Goal: Task Accomplishment & Management: Manage account settings

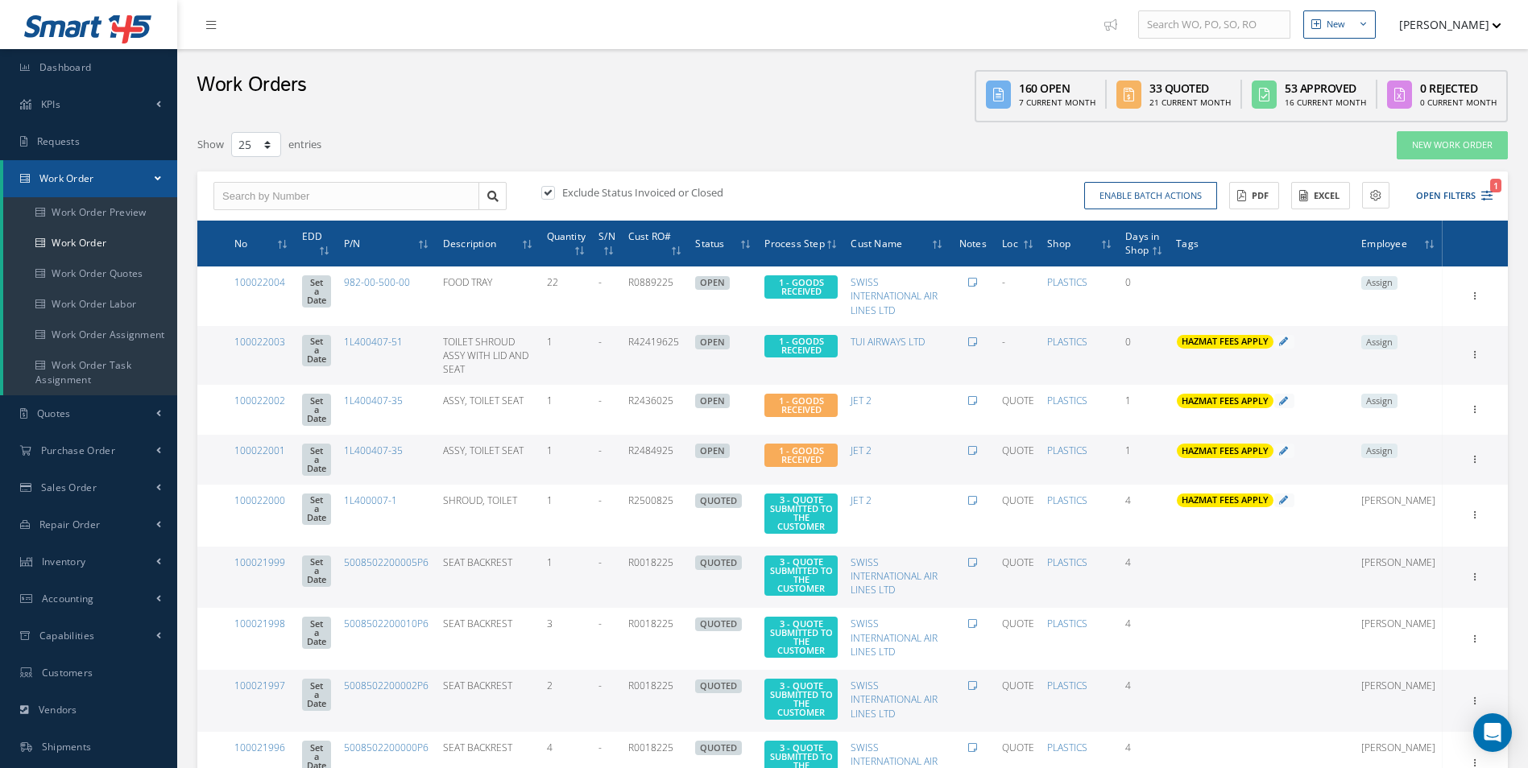
select select "25"
click at [1488, 199] on div "Enable batch actions Update Work Orders Close Work Orders ACTIONS Receive Payme…" at bounding box center [1175, 196] width 645 height 28
click at [1491, 199] on div "Enable batch actions Update Work Orders Close Work Orders ACTIONS Receive Payme…" at bounding box center [1175, 196] width 645 height 28
click at [1490, 195] on icon "1" at bounding box center [1486, 195] width 11 height 11
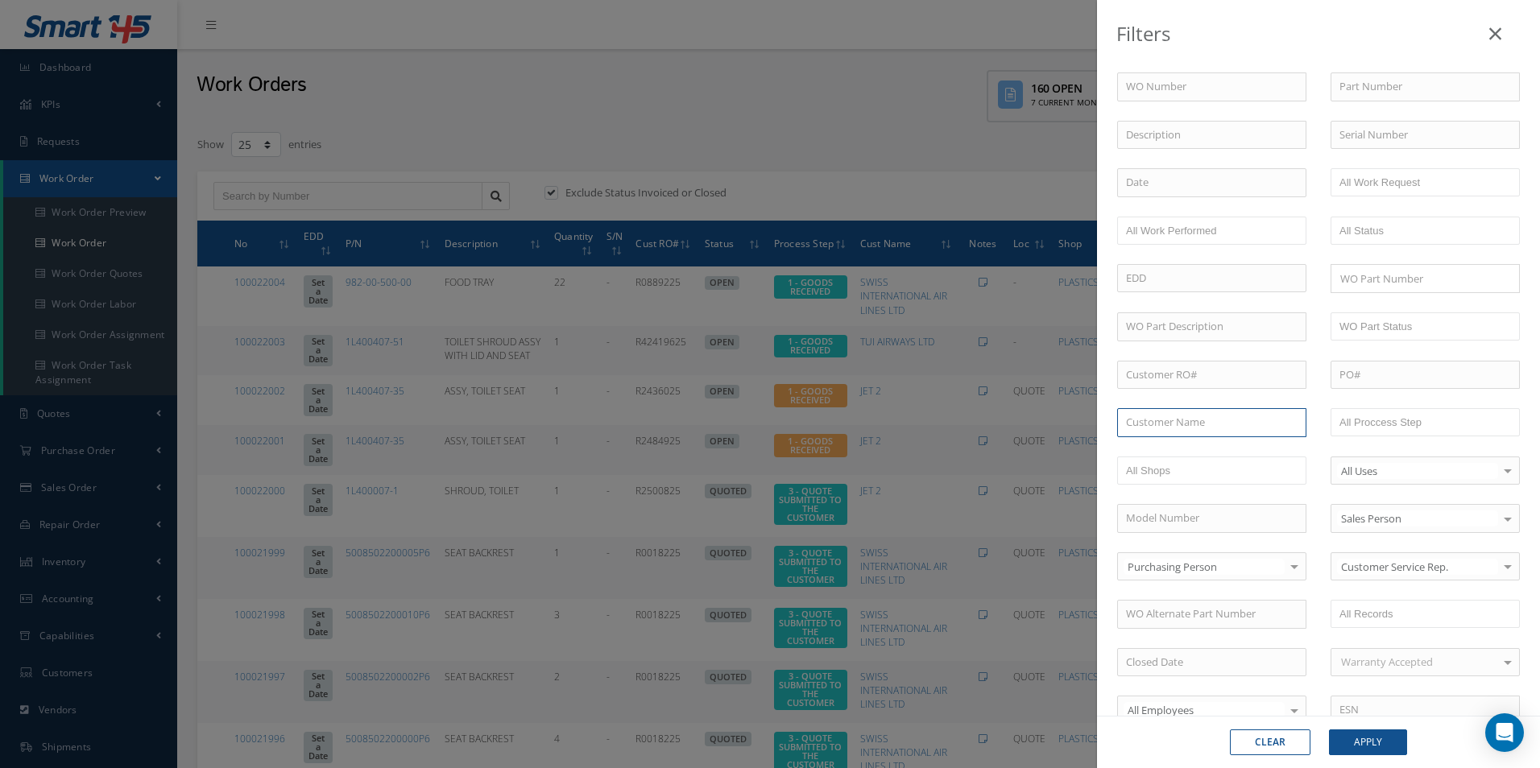
click at [1186, 411] on input "text" at bounding box center [1211, 422] width 189 height 29
type input "N"
click at [1176, 421] on input "N" at bounding box center [1211, 422] width 189 height 29
type input "VO"
click at [1371, 743] on button "Apply" at bounding box center [1368, 743] width 78 height 26
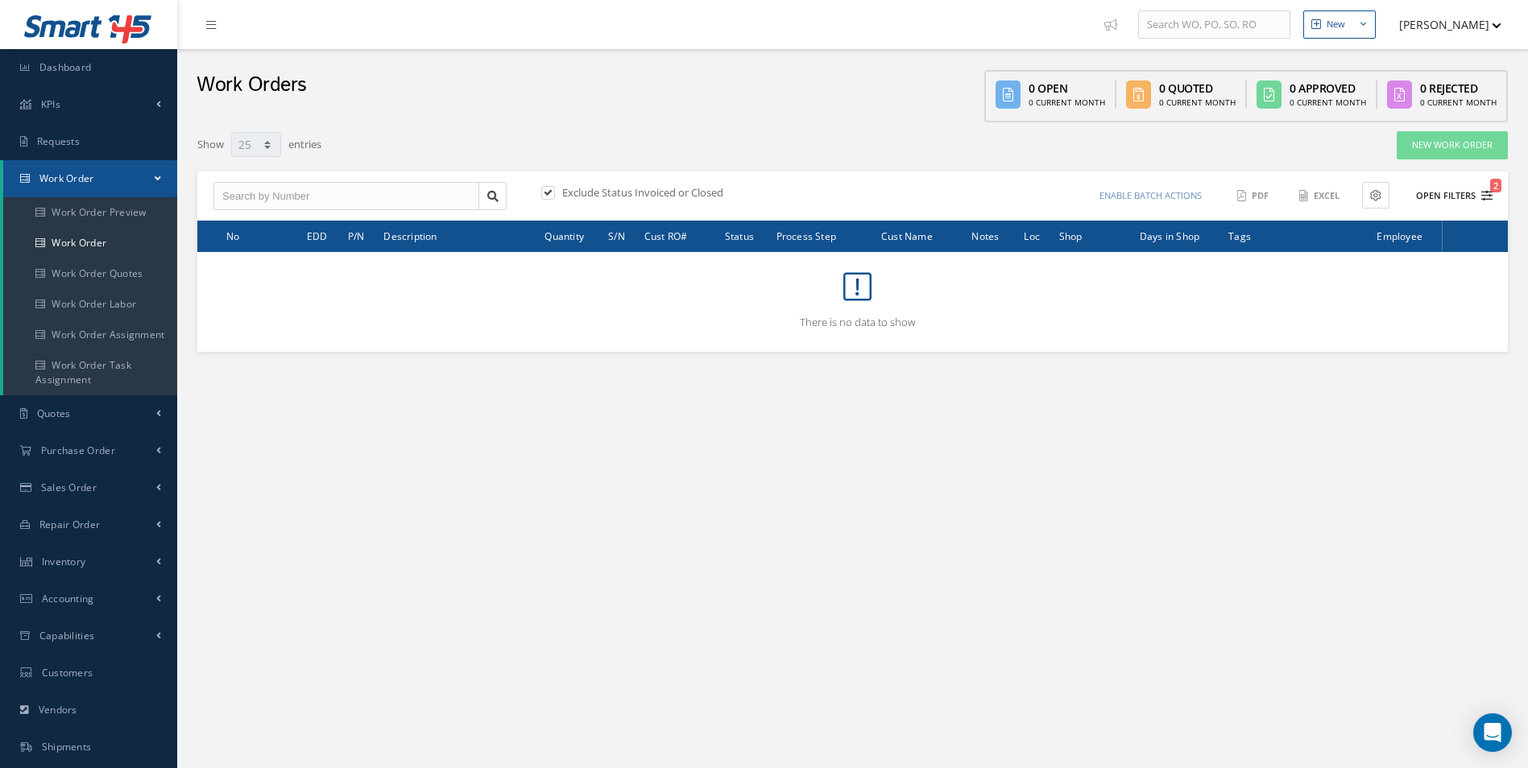
click at [1493, 192] on span "2" at bounding box center [1495, 186] width 11 height 14
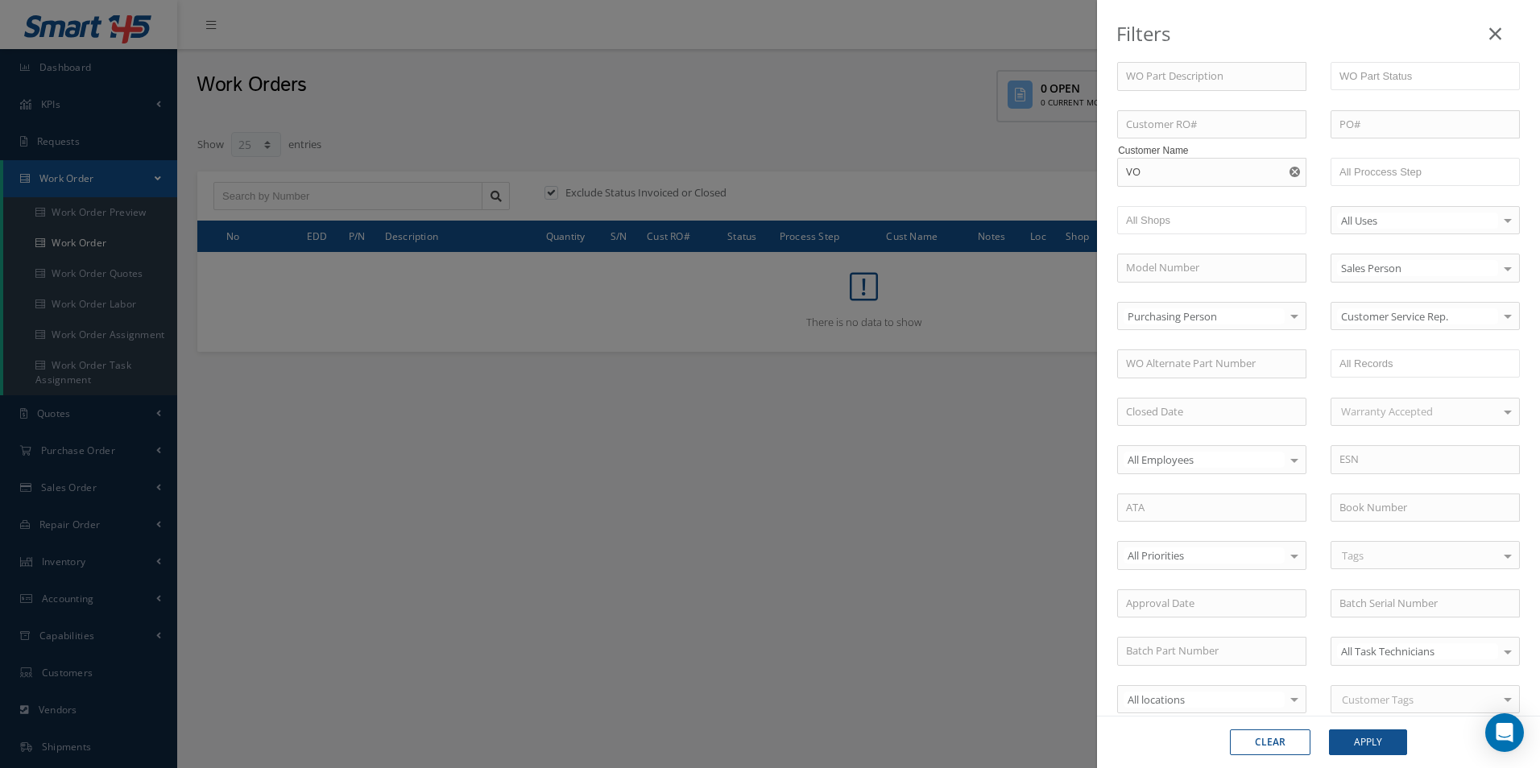
scroll to position [350, 0]
click at [1202, 648] on label "Exclude Our Company Units" at bounding box center [1214, 644] width 139 height 14
click at [1139, 648] on input "checkbox" at bounding box center [1133, 642] width 10 height 10
checkbox input "true"
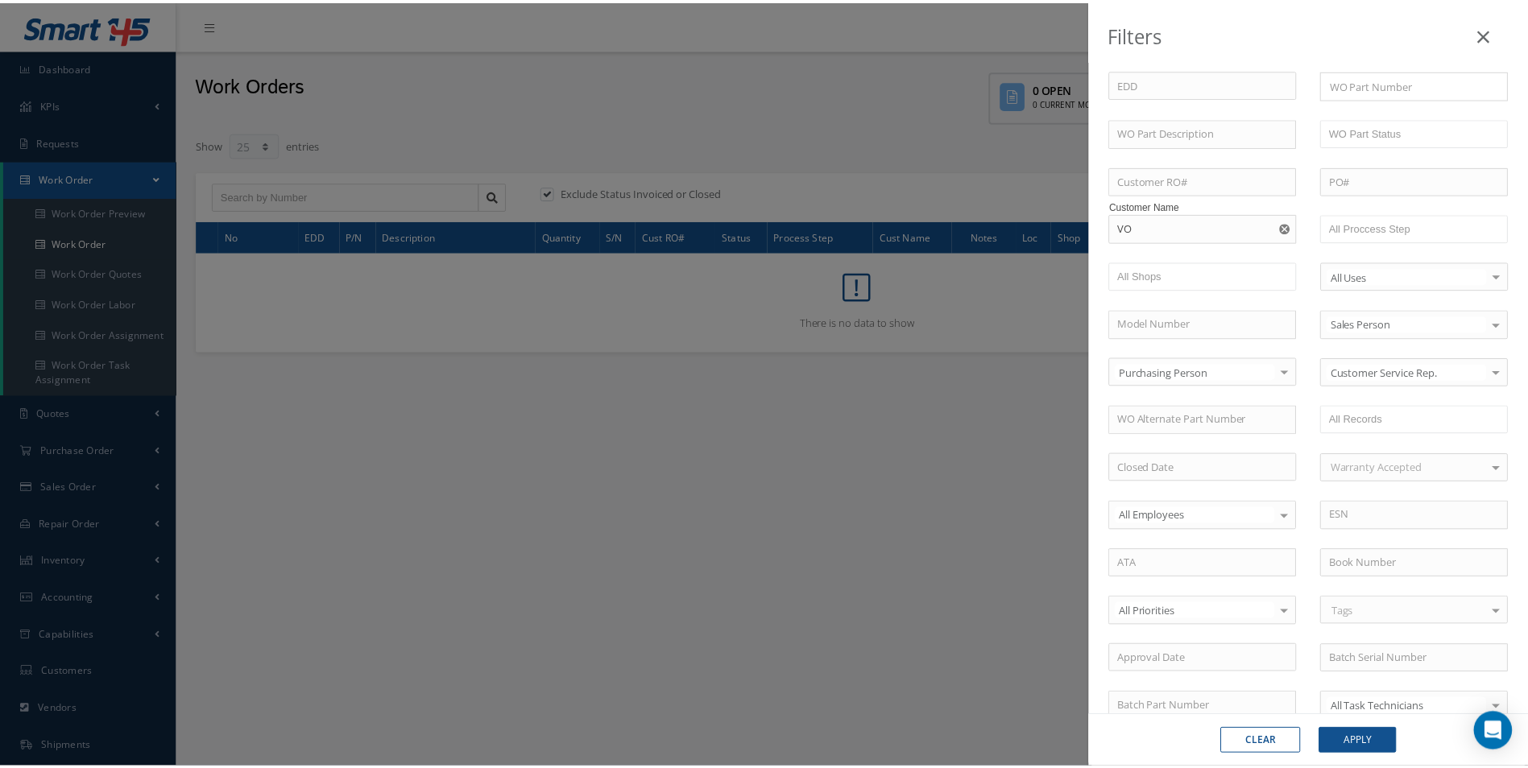
scroll to position [0, 0]
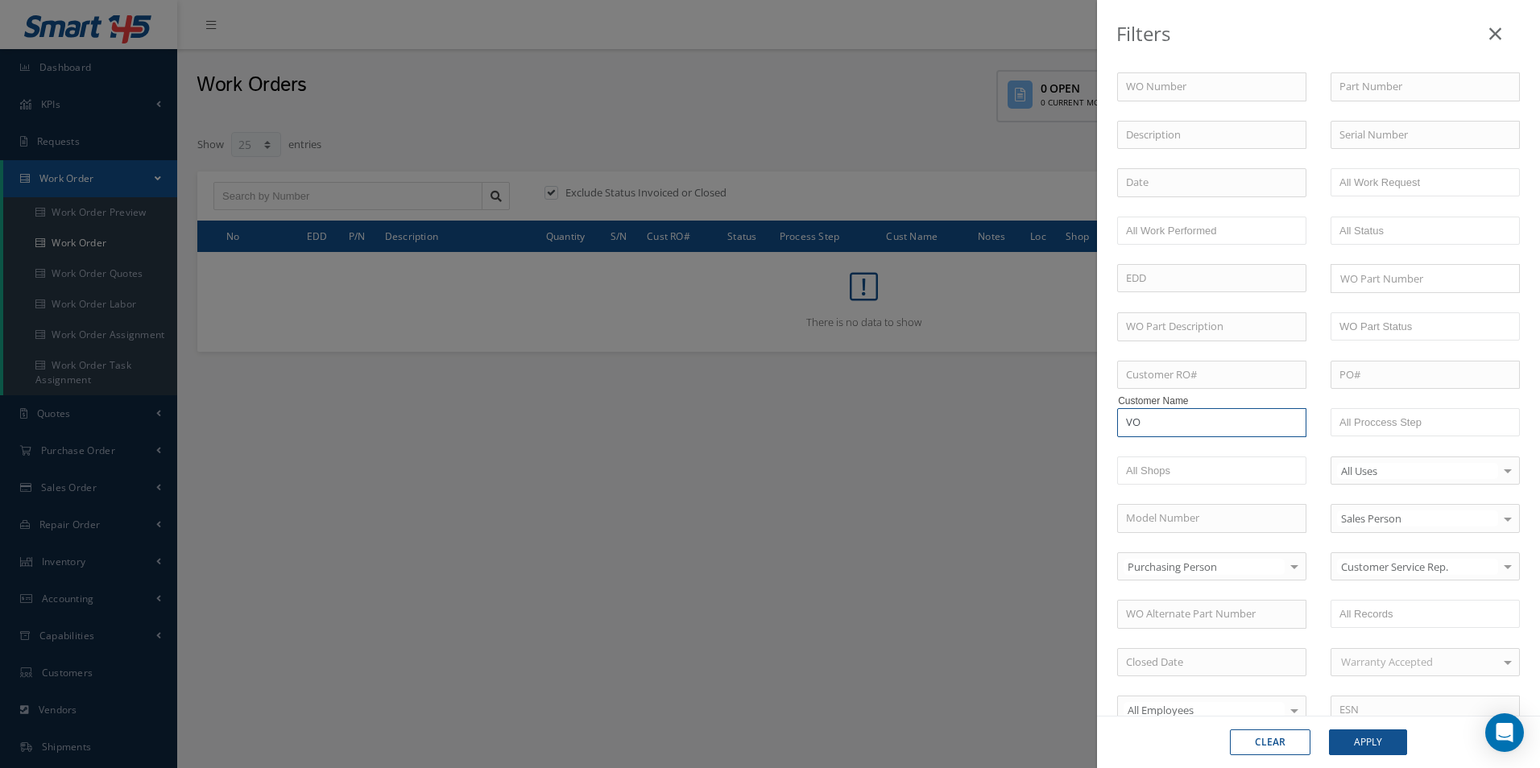
click at [1203, 417] on input "VO" at bounding box center [1211, 422] width 189 height 29
drag, startPoint x: 1185, startPoint y: 422, endPoint x: 1080, endPoint y: 411, distance: 105.3
click at [1078, 412] on div "Filters WO Number Part Number Description Serial Number - BER CERTIFICATION FIL…" at bounding box center [770, 384] width 1540 height 768
type input "VOLO"
click at [941, 498] on div "Filters WO Number Part Number Description Serial Number - BER CERTIFICATION FIL…" at bounding box center [770, 384] width 1540 height 768
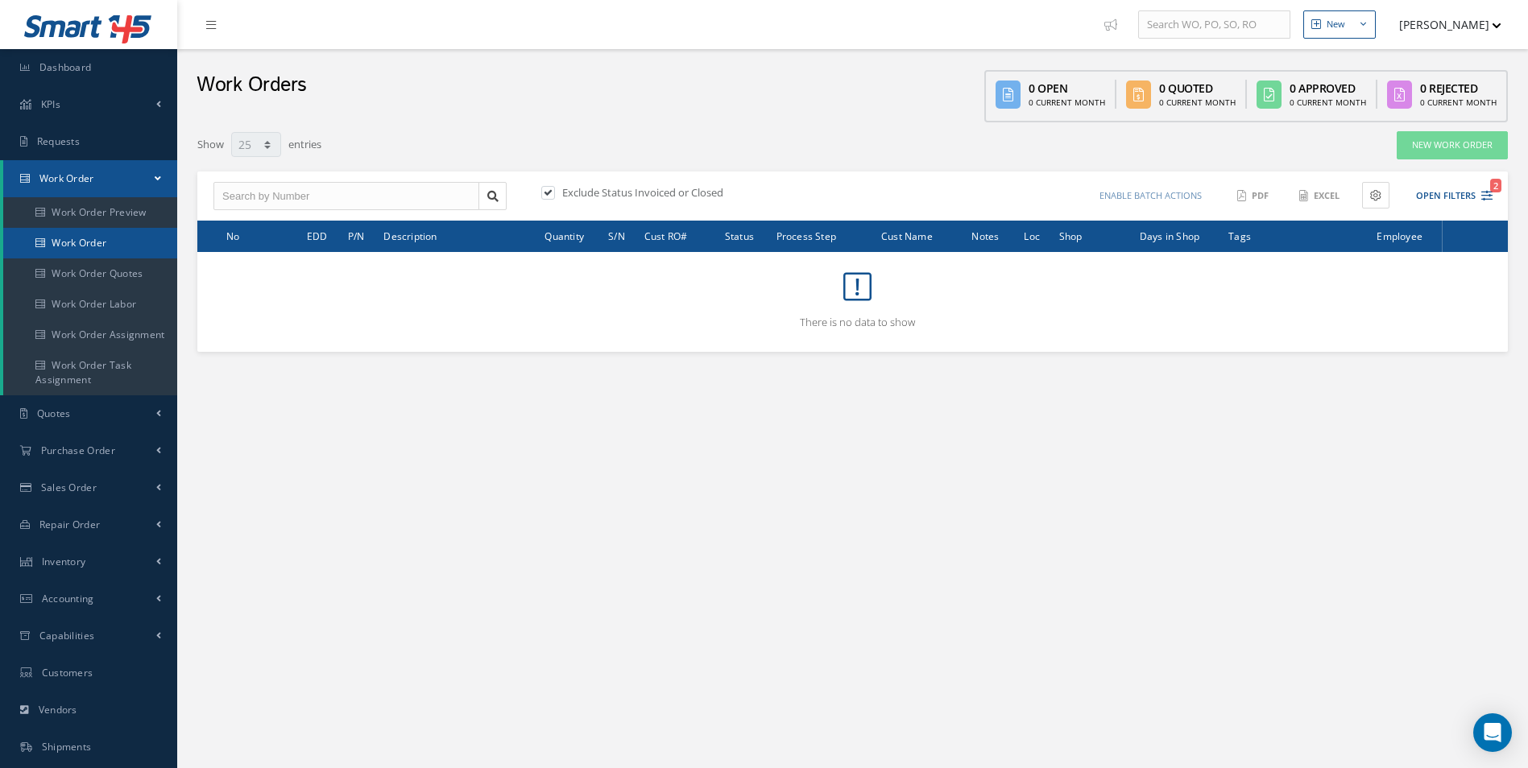
click at [90, 242] on link "Work Order" at bounding box center [90, 243] width 174 height 31
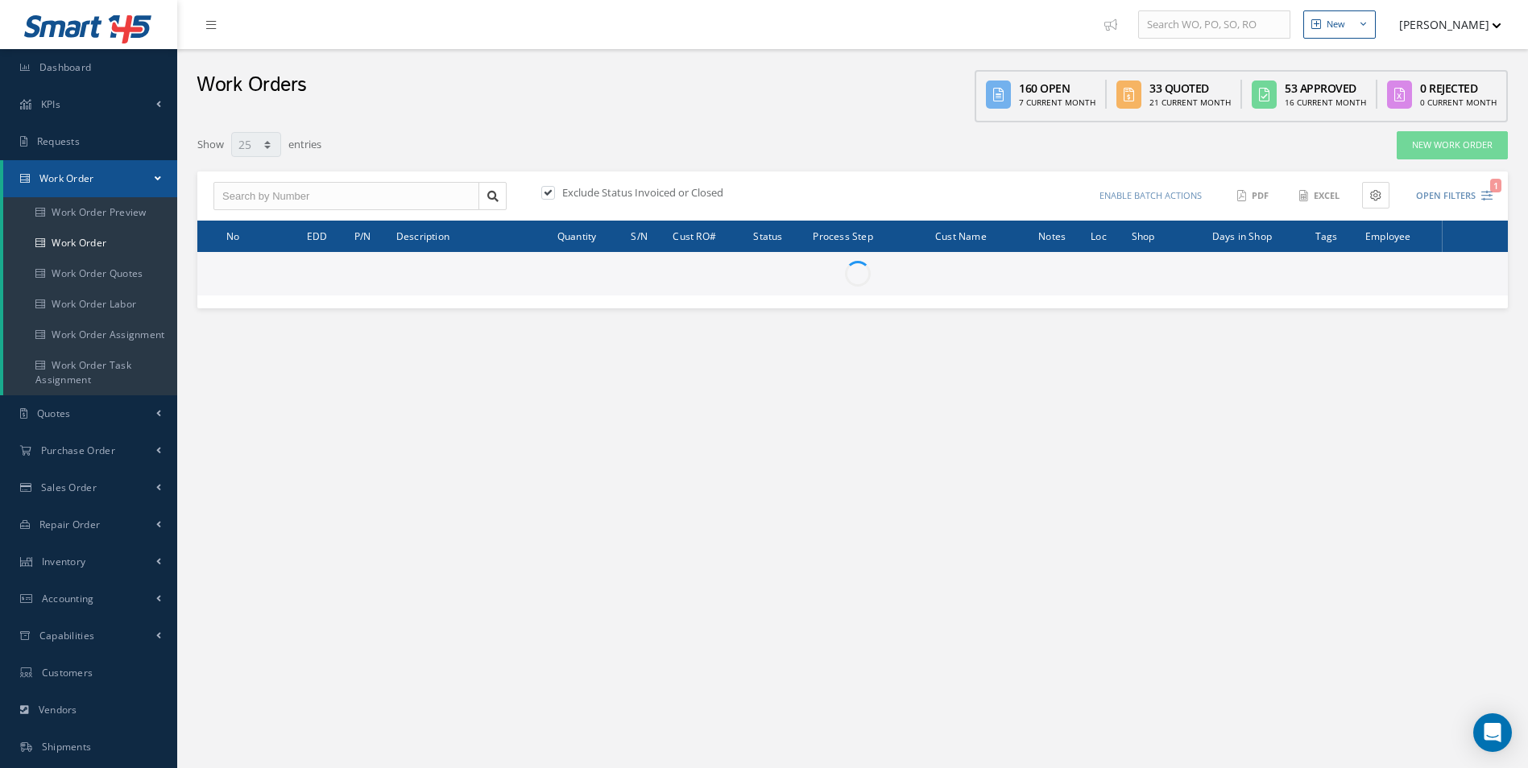
select select "25"
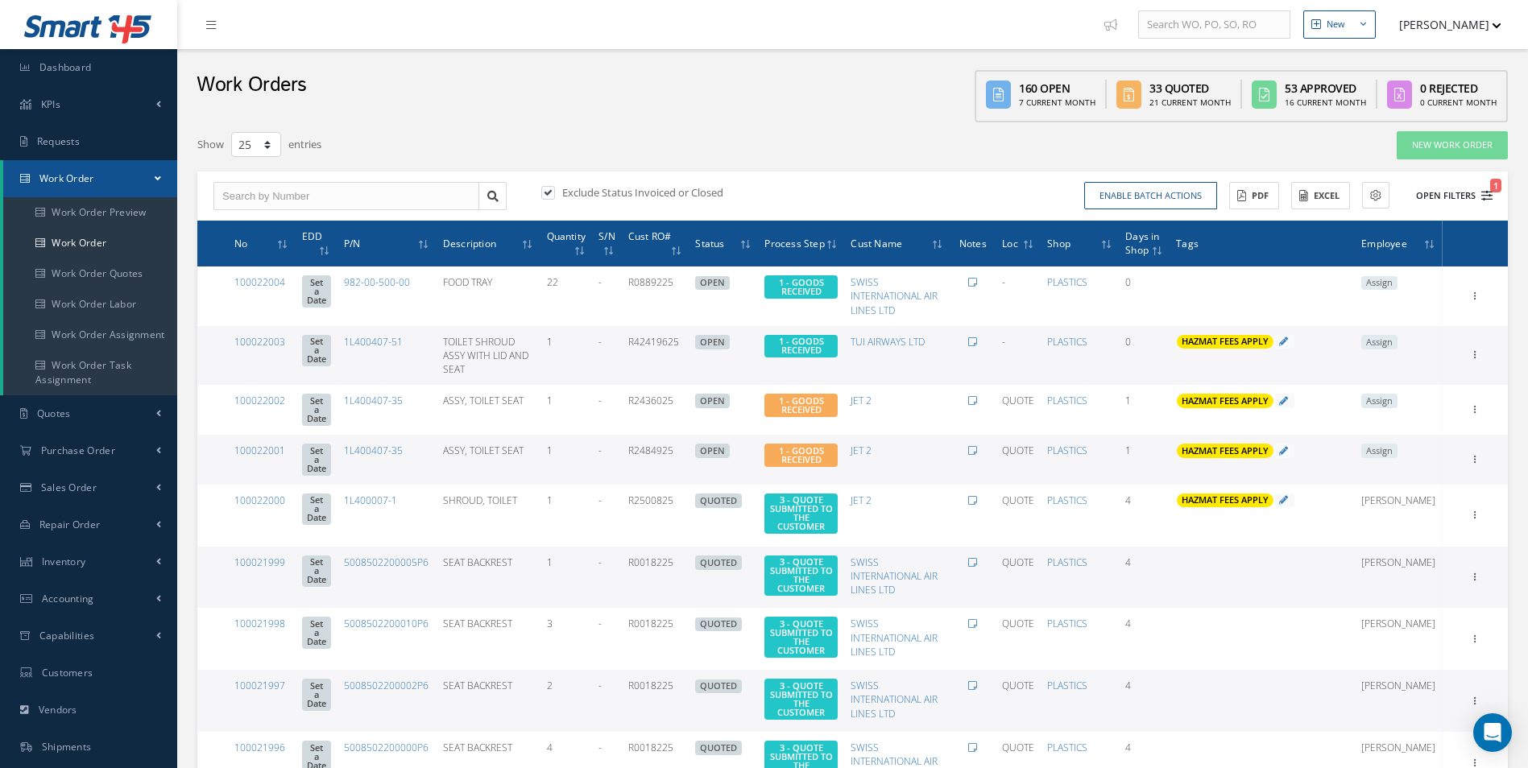
click at [1484, 200] on icon "1" at bounding box center [1486, 195] width 11 height 11
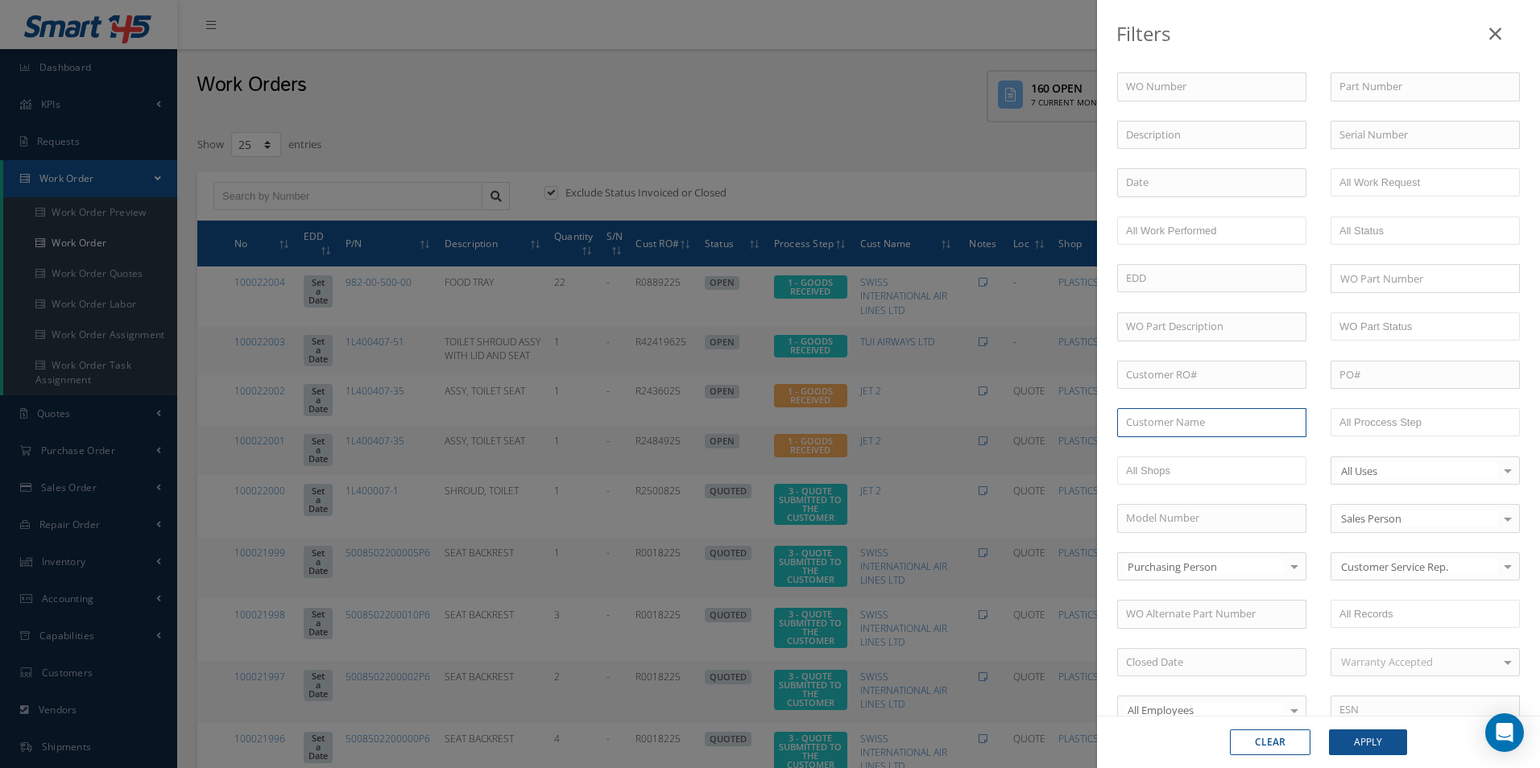
click at [1169, 414] on input "text" at bounding box center [1211, 422] width 189 height 29
type input "VOLO"
drag, startPoint x: 1193, startPoint y: 424, endPoint x: 1000, endPoint y: 432, distance: 193.5
click at [1001, 432] on div "Filters WO Number Part Number Description Serial Number - BER CERTIFICATION FIL…" at bounding box center [770, 384] width 1540 height 768
click at [1178, 421] on input "text" at bounding box center [1211, 422] width 189 height 29
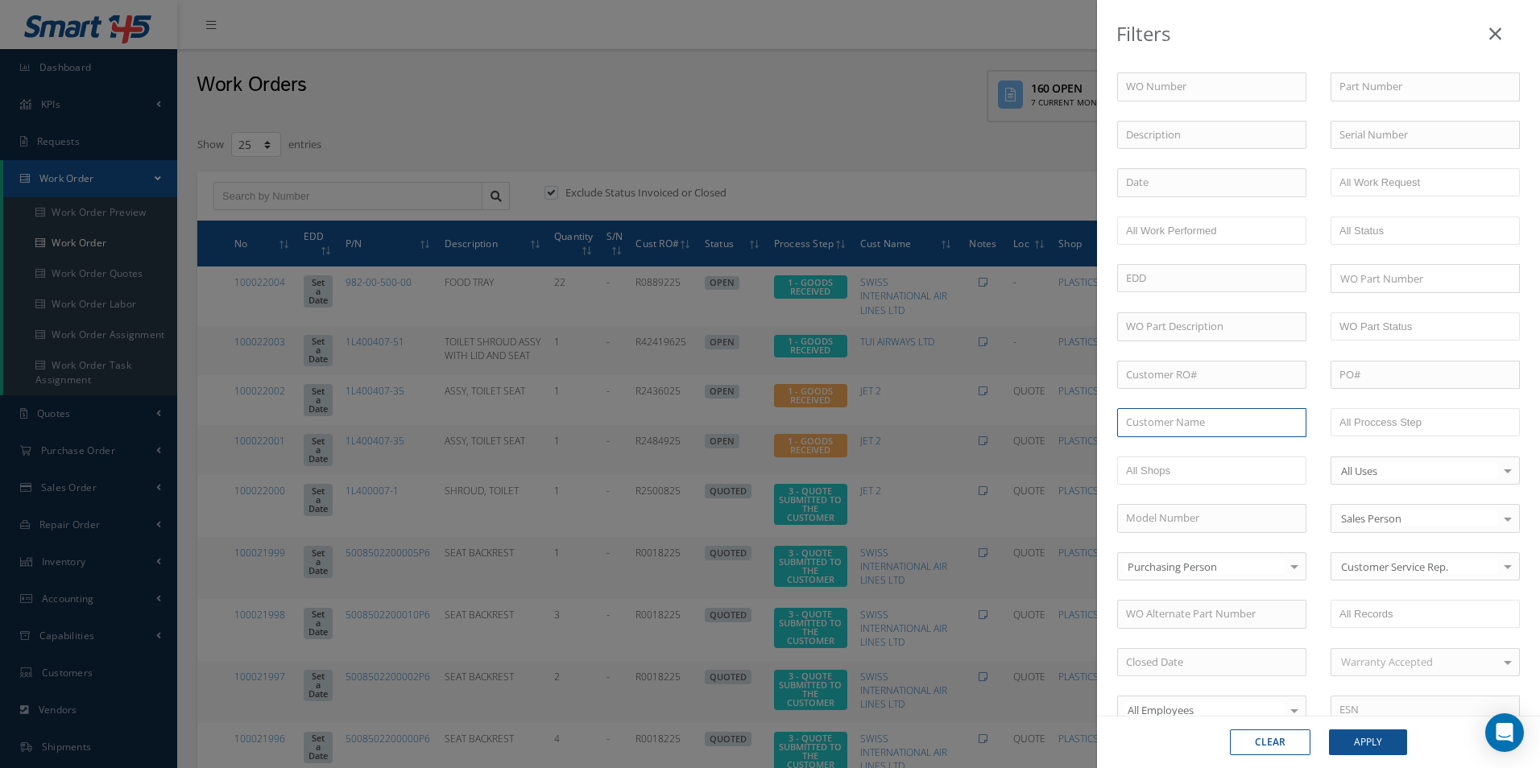
type input "N"
click at [1162, 427] on input "N" at bounding box center [1211, 422] width 189 height 29
type input "N"
click at [1400, 739] on button "Apply" at bounding box center [1368, 743] width 78 height 26
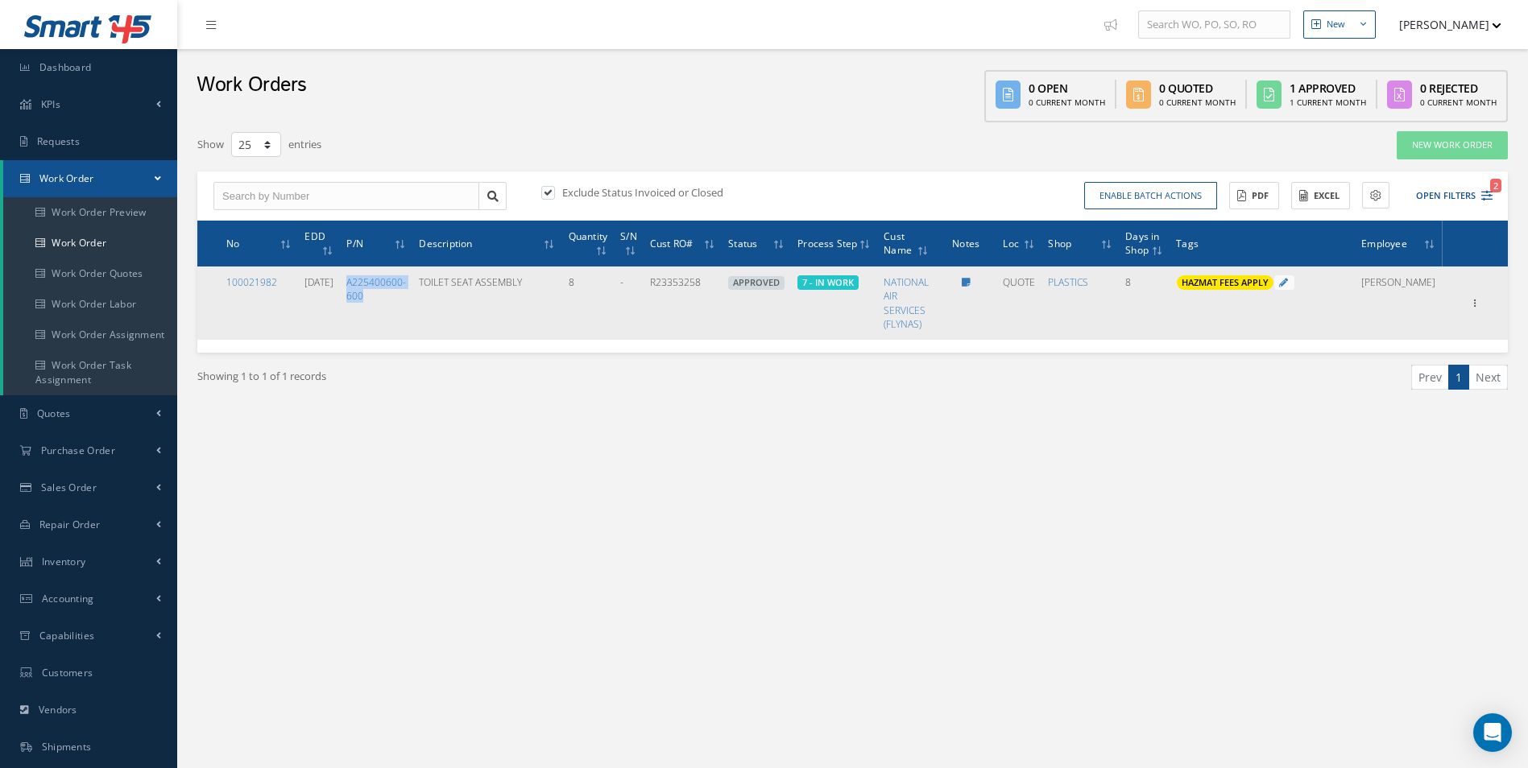
drag, startPoint x: 419, startPoint y: 303, endPoint x: 366, endPoint y: 286, distance: 55.8
click at [366, 286] on td "A225400600-600" at bounding box center [376, 303] width 72 height 73
copy link "A225400600-600"
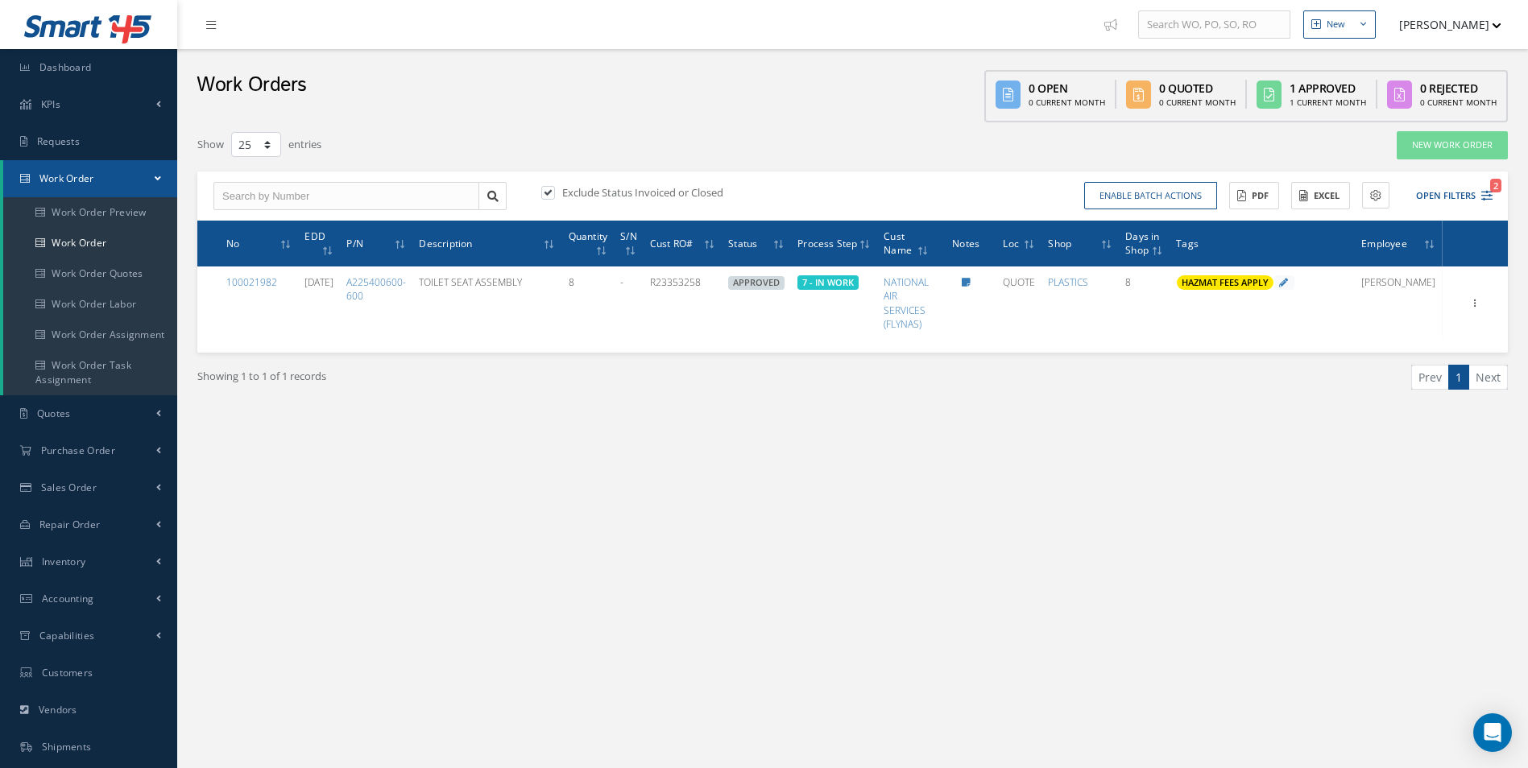
click at [1492, 195] on div "Enable batch actions Update Work Orders Close Work Orders ACTIONS Receive Payme…" at bounding box center [1175, 196] width 645 height 28
click at [1487, 196] on icon "2" at bounding box center [1486, 195] width 11 height 11
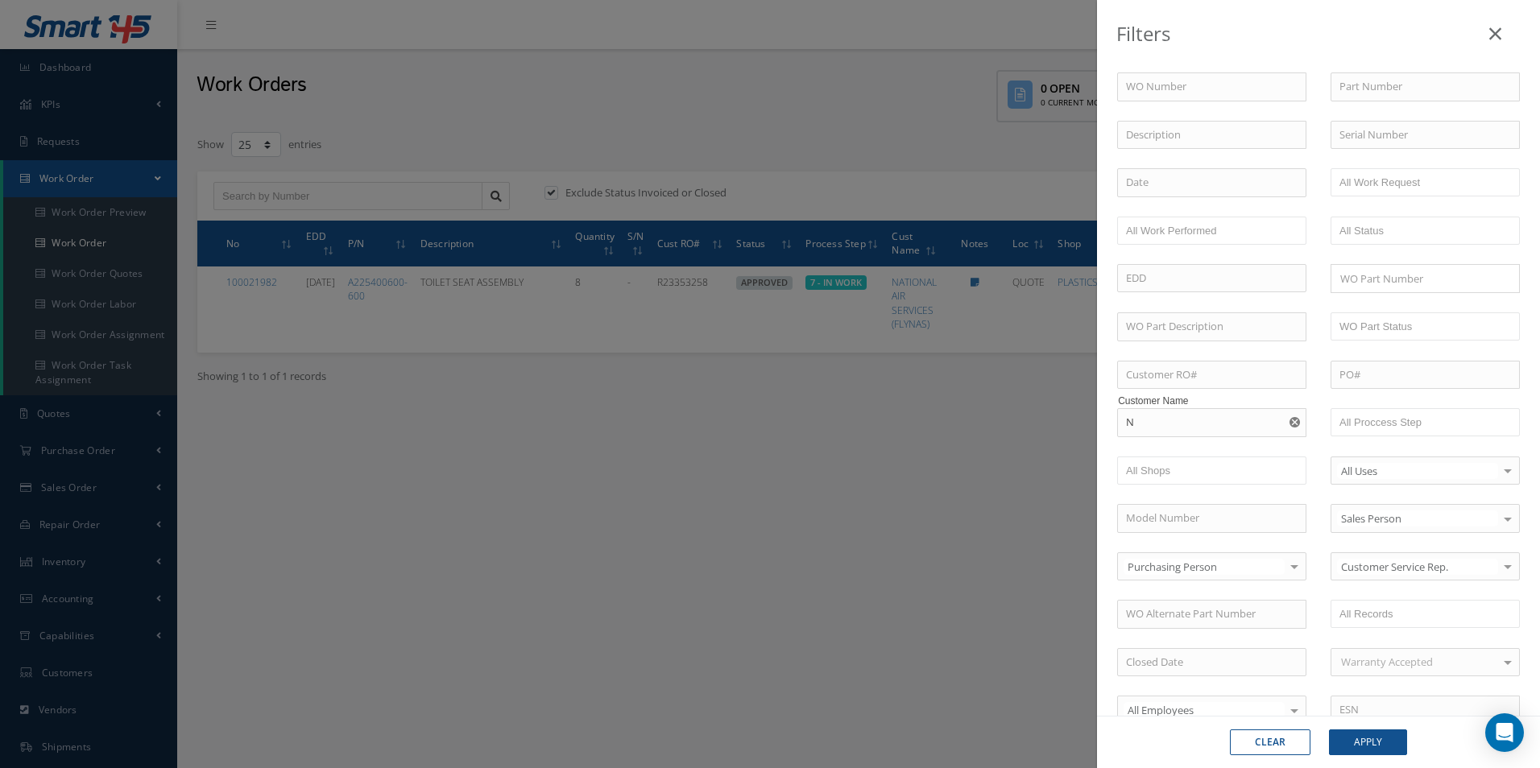
click at [1409, 103] on div "WO Number Part Number Description Serial Number - BER CERTIFICATION FILE ONLY D…" at bounding box center [1318, 549] width 427 height 954
click at [1402, 93] on input "text" at bounding box center [1425, 86] width 189 height 29
paste input "A225400600-600"
type input "A225400600-600"
click at [1368, 739] on button "Apply" at bounding box center [1368, 743] width 78 height 26
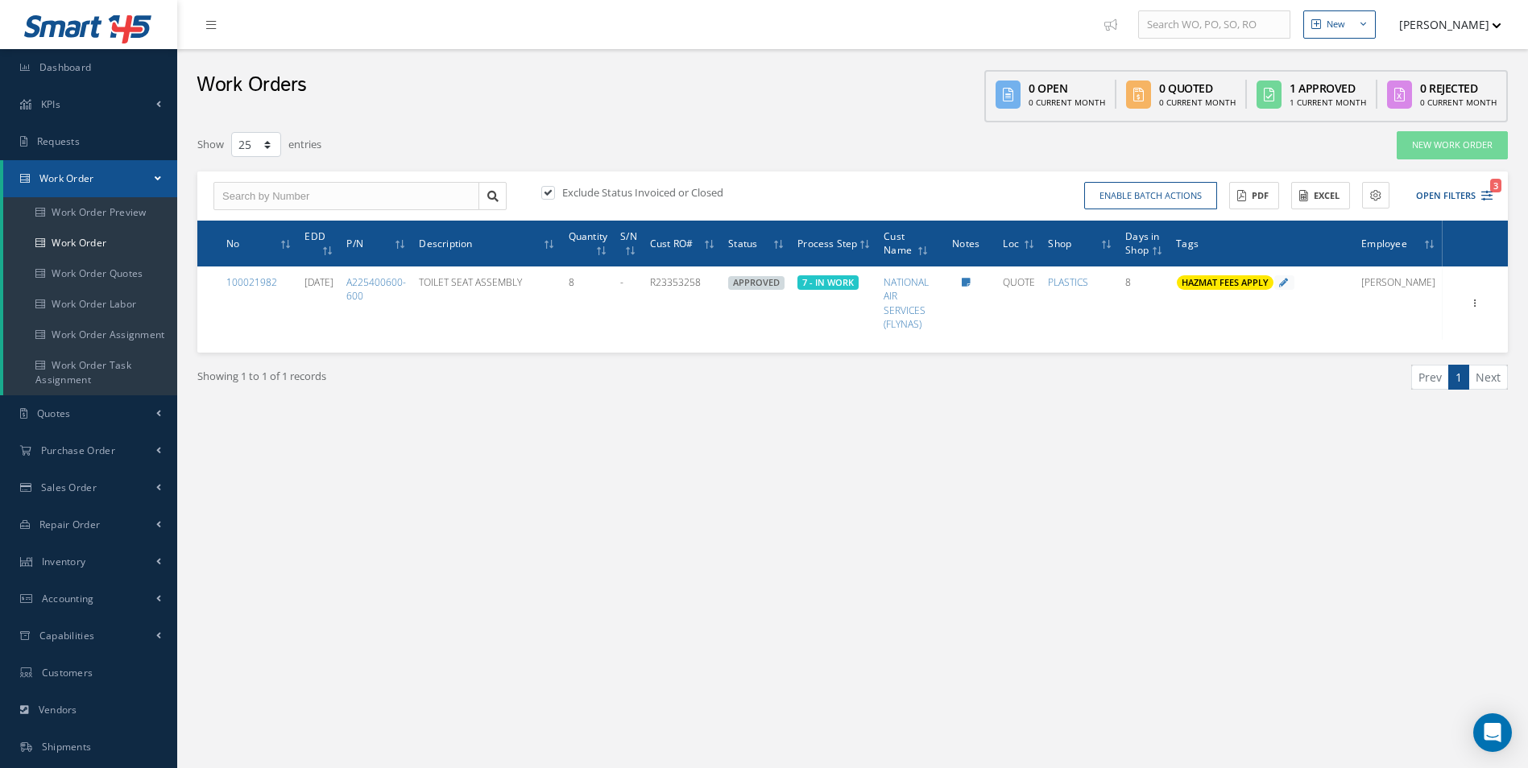
click at [1494, 195] on div "Enable batch actions Update Work Orders Close Work Orders ACTIONS Receive Payme…" at bounding box center [1175, 196] width 645 height 28
click at [1489, 194] on icon "3" at bounding box center [1486, 195] width 11 height 11
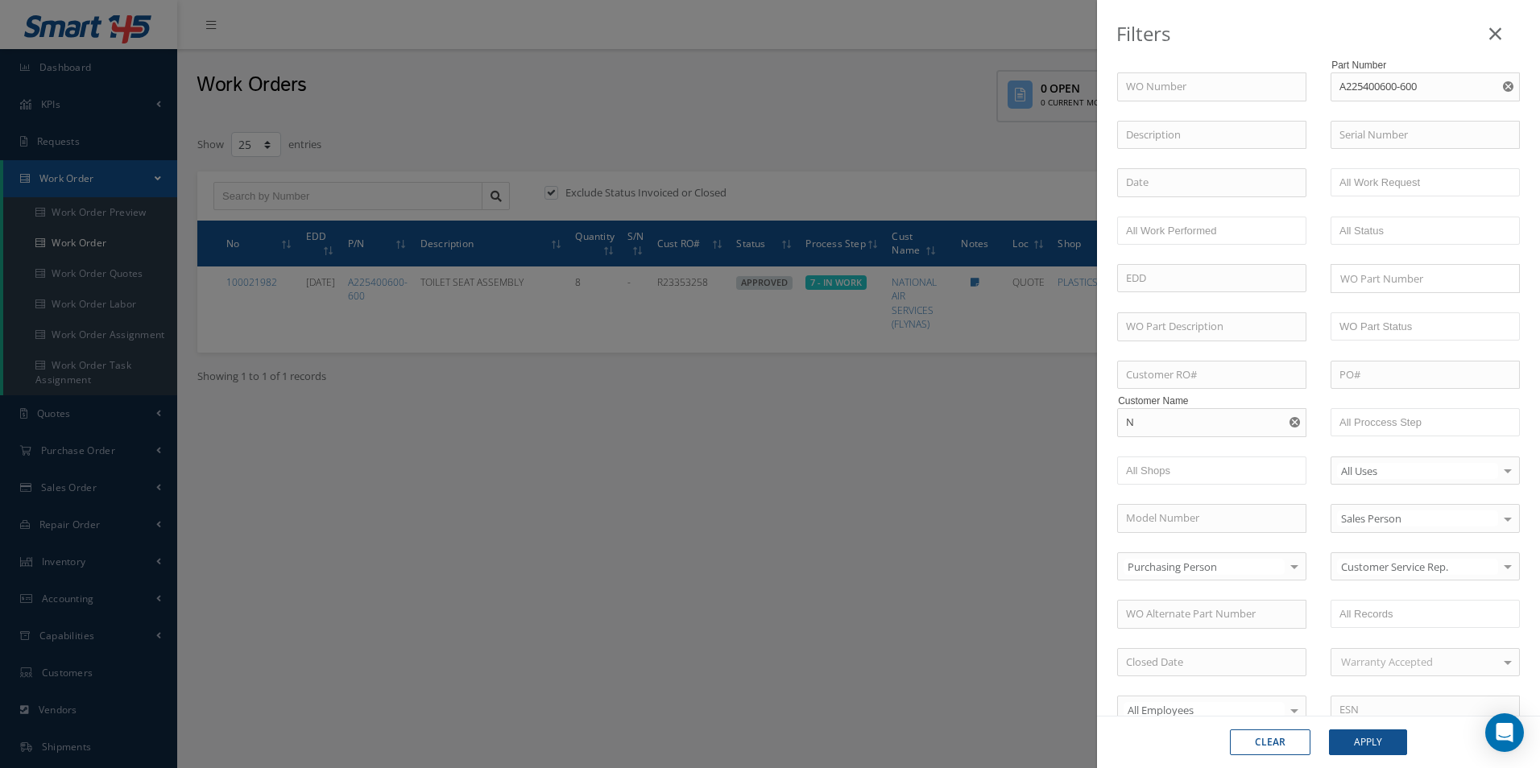
click at [1292, 424] on use "Reset" at bounding box center [1295, 422] width 10 height 10
click at [1367, 747] on button "Apply" at bounding box center [1368, 743] width 78 height 26
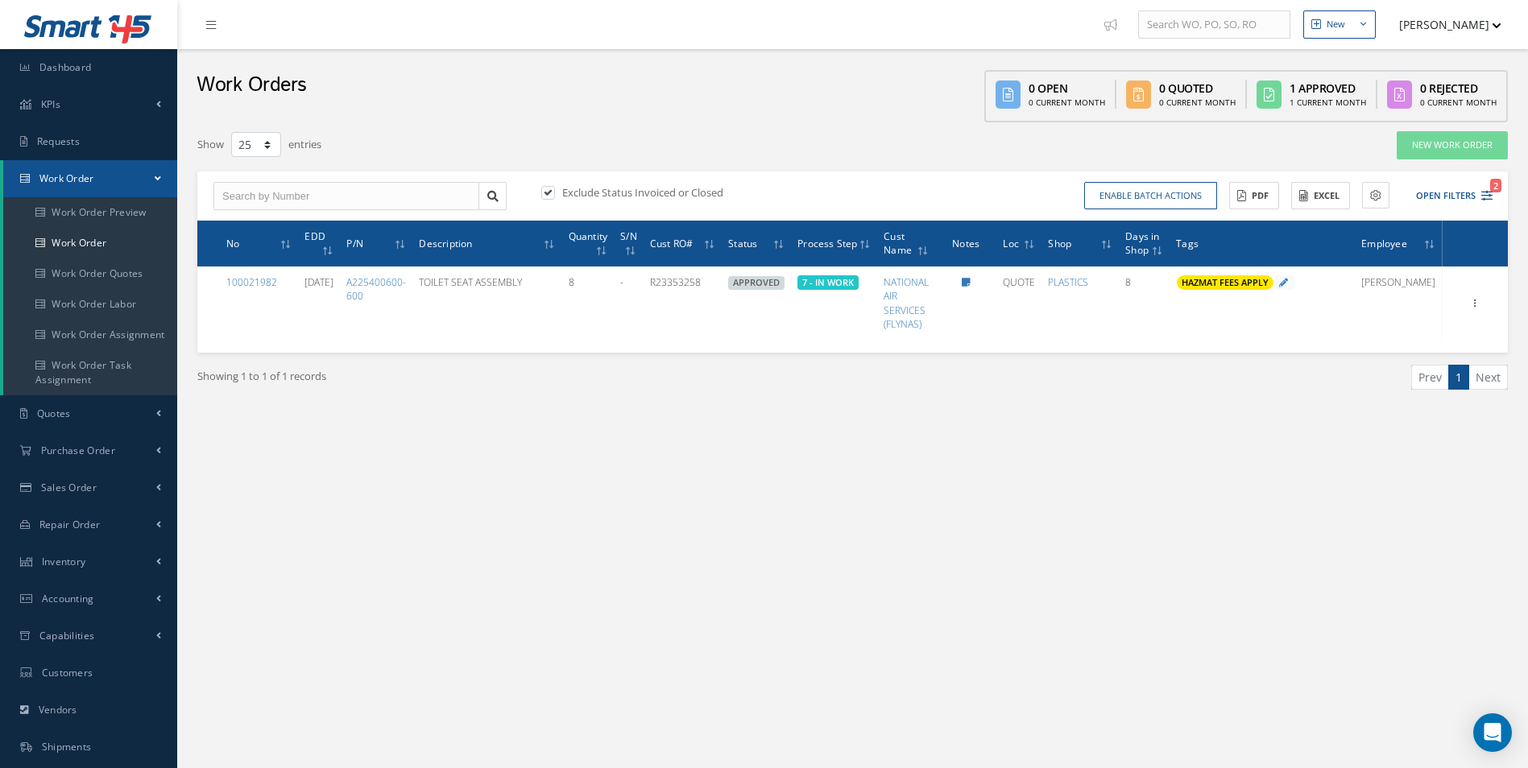
click at [595, 192] on label "Exclude Status Invoiced or Closed" at bounding box center [640, 192] width 165 height 14
click at [552, 192] on input "checkbox" at bounding box center [546, 193] width 10 height 10
checkbox input "false"
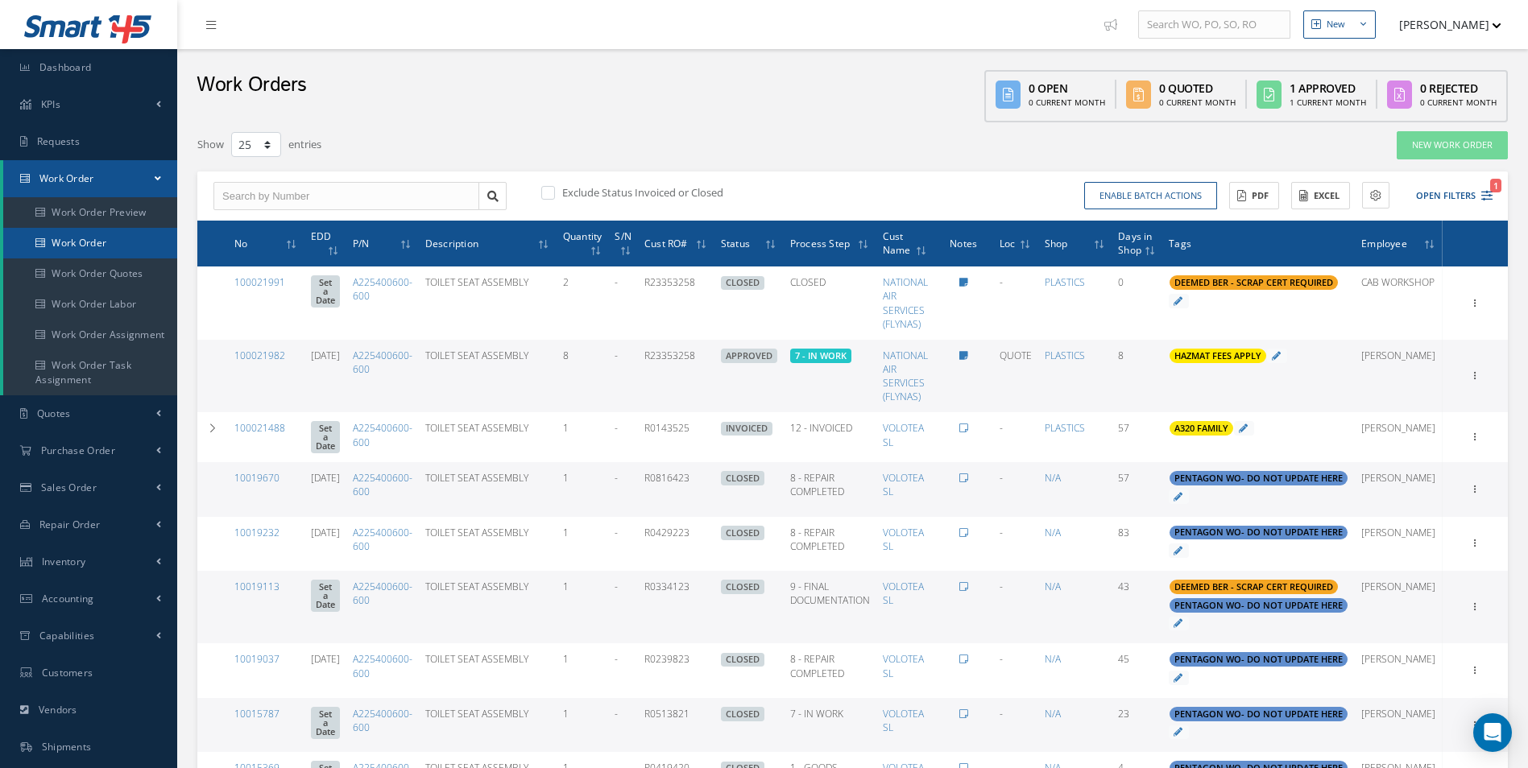
click at [122, 241] on link "Work Order" at bounding box center [90, 243] width 174 height 31
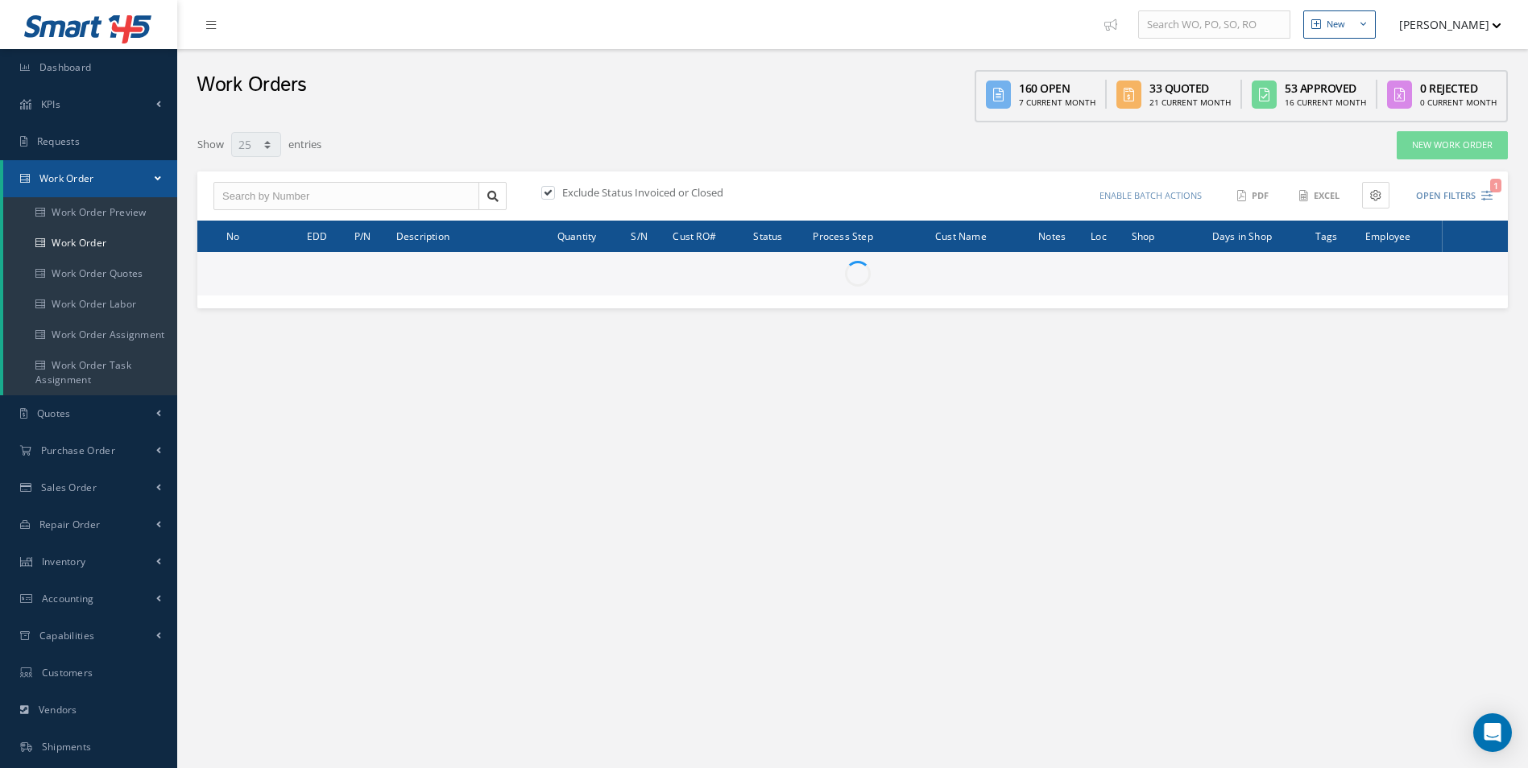
select select "25"
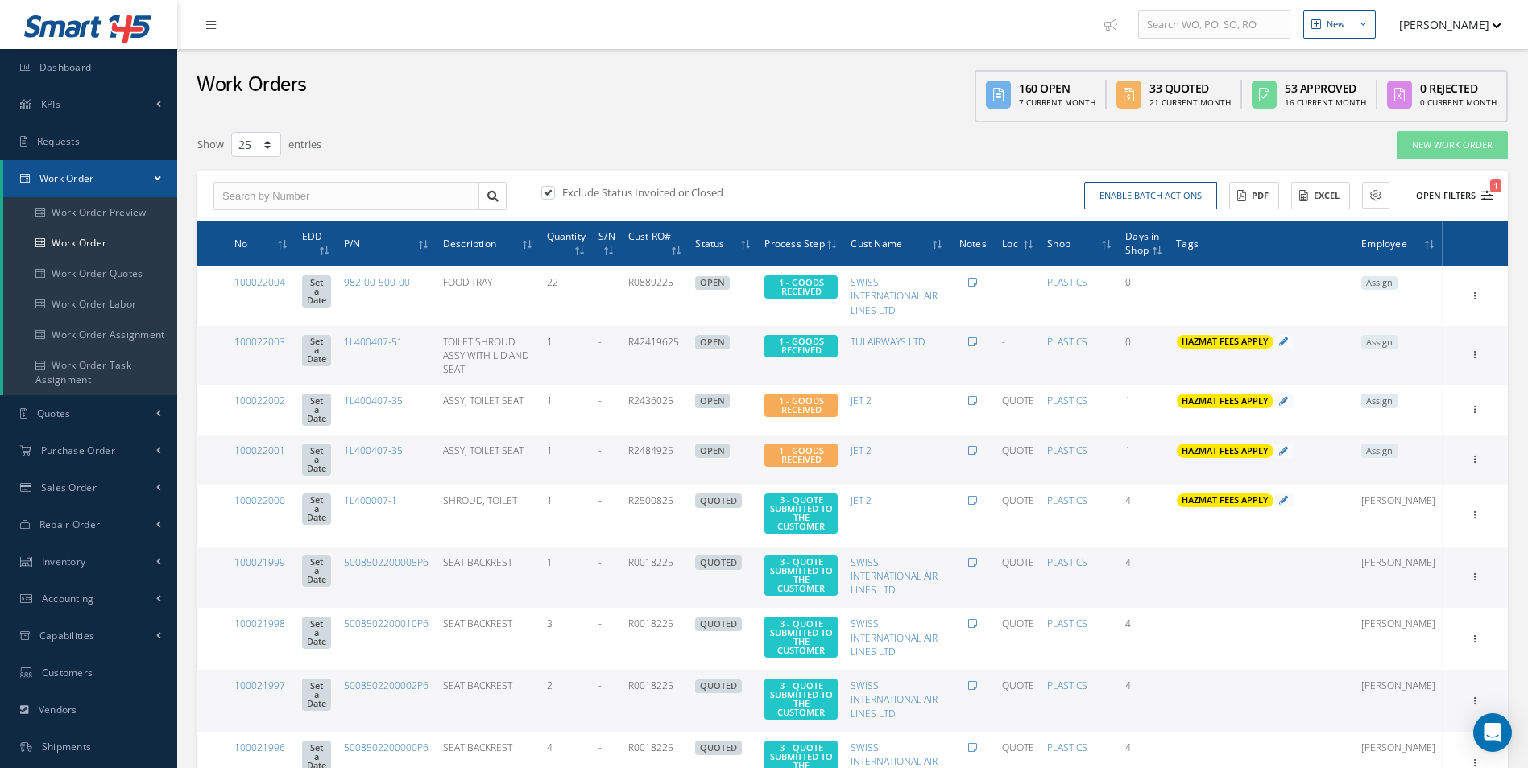
click at [1485, 193] on icon "1" at bounding box center [1486, 195] width 11 height 11
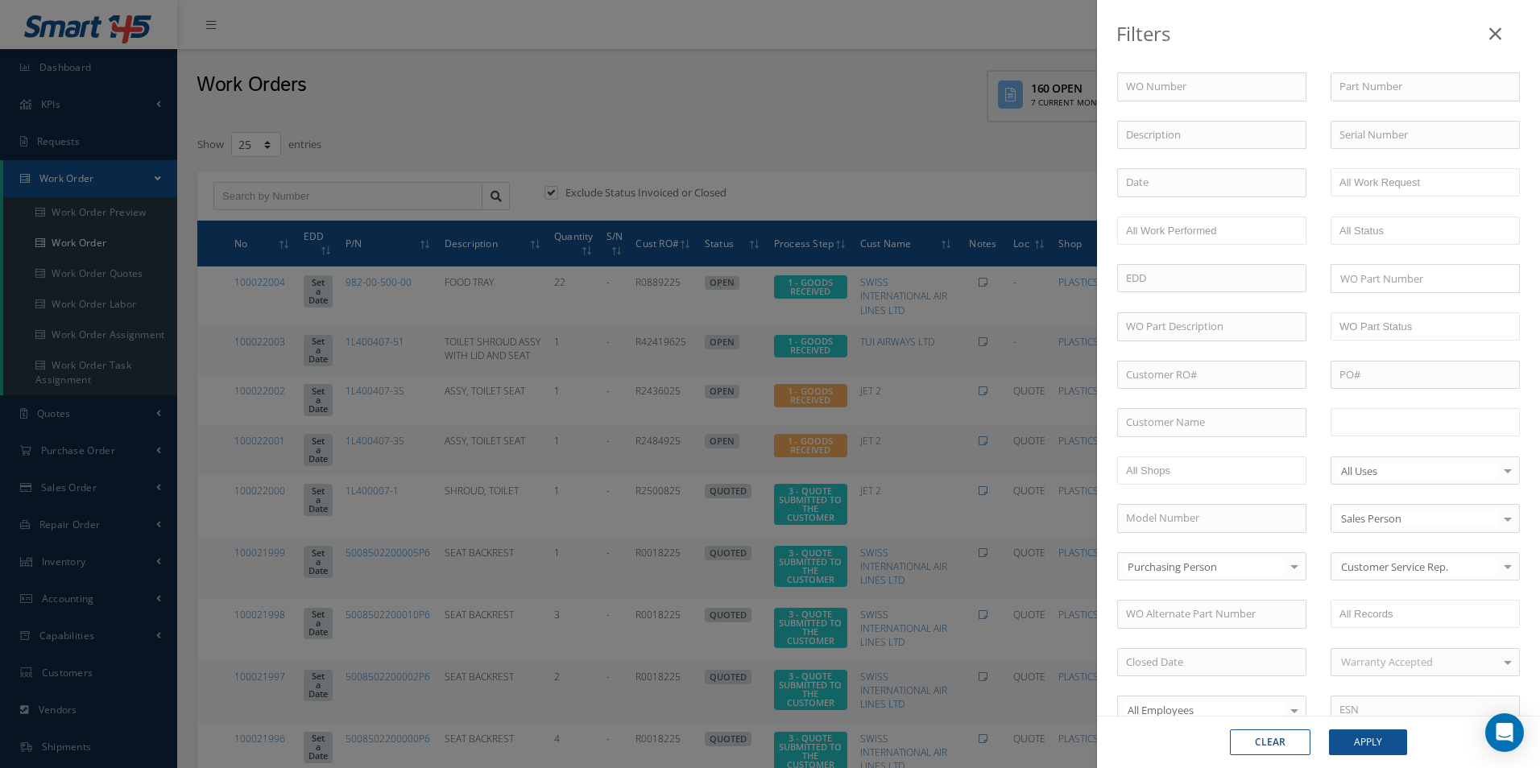
click at [1412, 426] on input "text" at bounding box center [1390, 422] width 102 height 20
click at [1390, 750] on button "Apply" at bounding box center [1368, 743] width 78 height 26
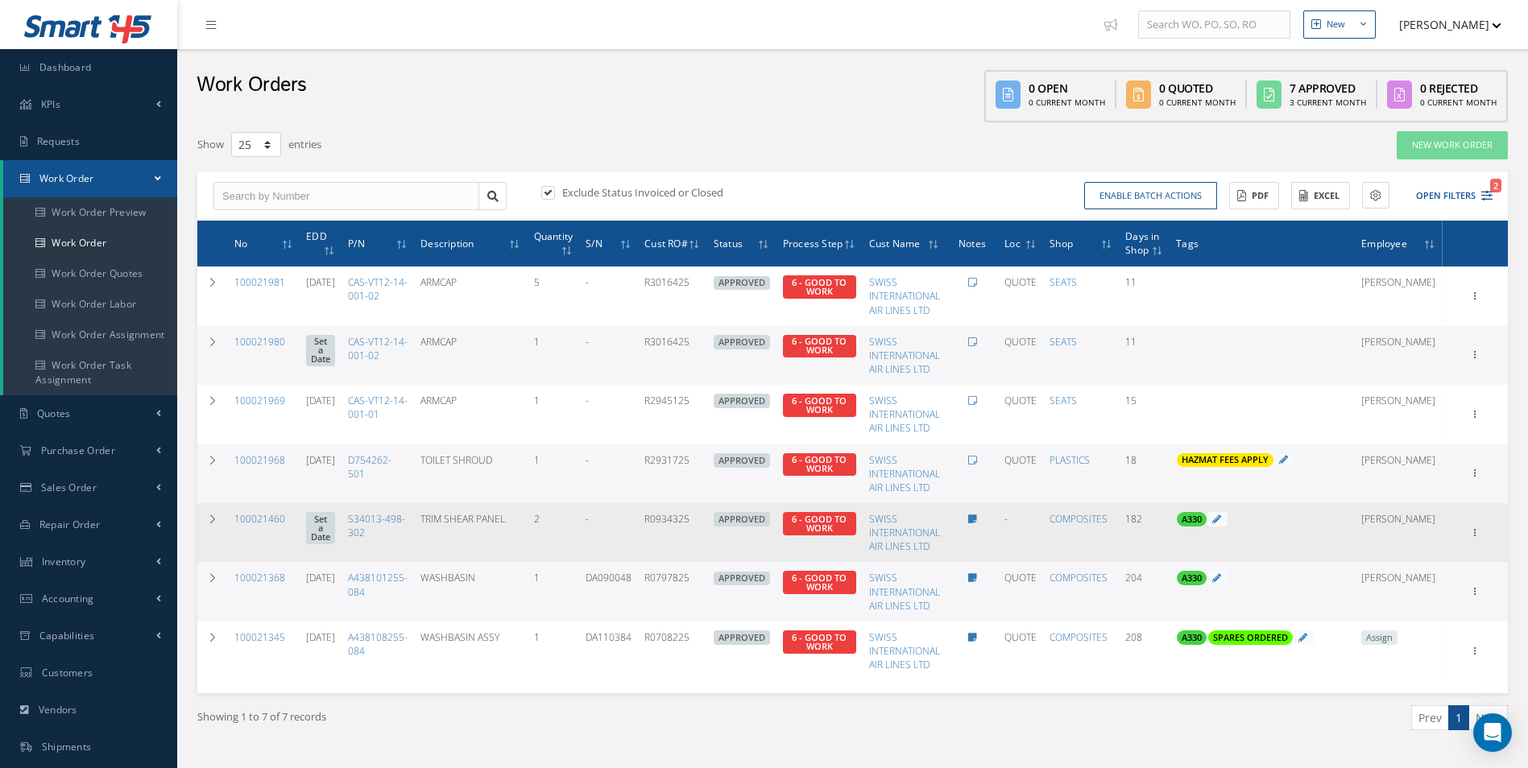
drag, startPoint x: 1391, startPoint y: 726, endPoint x: 902, endPoint y: 503, distance: 537.1
click at [913, 502] on td "SWISS INTERNATIONAL AIR LINES LTD" at bounding box center [905, 474] width 84 height 59
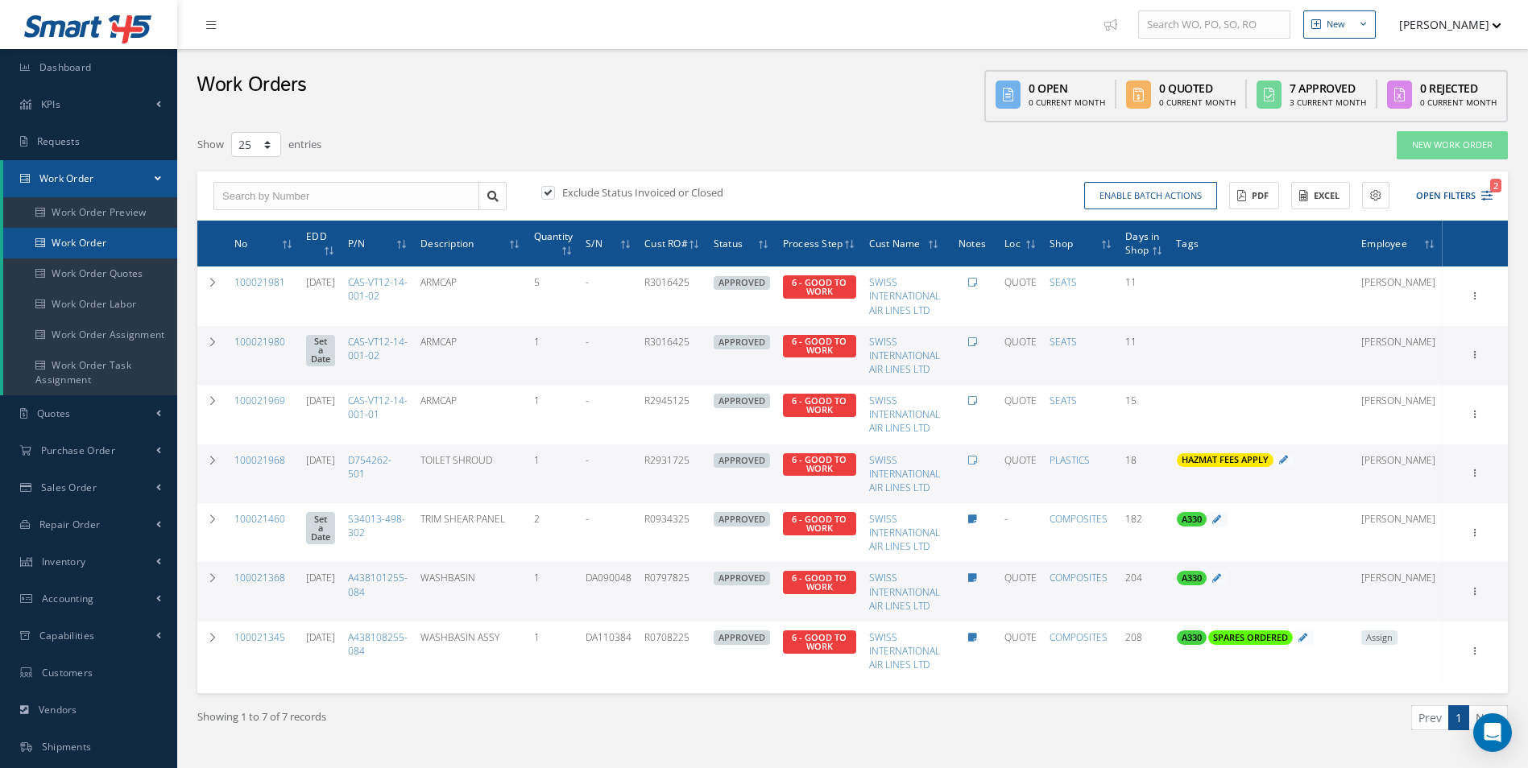
click at [91, 244] on link "Work Order" at bounding box center [90, 243] width 174 height 31
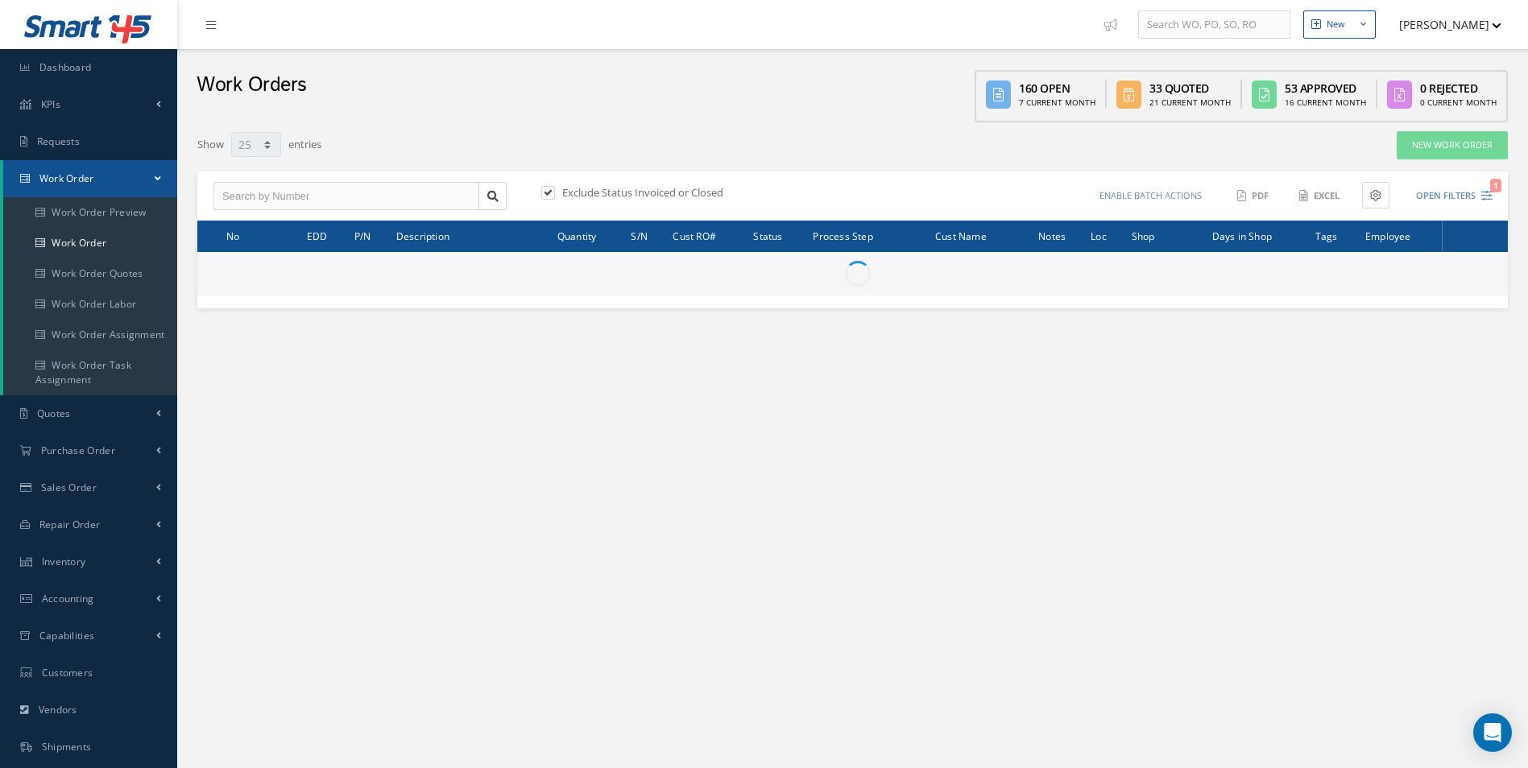
select select "25"
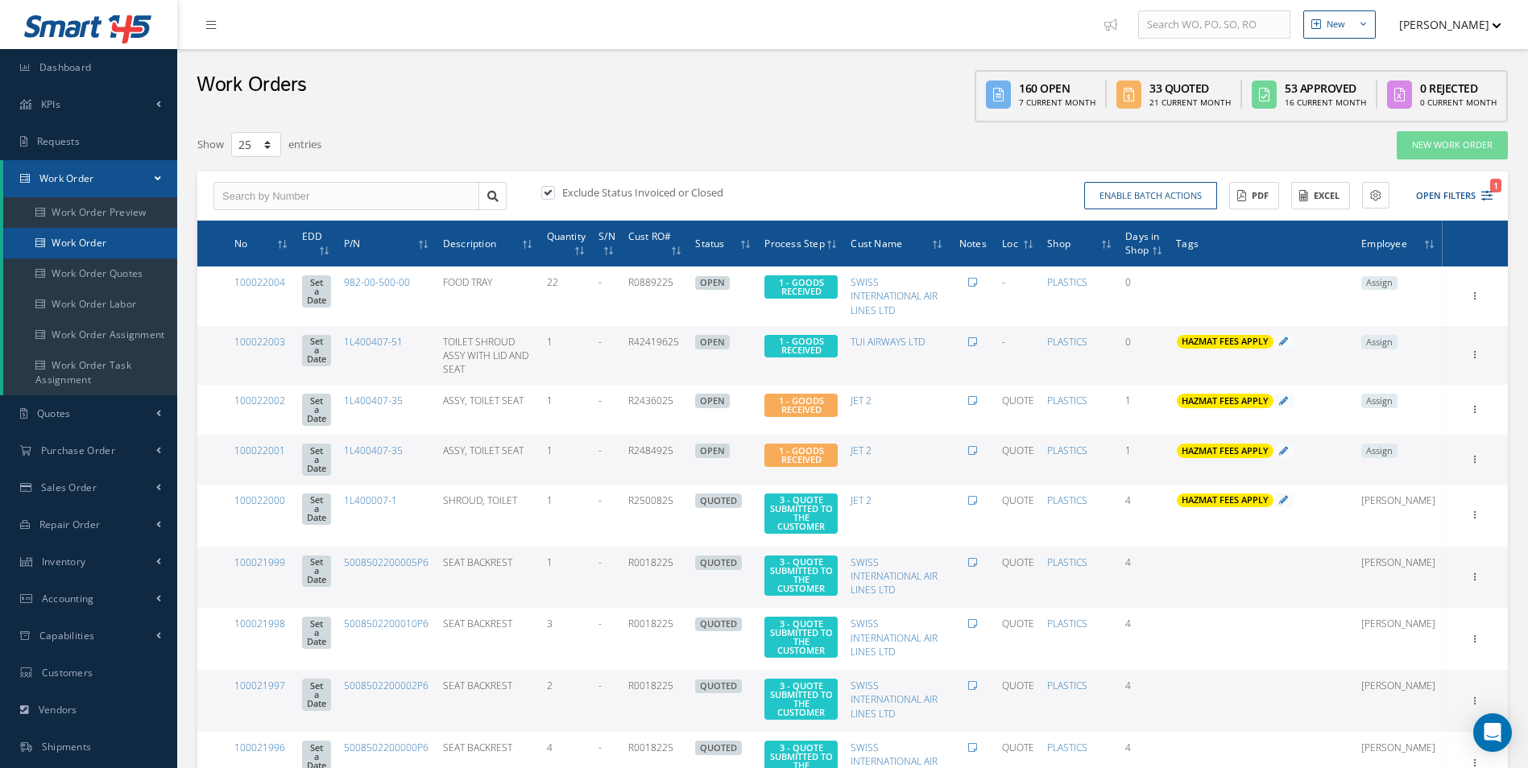
click at [62, 250] on link "Work Order" at bounding box center [90, 243] width 174 height 31
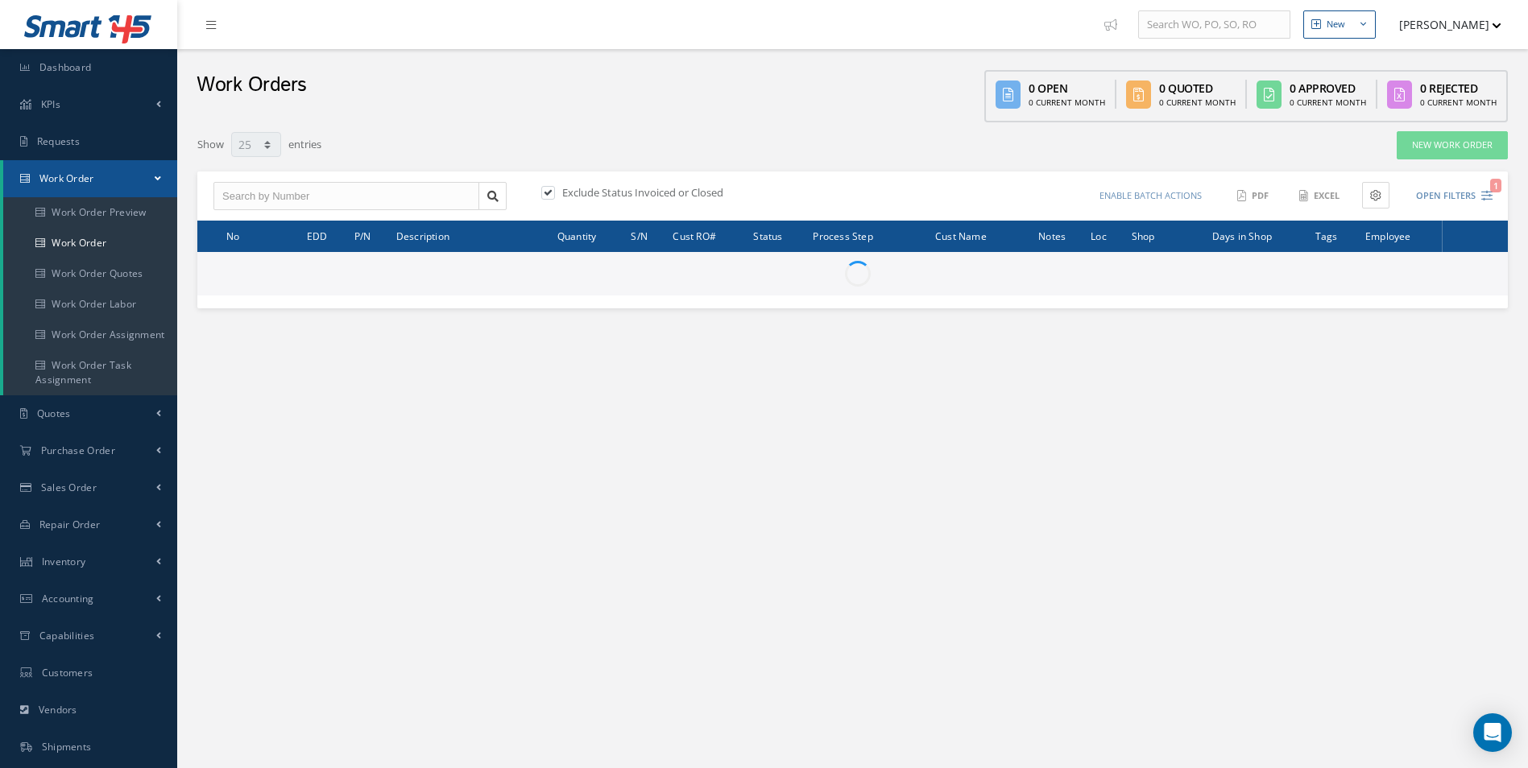
select select "25"
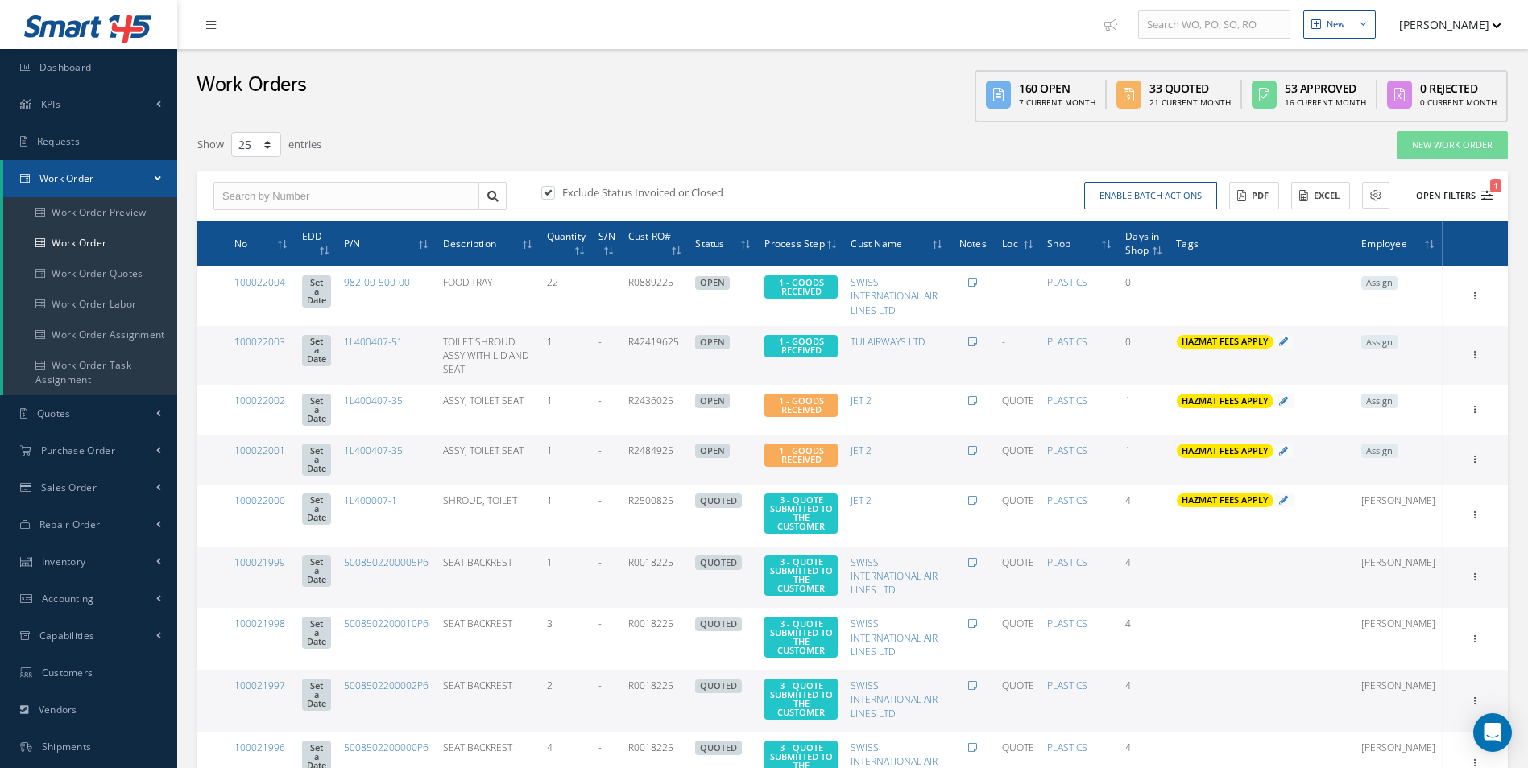
click at [1489, 197] on icon "1" at bounding box center [1486, 195] width 11 height 11
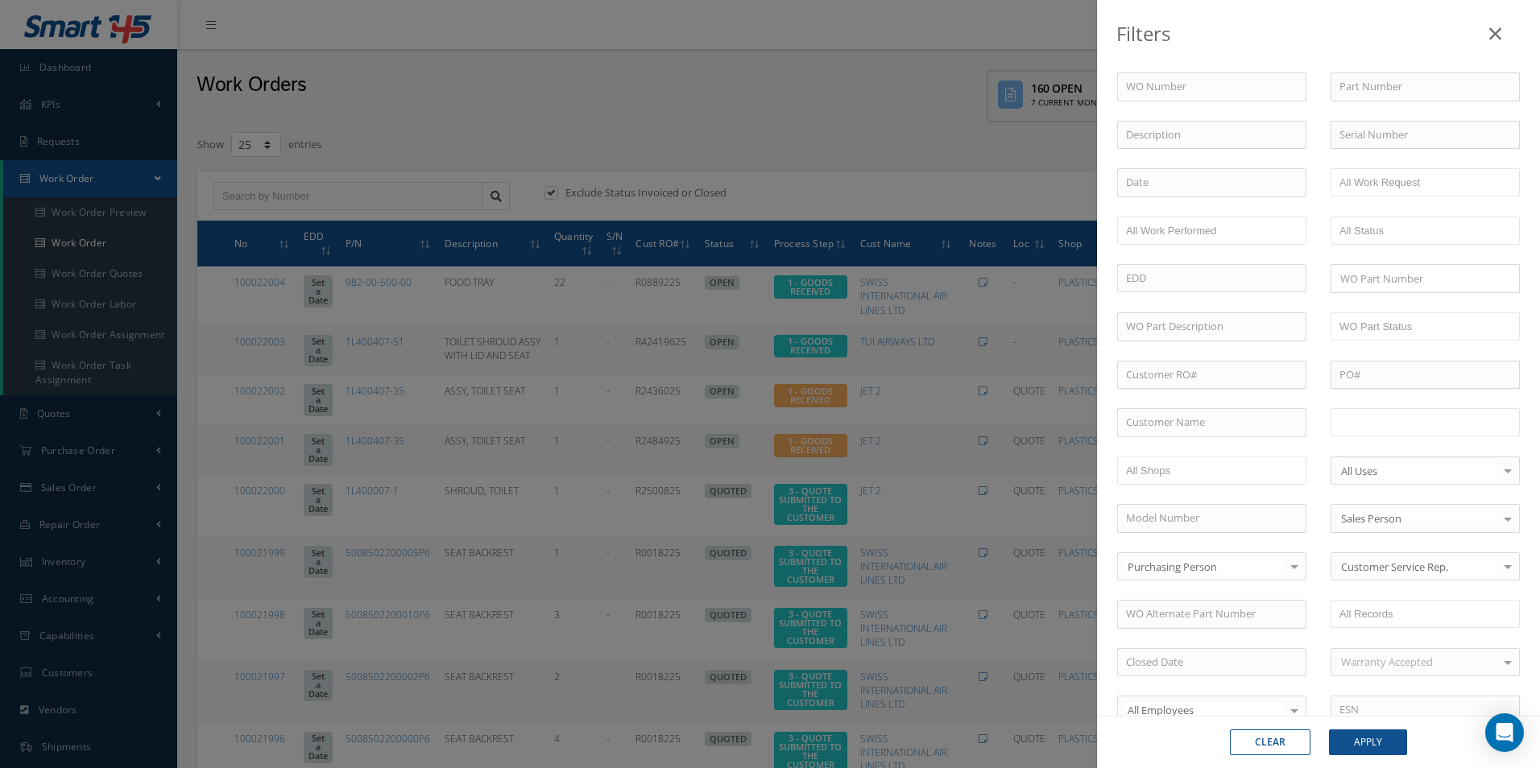
click at [1409, 427] on input "text" at bounding box center [1390, 422] width 102 height 20
click at [1364, 743] on button "Apply" at bounding box center [1368, 743] width 78 height 26
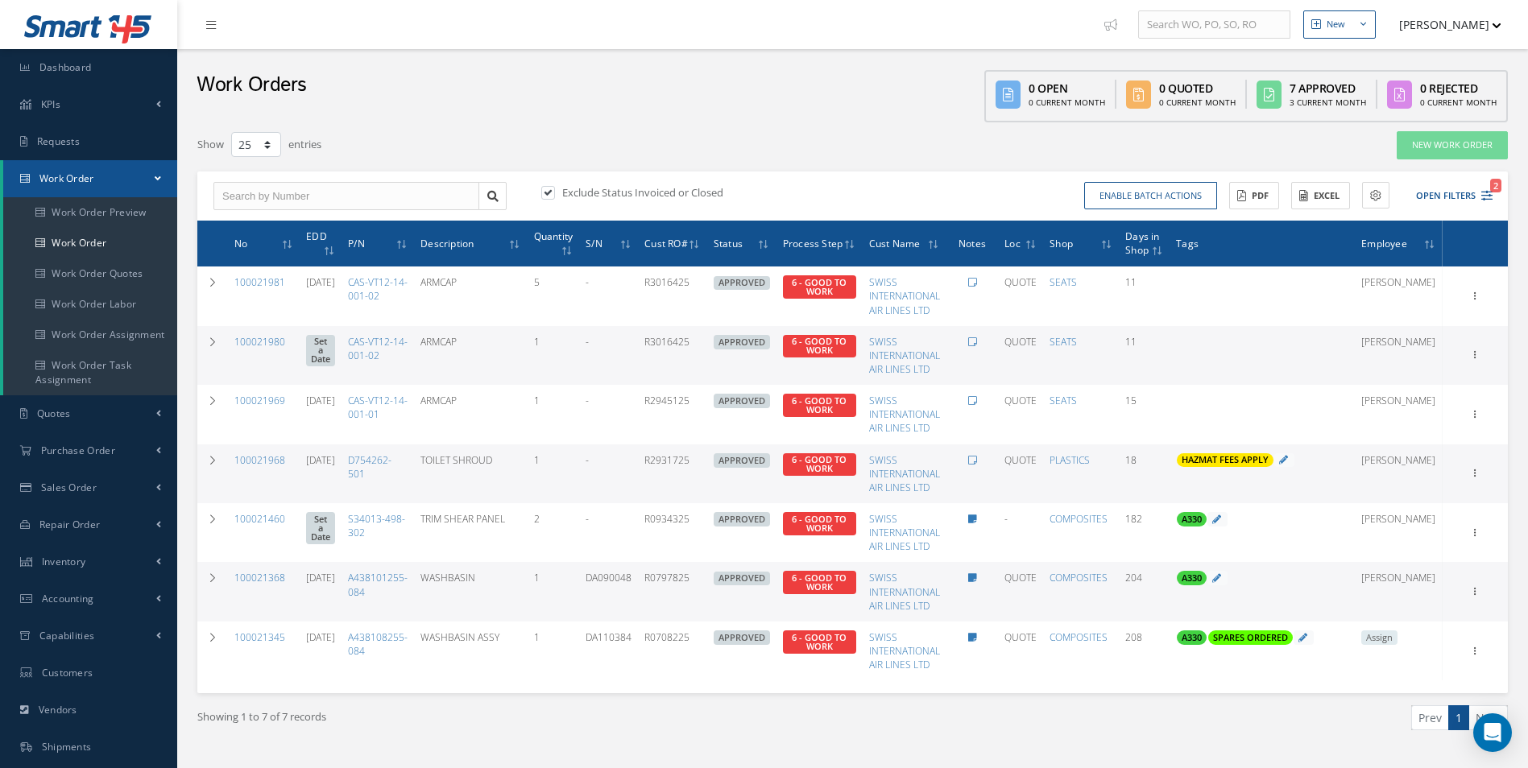
click at [1492, 200] on div "Enable batch actions Update Work Orders Close Work Orders ACTIONS Receive Payme…" at bounding box center [1175, 196] width 645 height 28
click at [1488, 198] on icon "2" at bounding box center [1486, 195] width 11 height 11
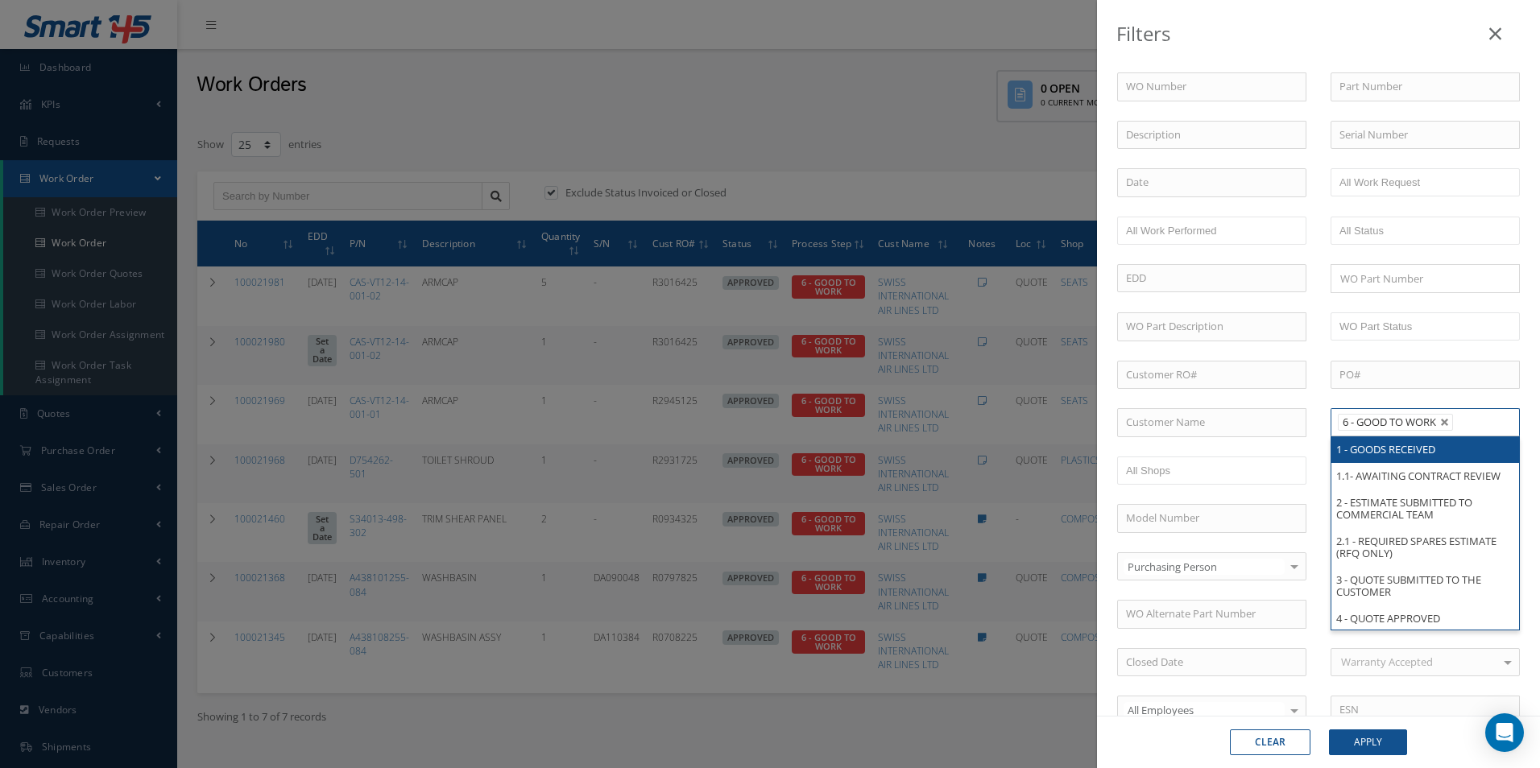
click at [1446, 416] on li "6 - GOOD TO WORK" at bounding box center [1395, 422] width 115 height 17
click at [1442, 421] on link at bounding box center [1445, 423] width 10 height 10
click at [1425, 428] on ul at bounding box center [1425, 422] width 189 height 28
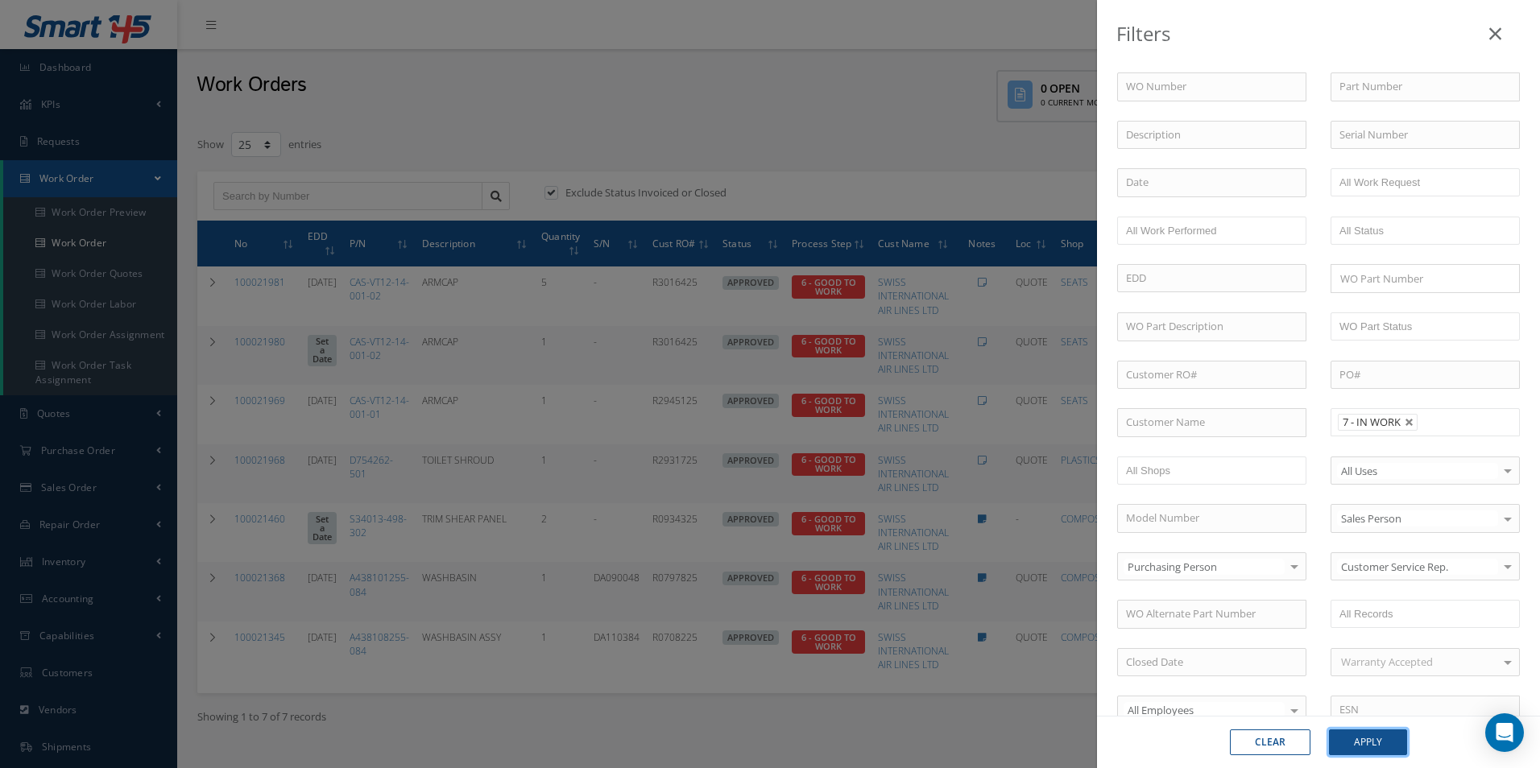
click at [1359, 741] on button "Apply" at bounding box center [1368, 743] width 78 height 26
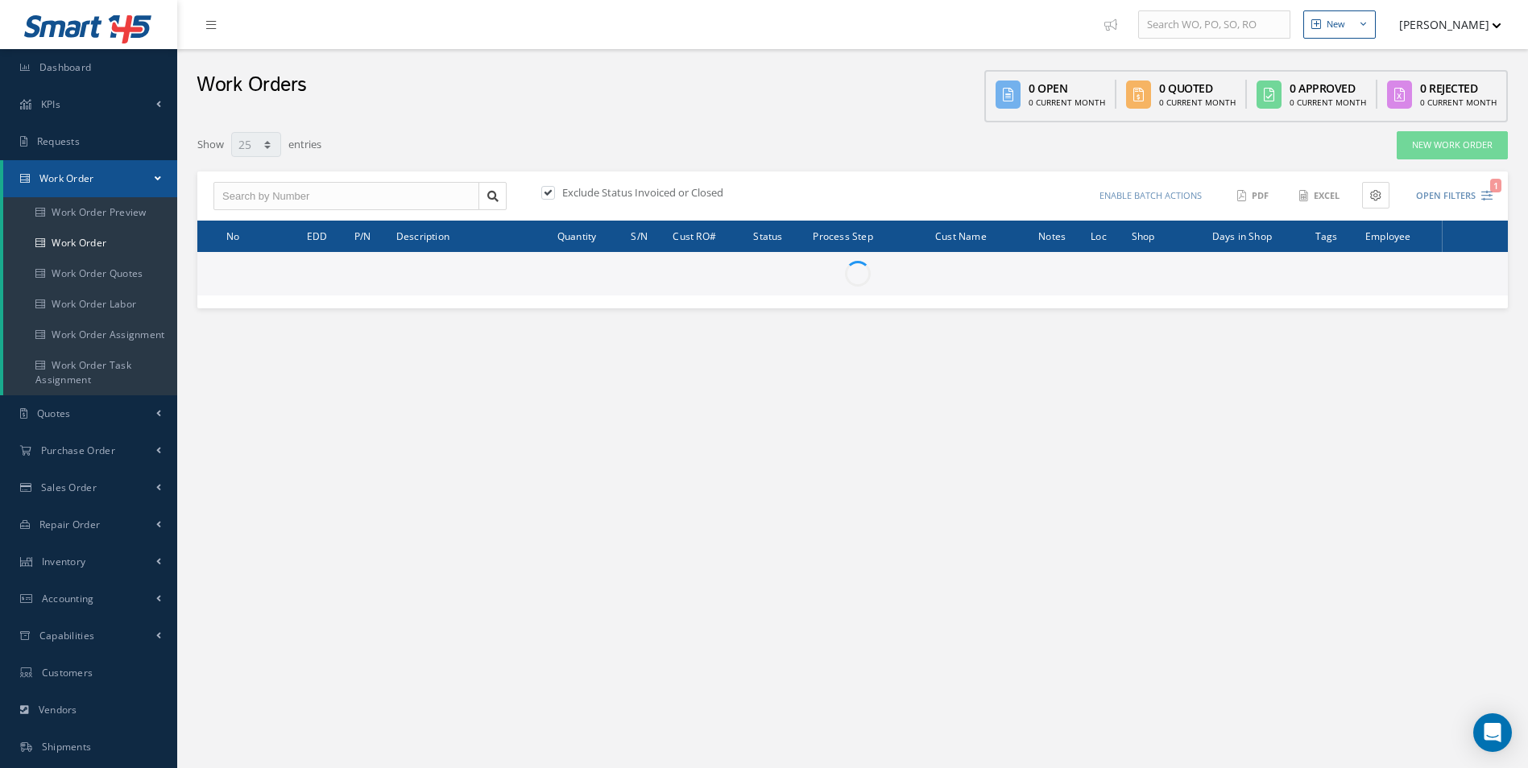
select select "25"
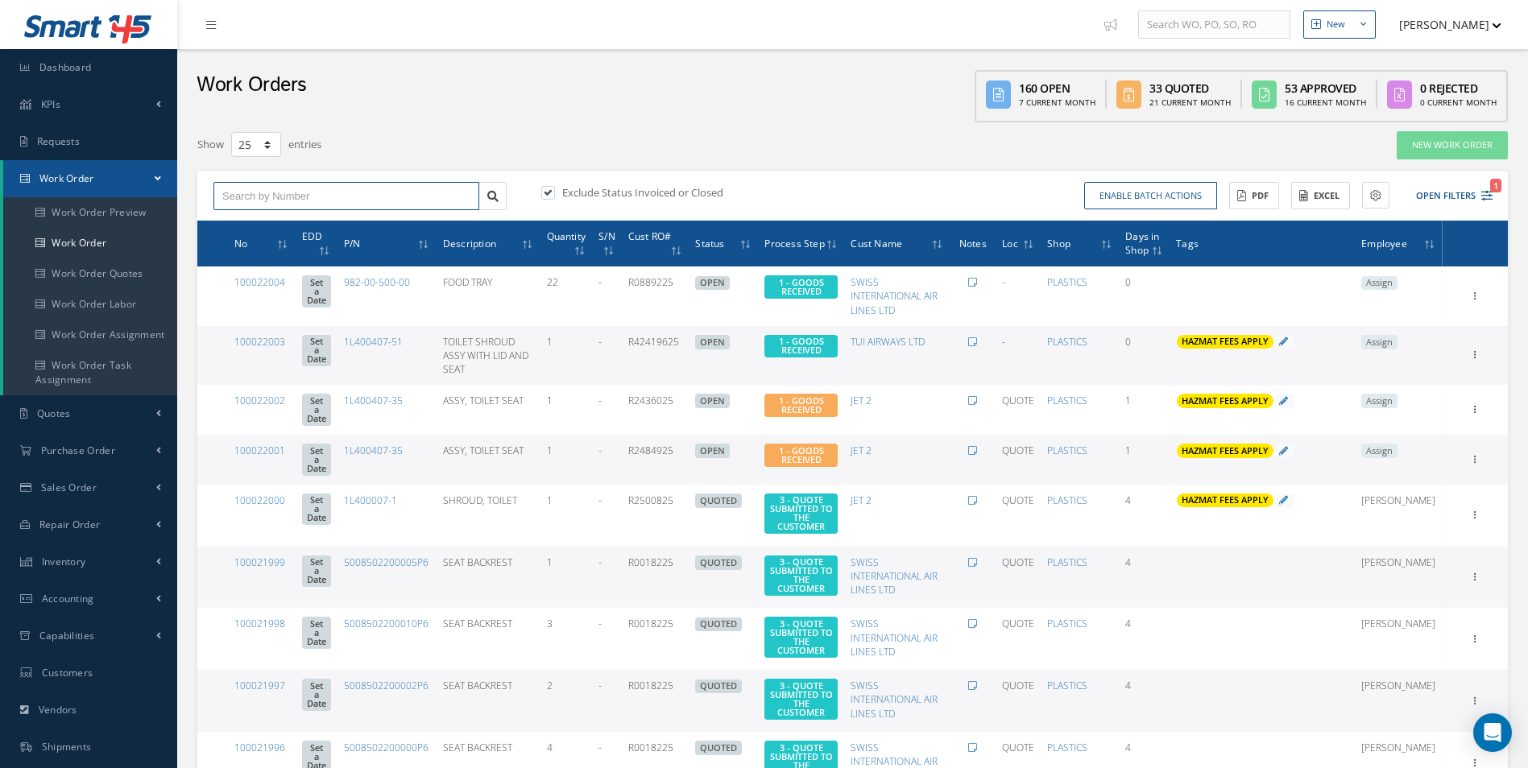
click at [300, 193] on input "text" at bounding box center [346, 196] width 266 height 29
type input "100021959"
click at [272, 220] on div "100021959" at bounding box center [346, 225] width 248 height 16
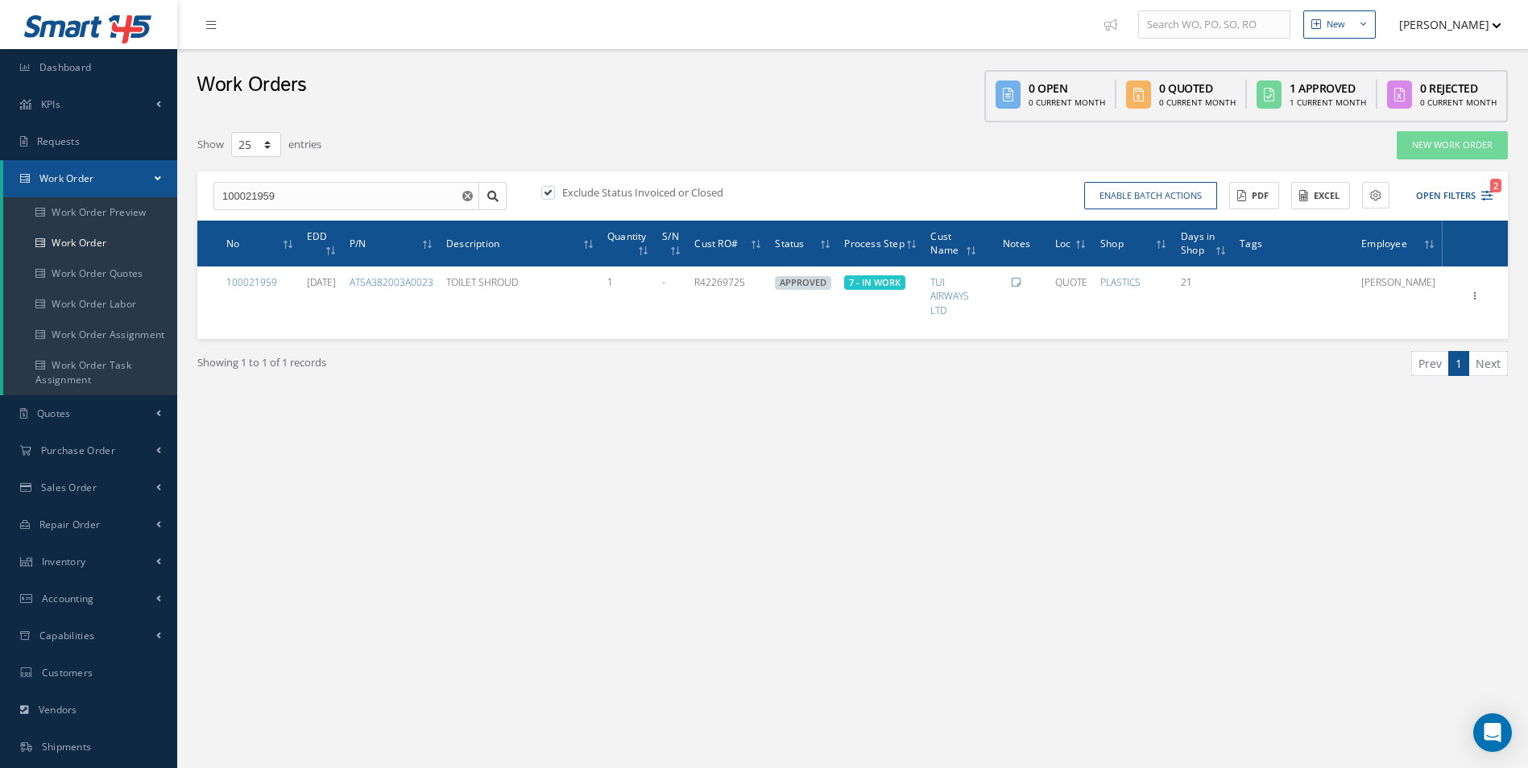
click at [925, 510] on div "New New Work Order New Purchase Order New Customer Quote New Sales Order New Re…" at bounding box center [852, 457] width 1351 height 914
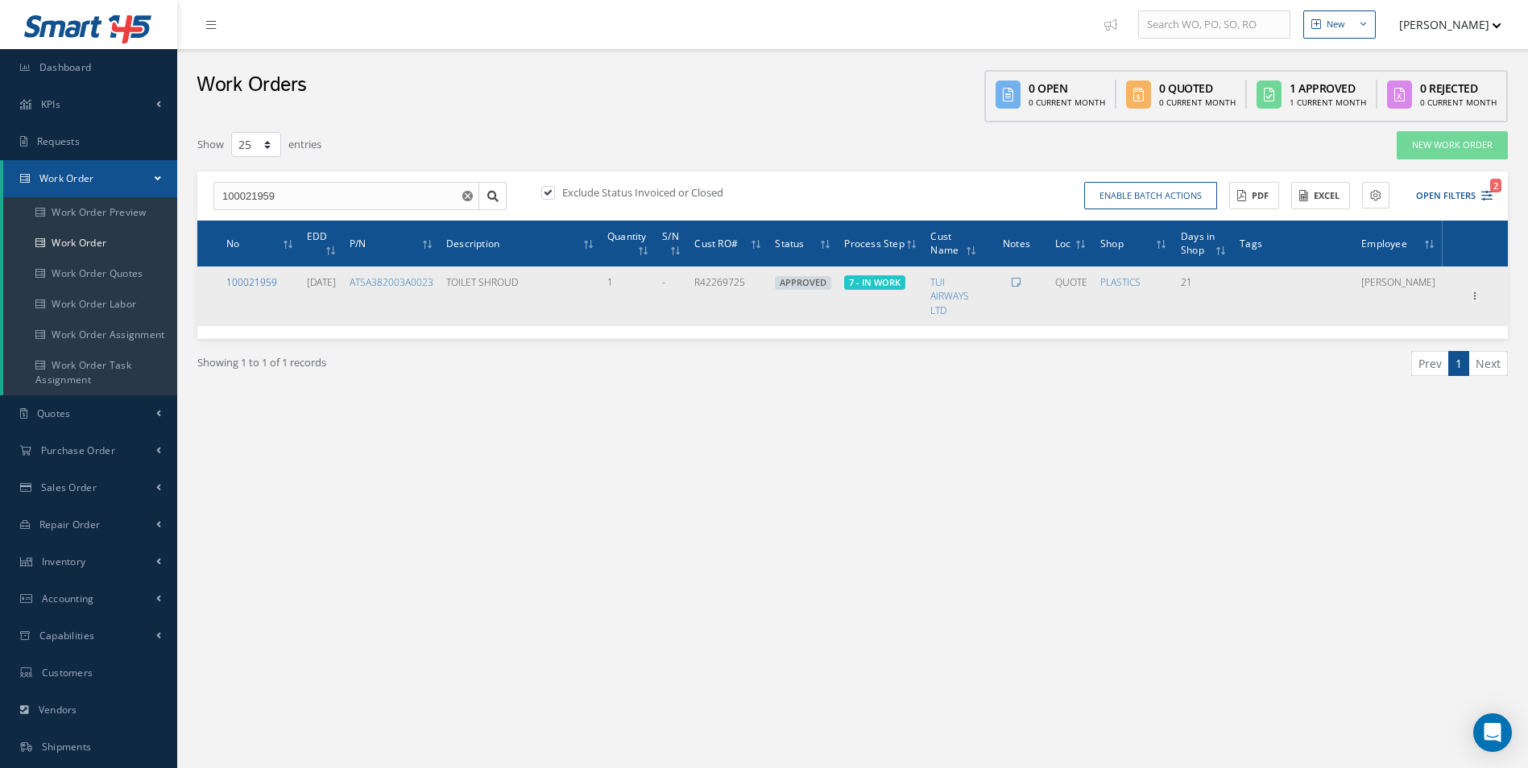
click at [242, 278] on link "100021959" at bounding box center [251, 282] width 51 height 14
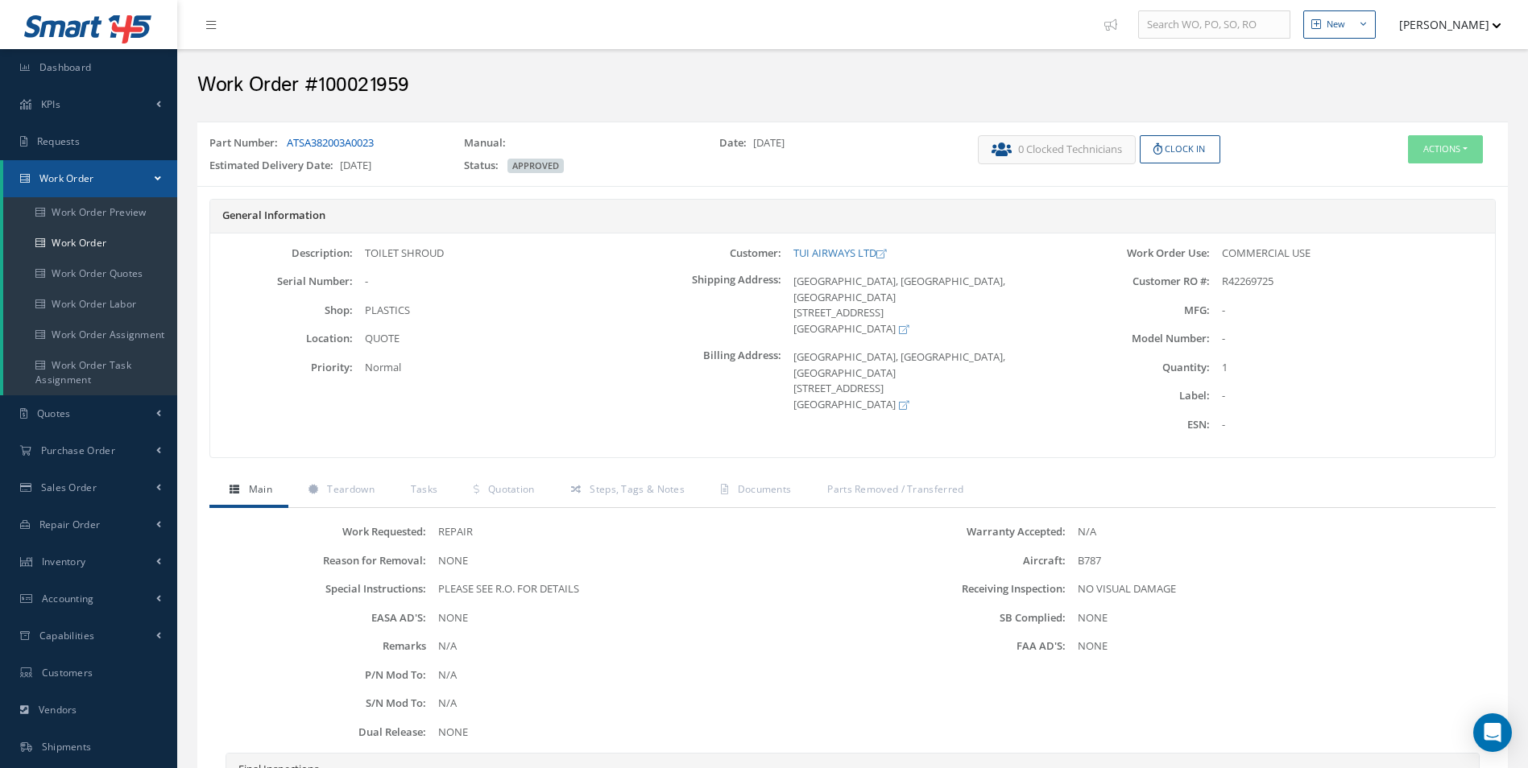
drag, startPoint x: 402, startPoint y: 141, endPoint x: 288, endPoint y: 143, distance: 113.6
click at [288, 143] on div "Part Number: ATSA382003A0023" at bounding box center [324, 146] width 255 height 23
copy link "ATSA382003A0023"
click at [388, 81] on h2 "Work Order #100021959" at bounding box center [852, 85] width 1310 height 24
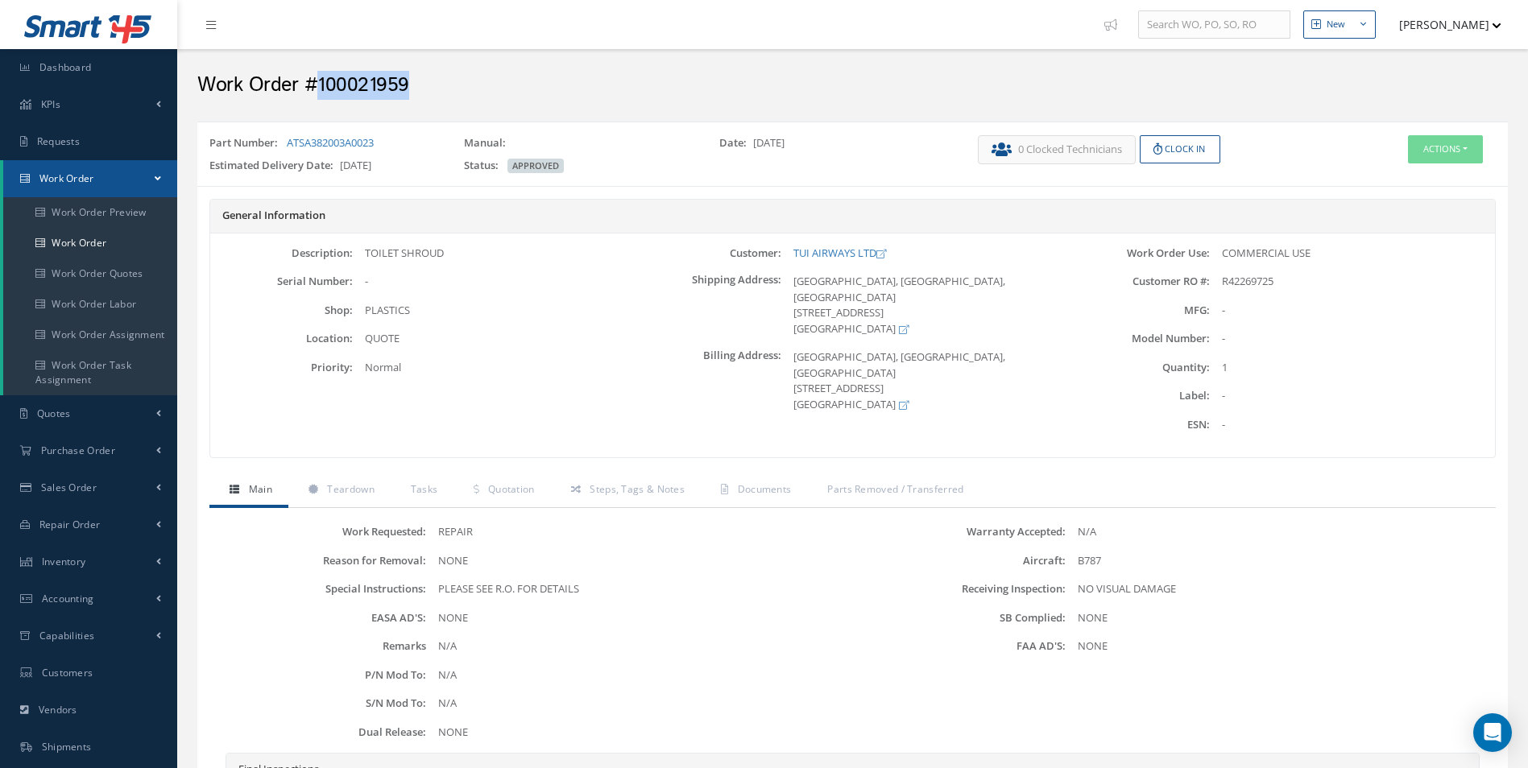
copy h2 "100021959"
click at [1262, 283] on span "R42269725" at bounding box center [1248, 281] width 52 height 14
copy span "R42269725"
drag, startPoint x: 370, startPoint y: 143, endPoint x: 288, endPoint y: 139, distance: 82.3
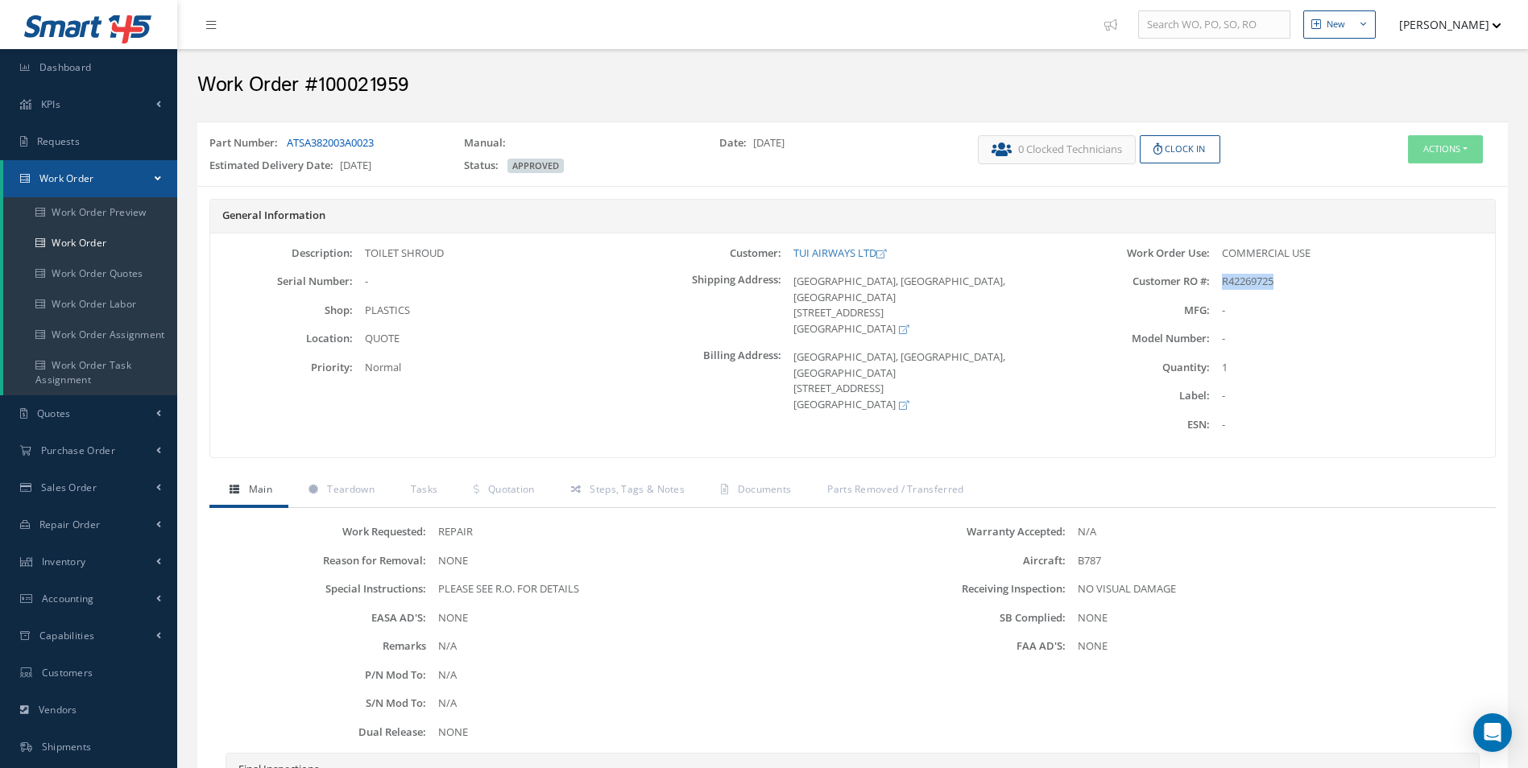
click at [288, 139] on div "Part Number: ATSA382003A0023" at bounding box center [324, 146] width 255 height 23
copy link "ATSA382003A0023"
drag, startPoint x: 789, startPoint y: 242, endPoint x: 875, endPoint y: 241, distance: 86.2
click at [875, 241] on div "Description: TOILET SHROUD Serial Number: - Shop: PLASTICS Location: Priority: …" at bounding box center [852, 346] width 1285 height 225
copy link "TUI AIRWAYS LTD"
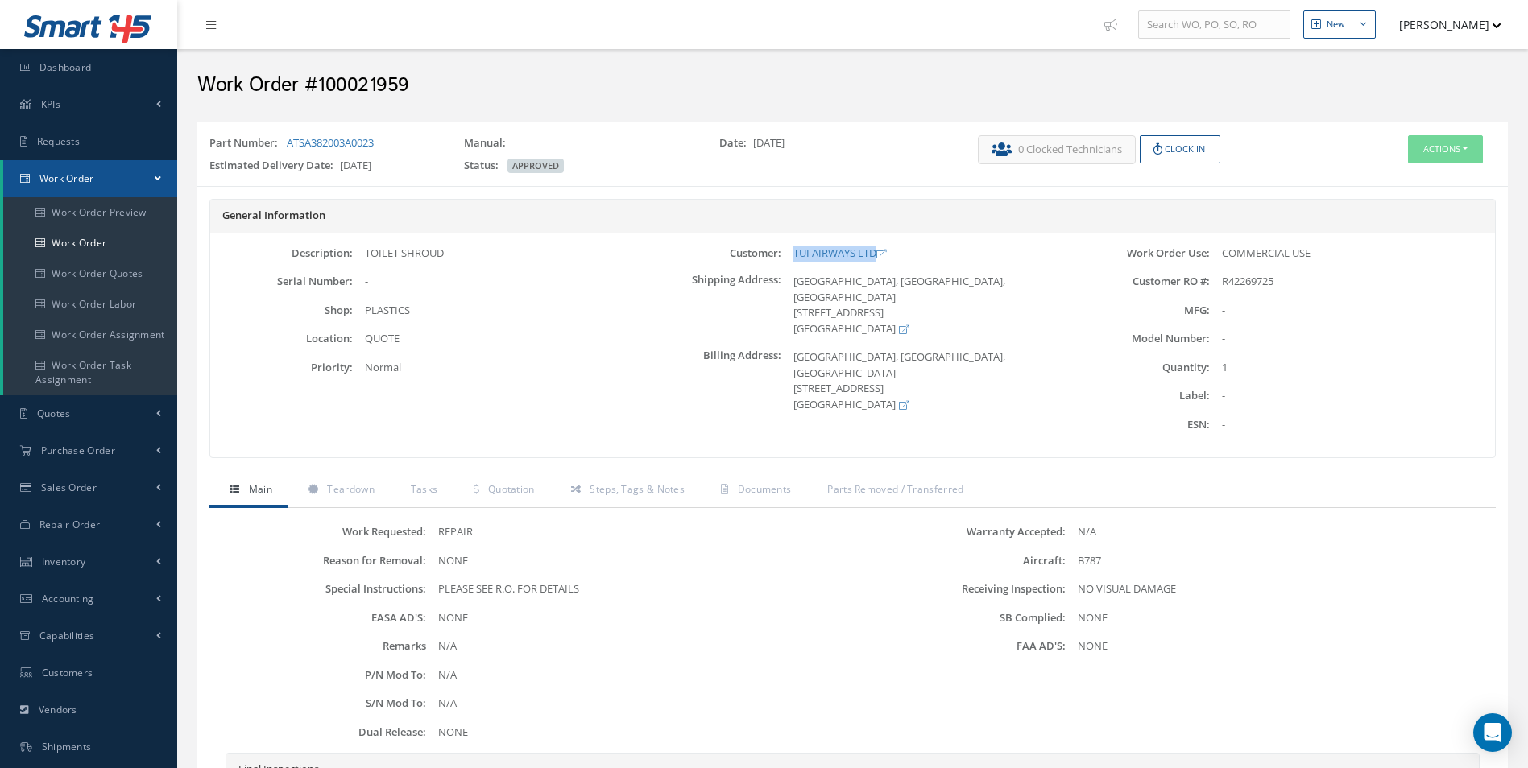
drag, startPoint x: 462, startPoint y: 254, endPoint x: 362, endPoint y: 255, distance: 99.1
click at [362, 255] on div "TOILET SHROUD" at bounding box center [495, 254] width 285 height 16
copy div "TOILET SHROUD"
click at [1469, 156] on button "Actions" at bounding box center [1445, 149] width 75 height 28
click at [1411, 183] on link "Edit" at bounding box center [1420, 180] width 129 height 22
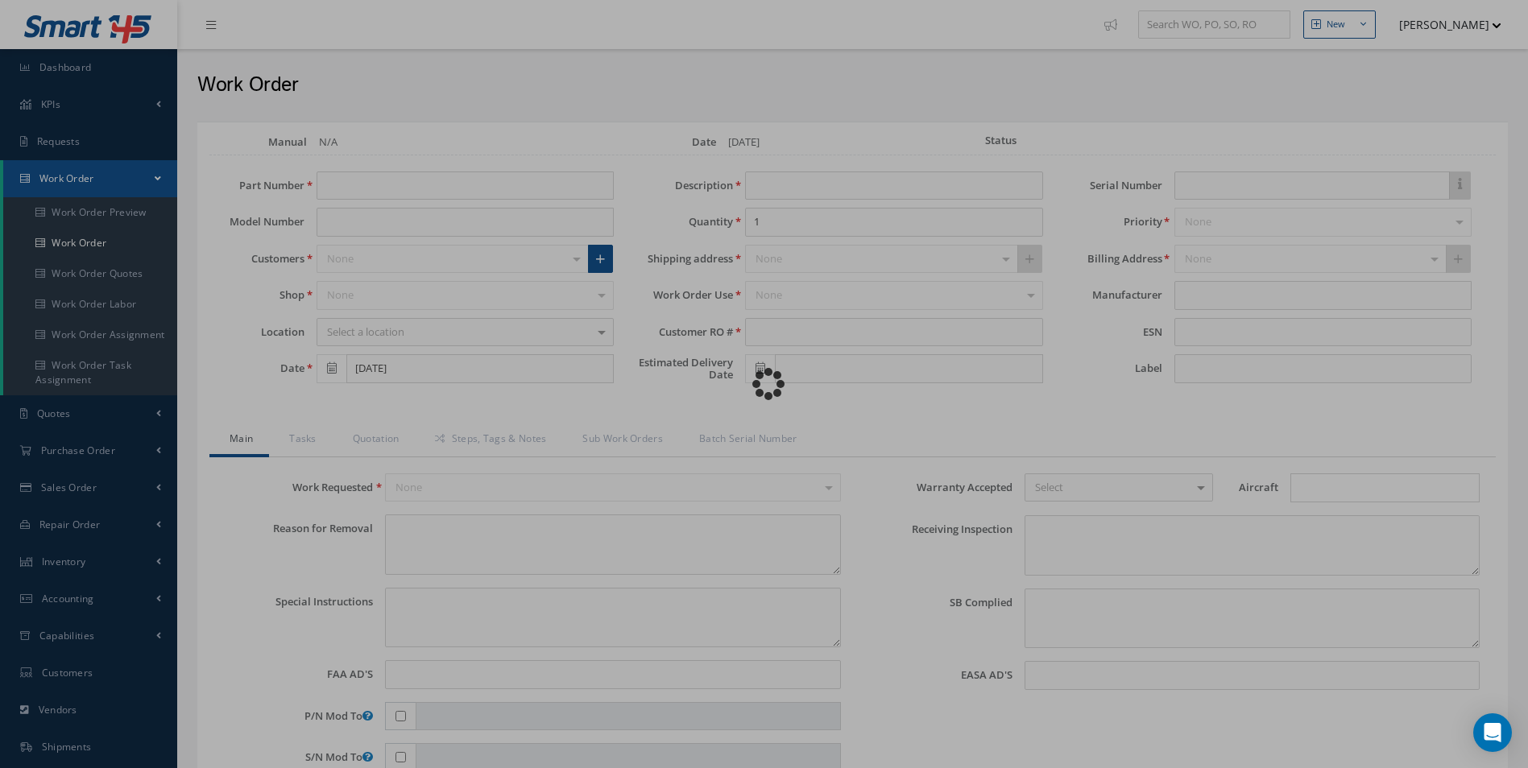
type input "ATSA382003A0023"
type input "[DATE]"
type input "TOILET SHROUD"
type input "R42269725"
type input "[DATE]"
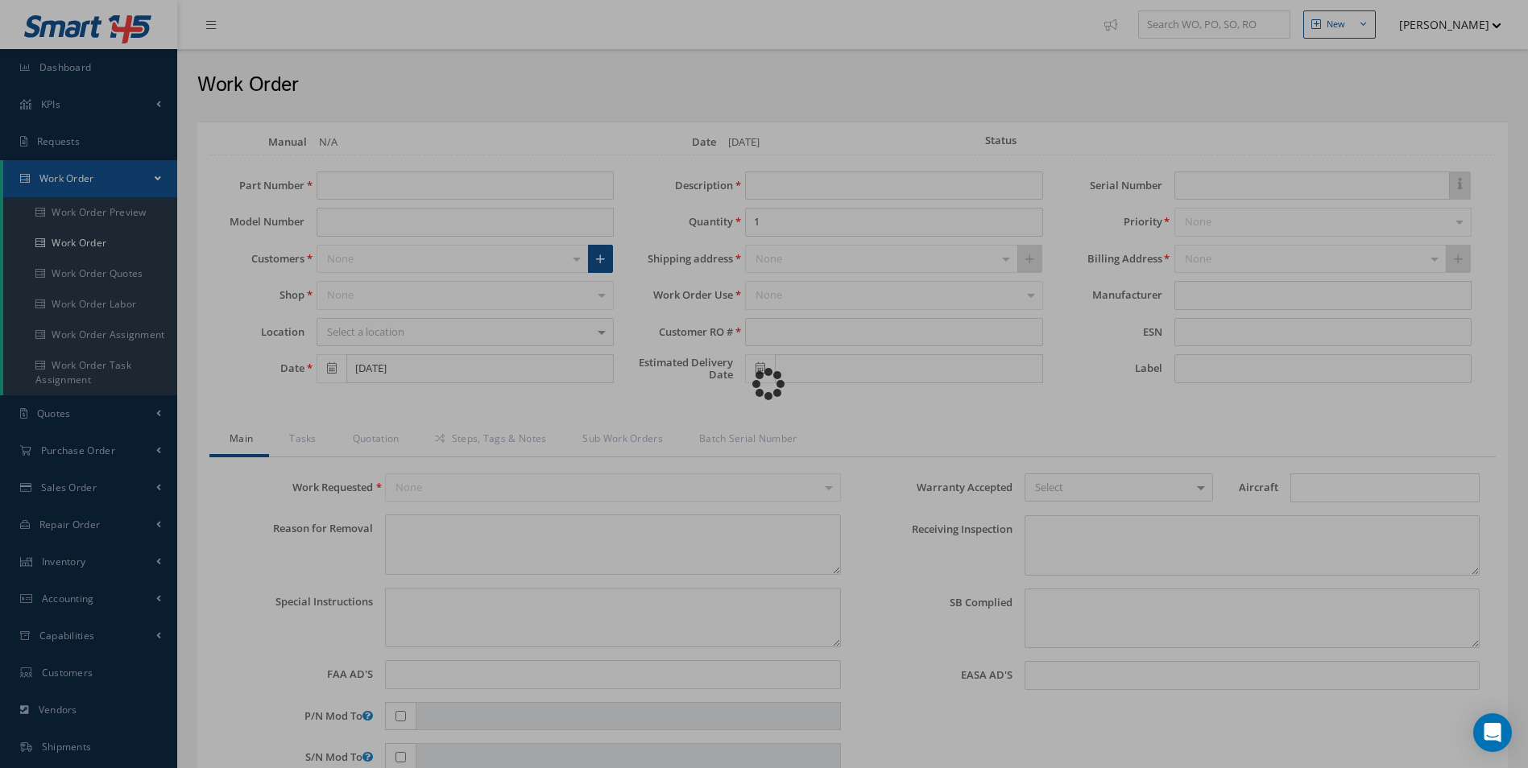
type textarea "NONE"
type textarea "PLEASE SEE R.O. FOR DETAILS"
type input "NONE"
type textarea "NO VISUAL DAMAGE"
type textarea "NONE"
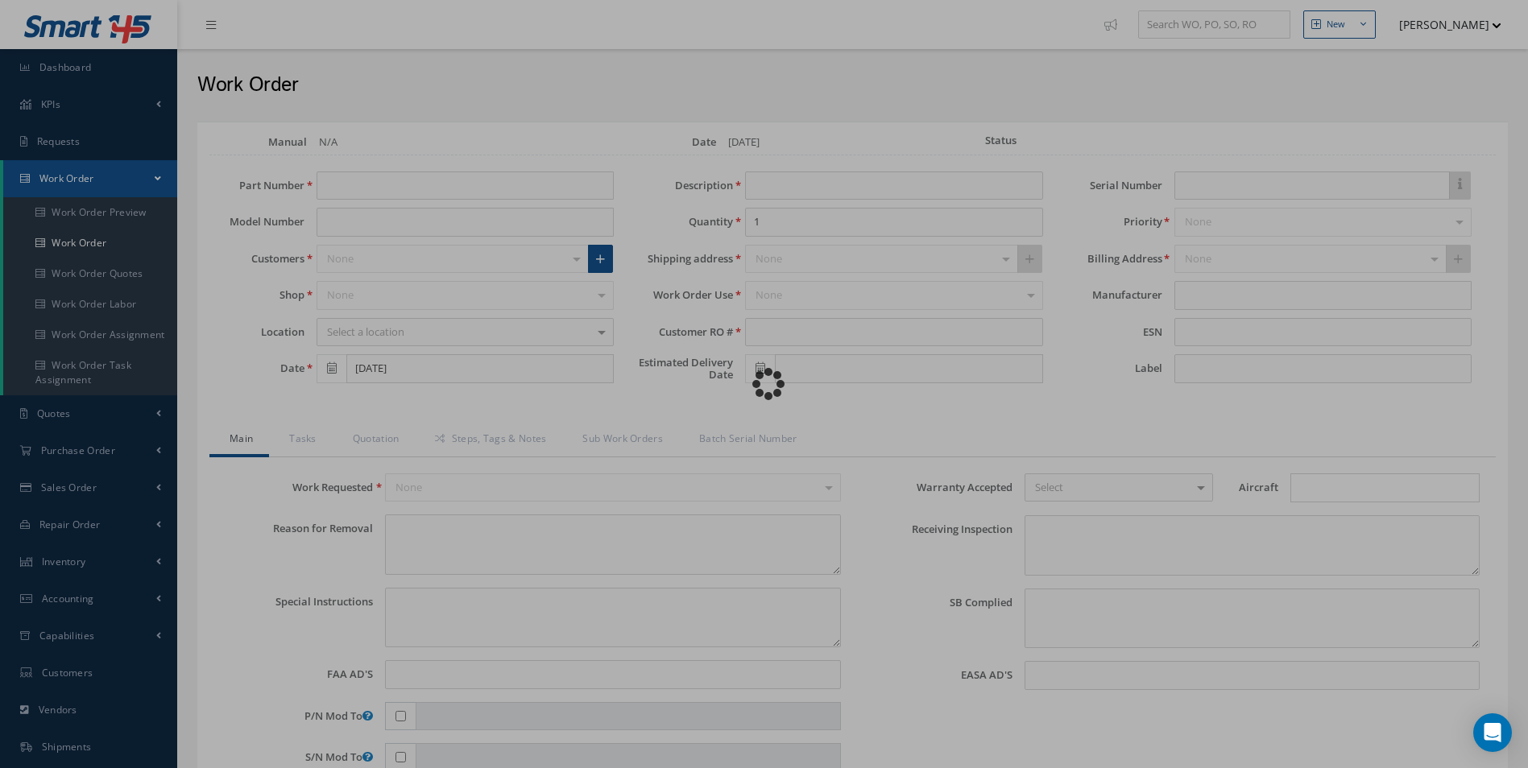
type input "NONE"
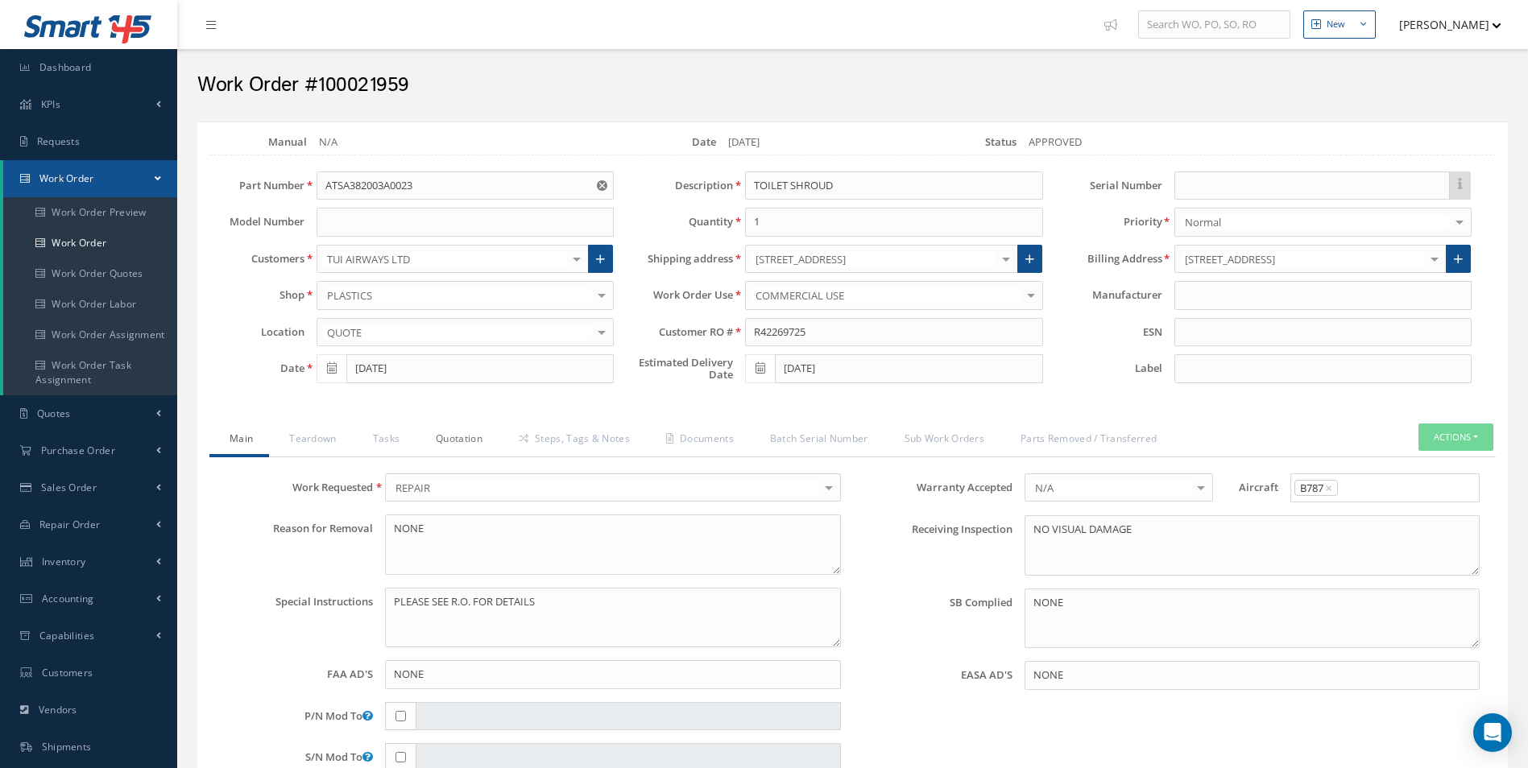
click at [468, 451] on link "Quotation" at bounding box center [457, 441] width 83 height 34
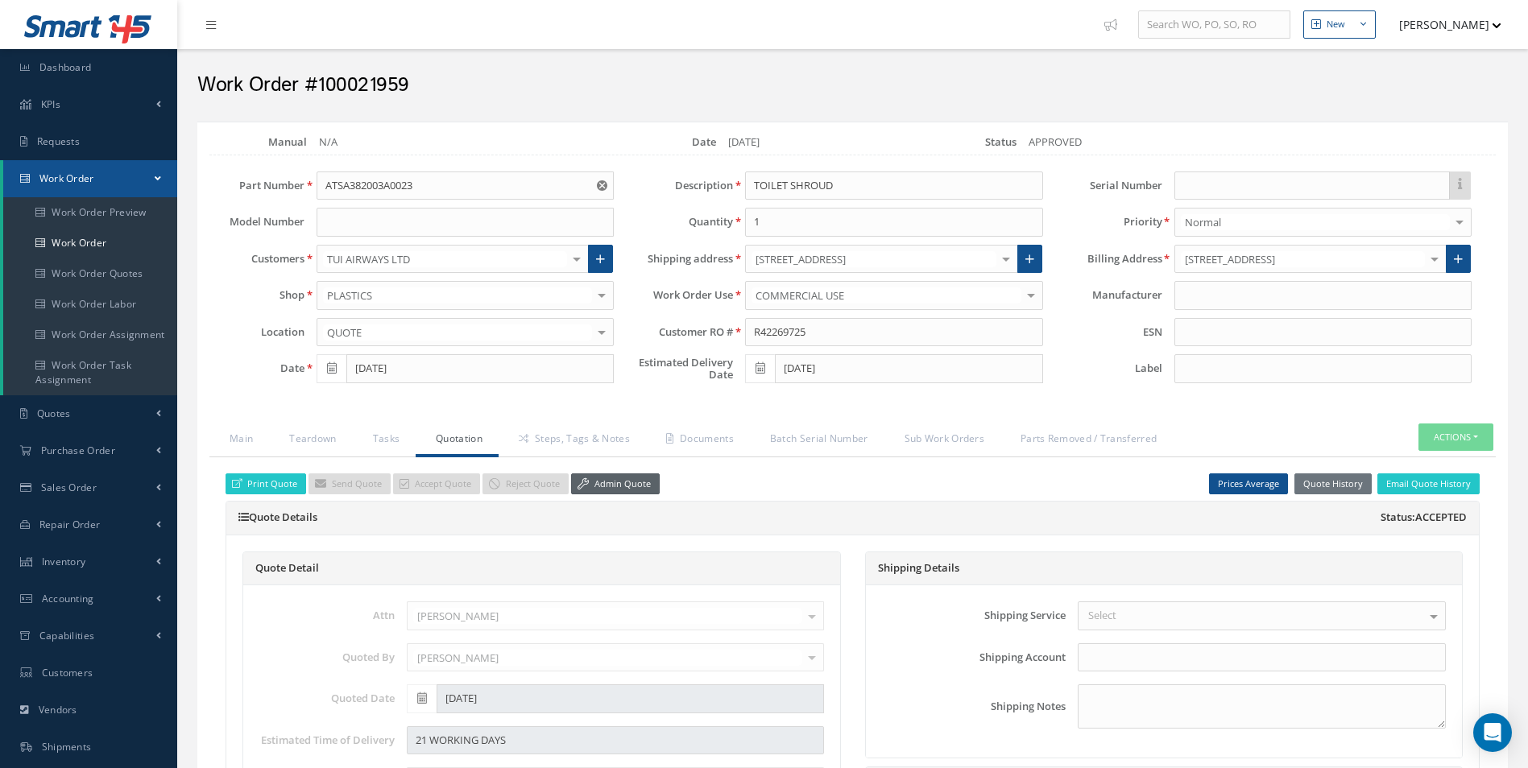
click at [650, 486] on link "Admin Quote" at bounding box center [615, 485] width 89 height 22
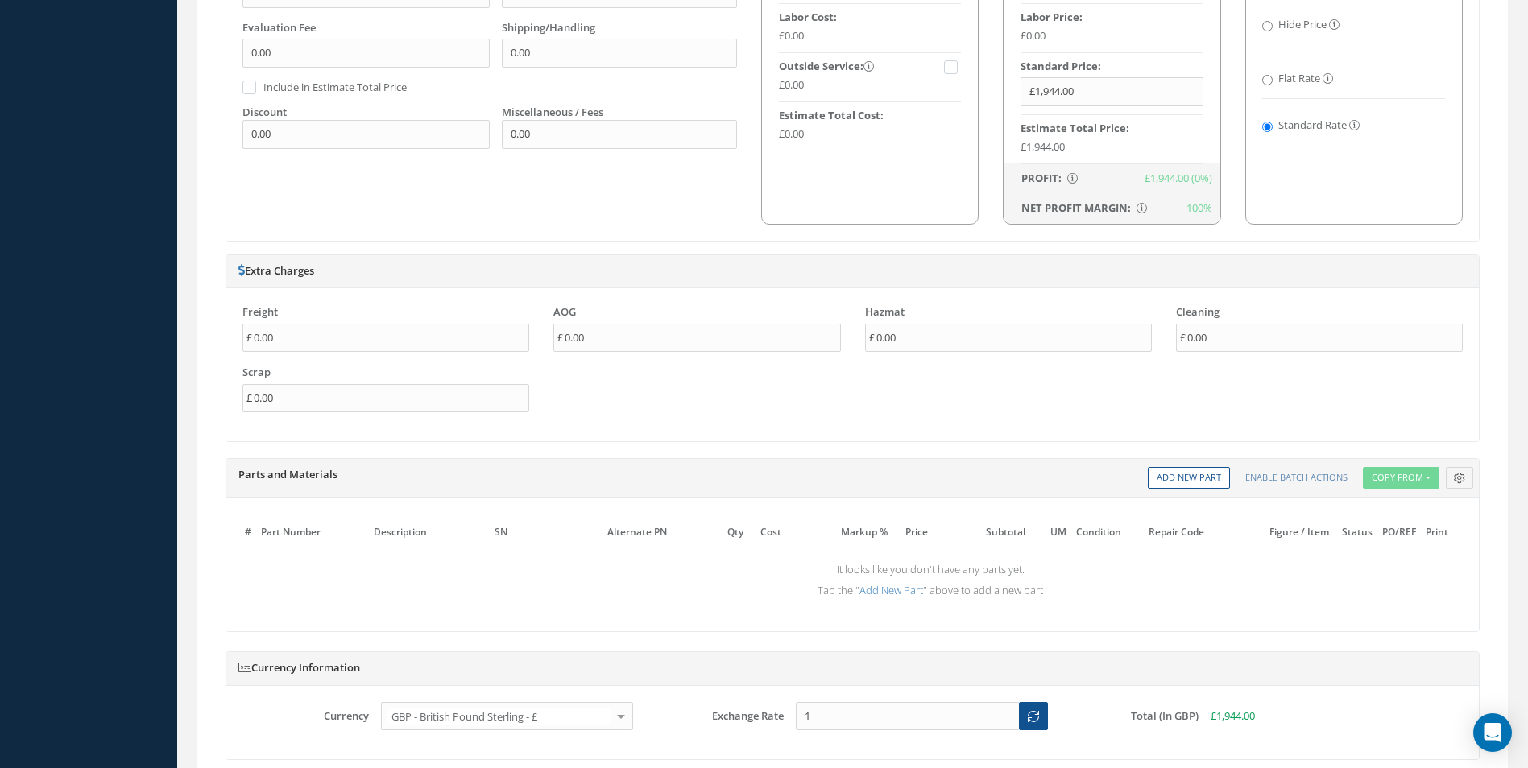
scroll to position [1208, 0]
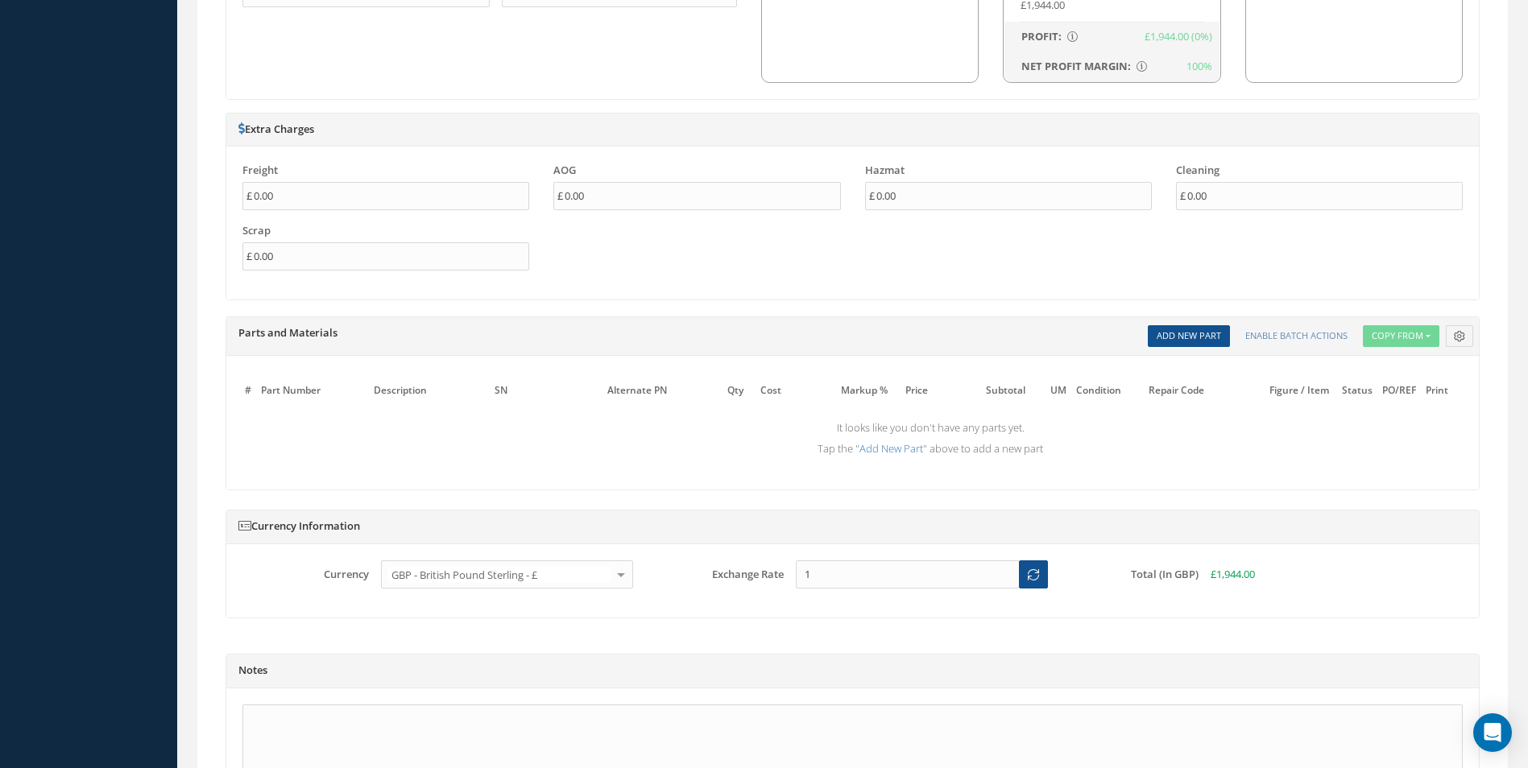
click at [1206, 321] on div "Parts and Materials Description SN Alternate PN Qty Cost Markup Percentage Pric…" at bounding box center [852, 336] width 1252 height 39
click at [1201, 339] on link "Add New Part" at bounding box center [1189, 336] width 82 height 22
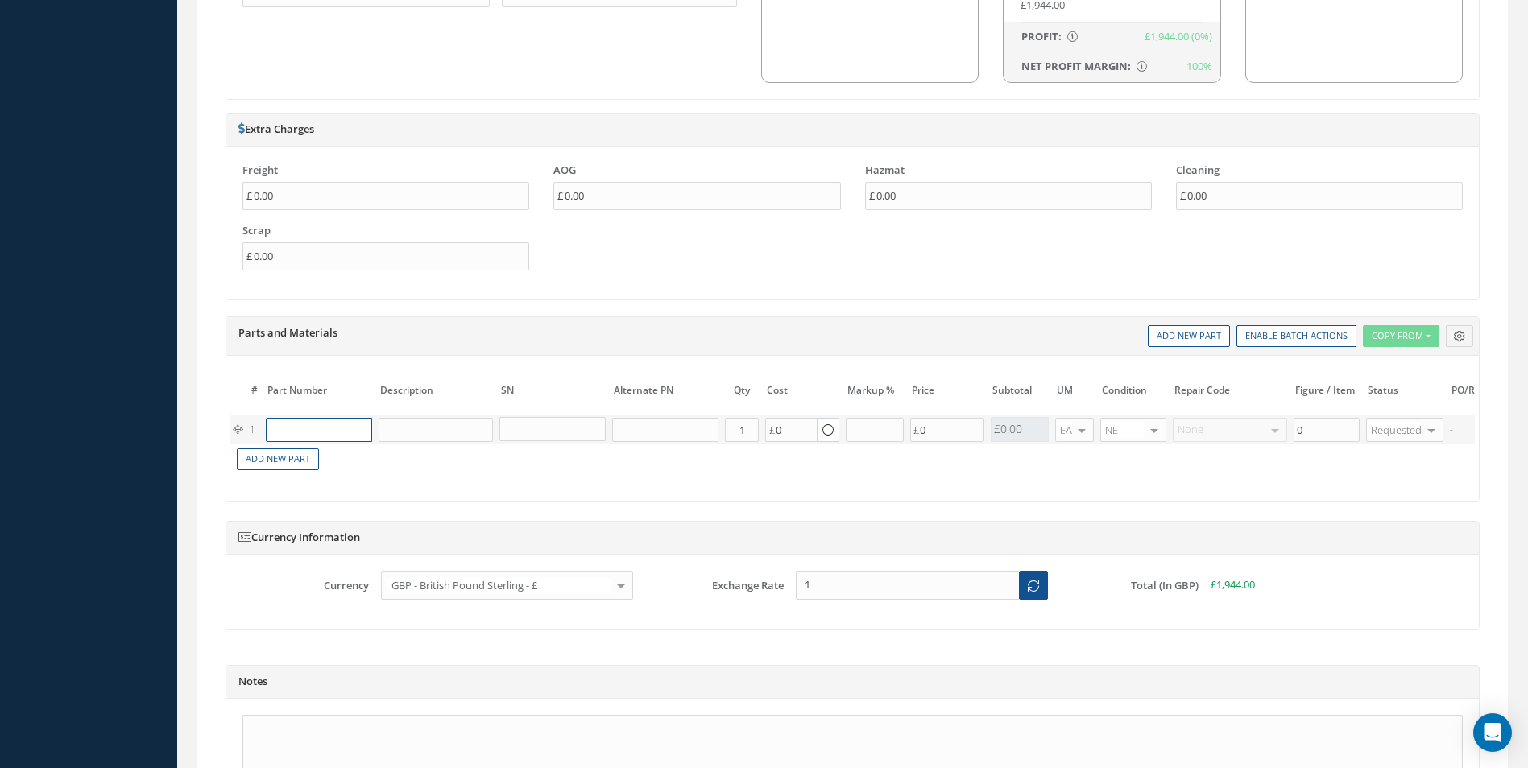
click at [327, 430] on input "text" at bounding box center [319, 430] width 106 height 24
paste input "SL211-08-1"
type input "SL211-08-1"
click at [347, 465] on div "SL211-08-1 CLIP NUT" at bounding box center [355, 455] width 177 height 27
type input "CLIP NUT"
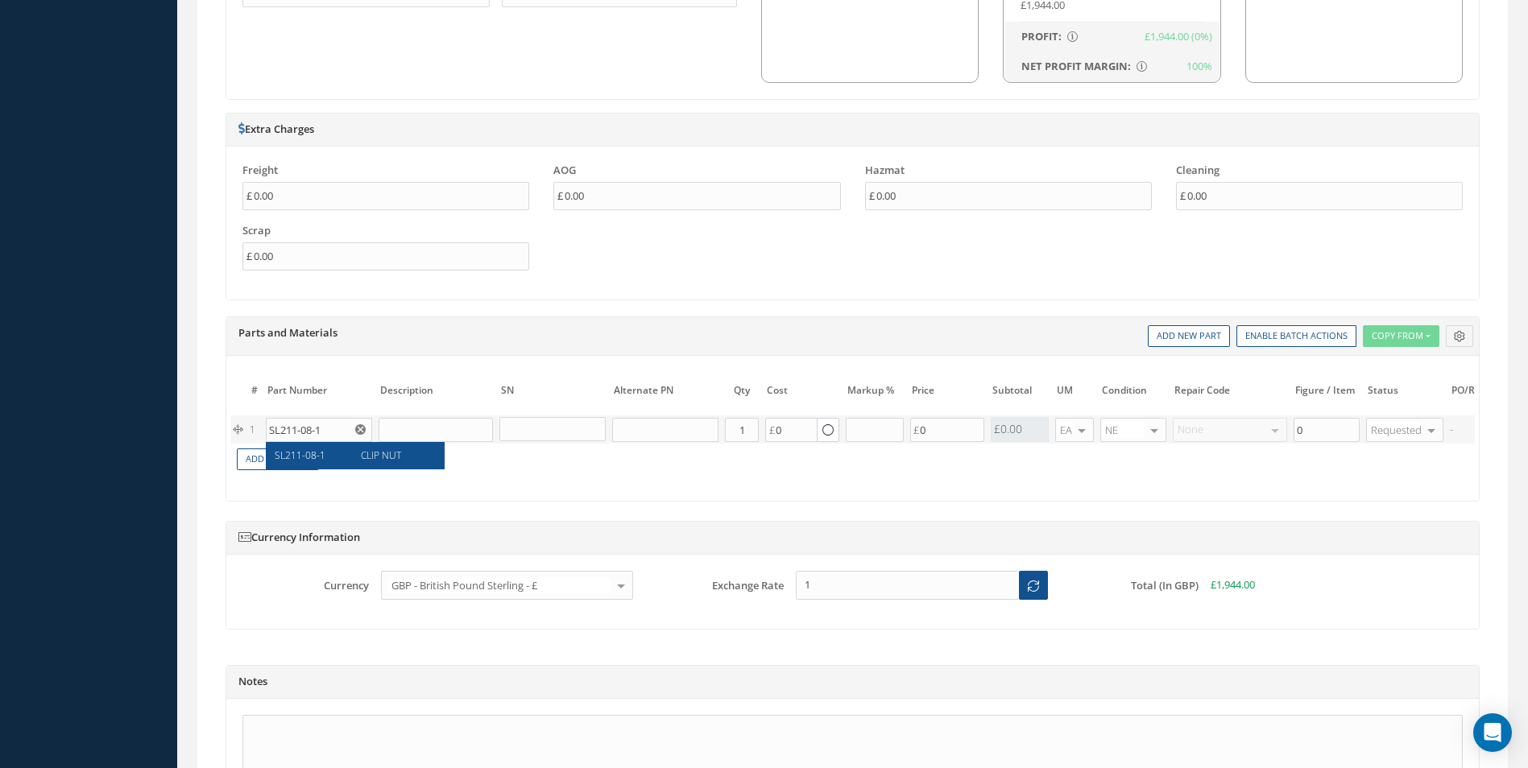
type input "1.74"
click at [704, 441] on tr "1 SL211-08-1 CLIP NUT Part Number Description Qty in Stock Master Cost Master S…" at bounding box center [984, 430] width 1509 height 28
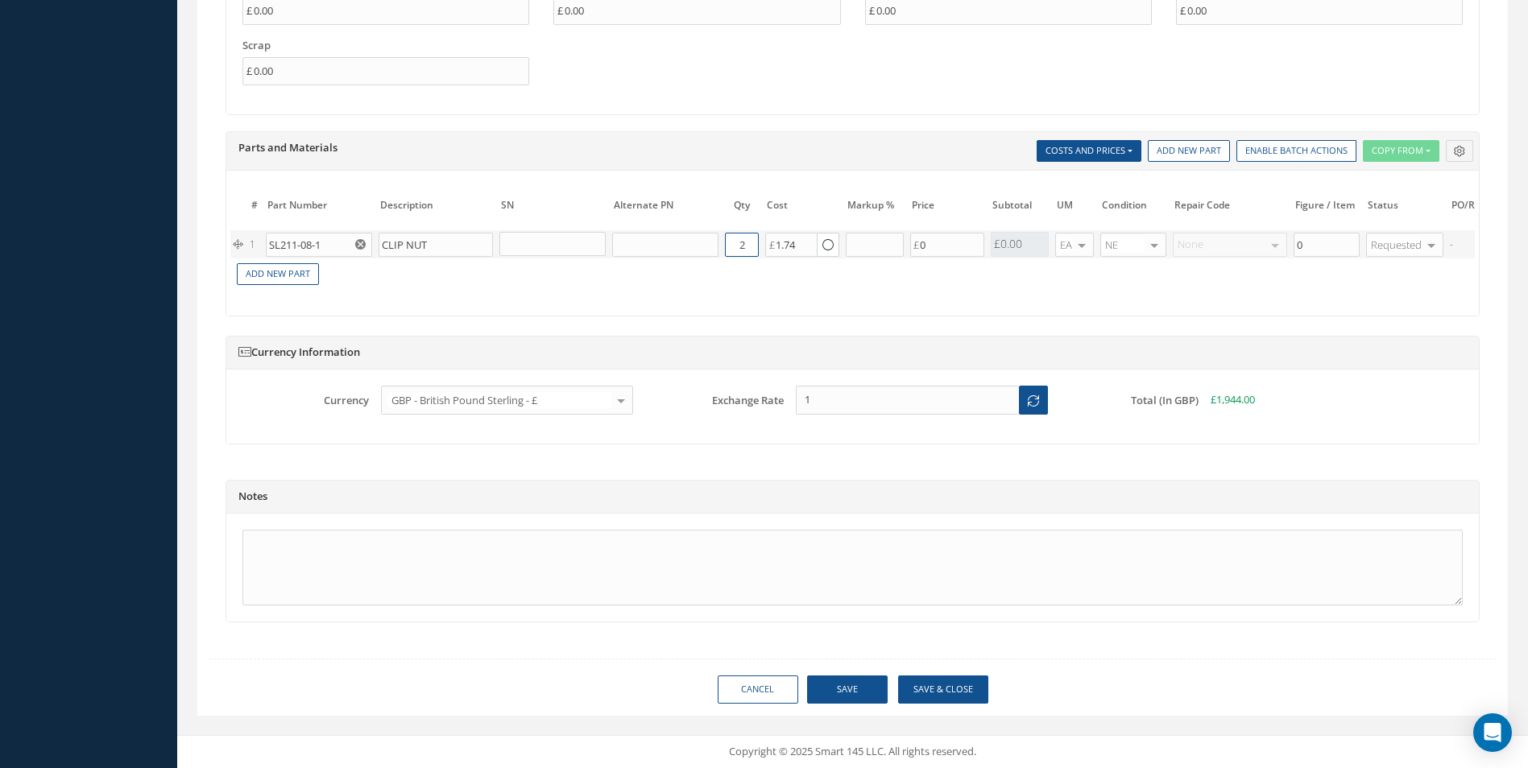
type input "2"
click at [831, 686] on button "Save" at bounding box center [847, 690] width 81 height 28
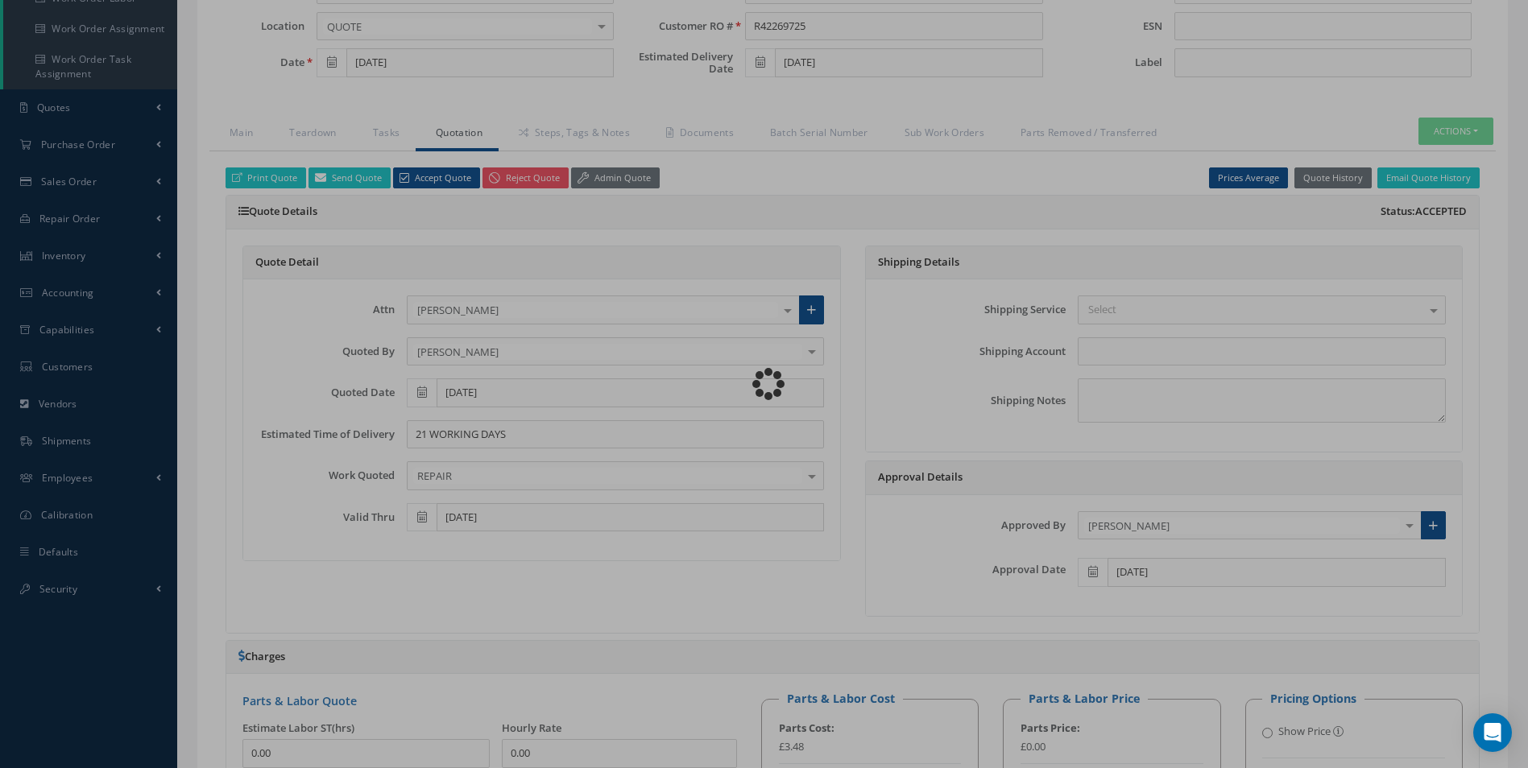
scroll to position [278, 0]
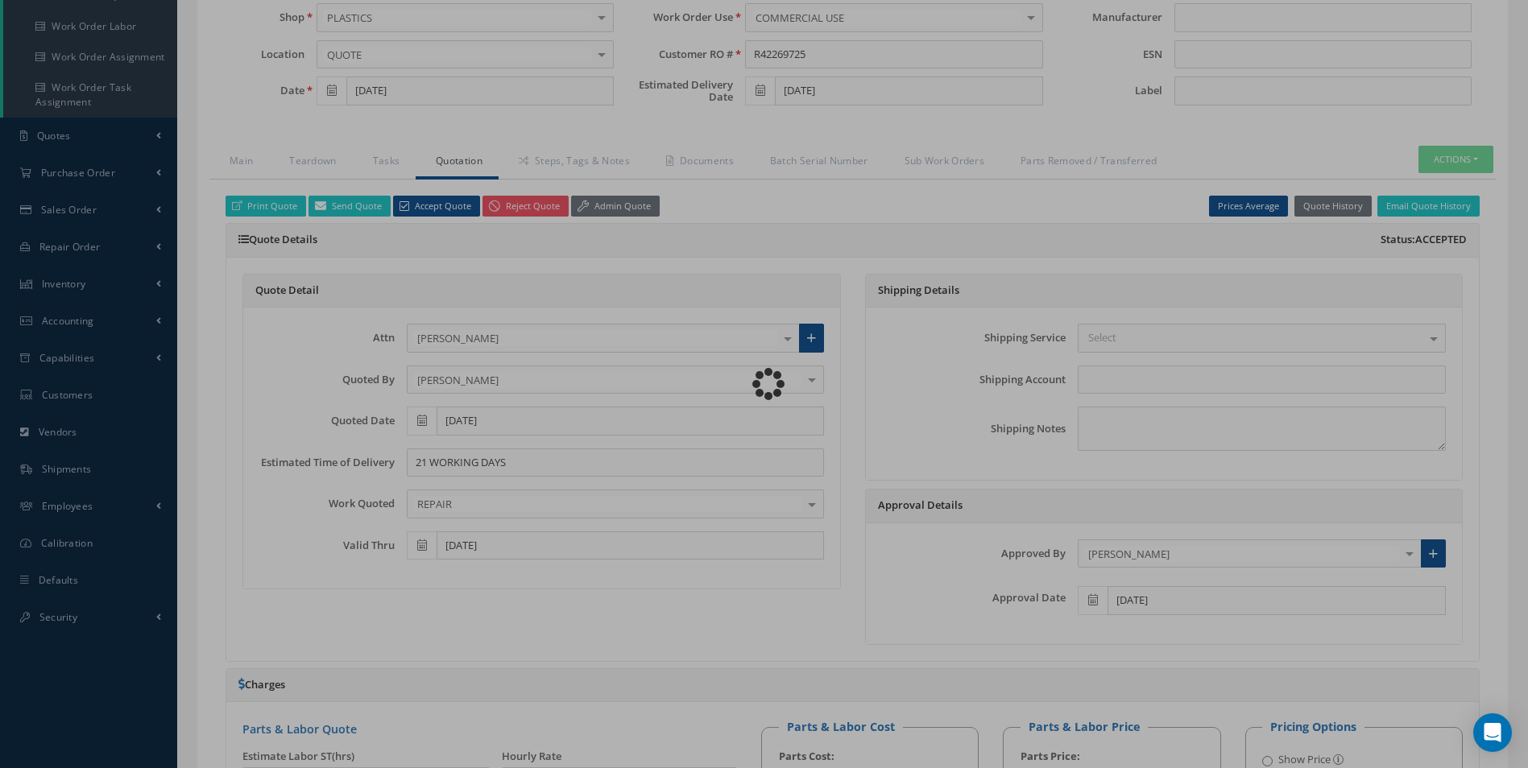
checkbox input "true"
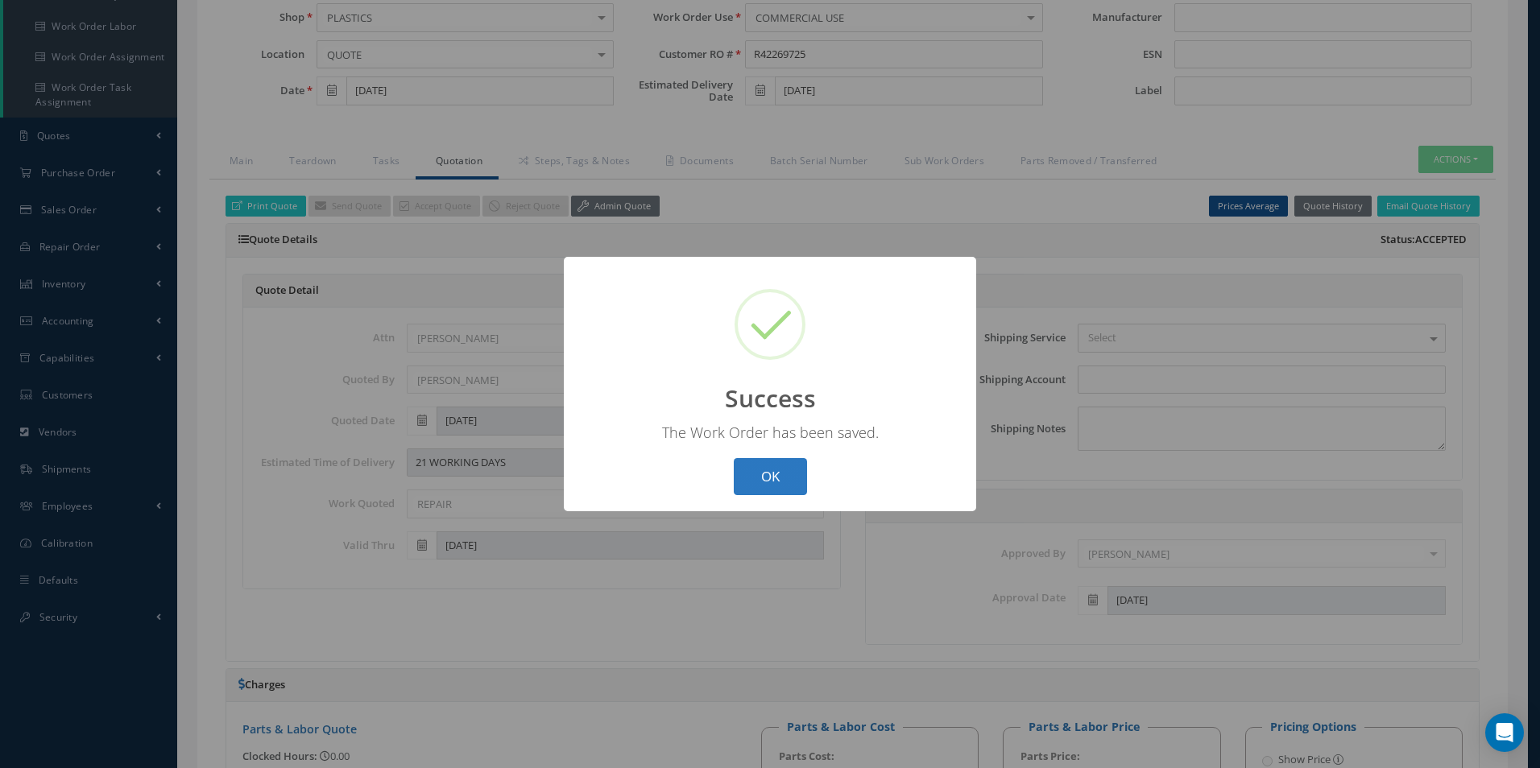
click at [767, 466] on button "OK" at bounding box center [770, 477] width 73 height 38
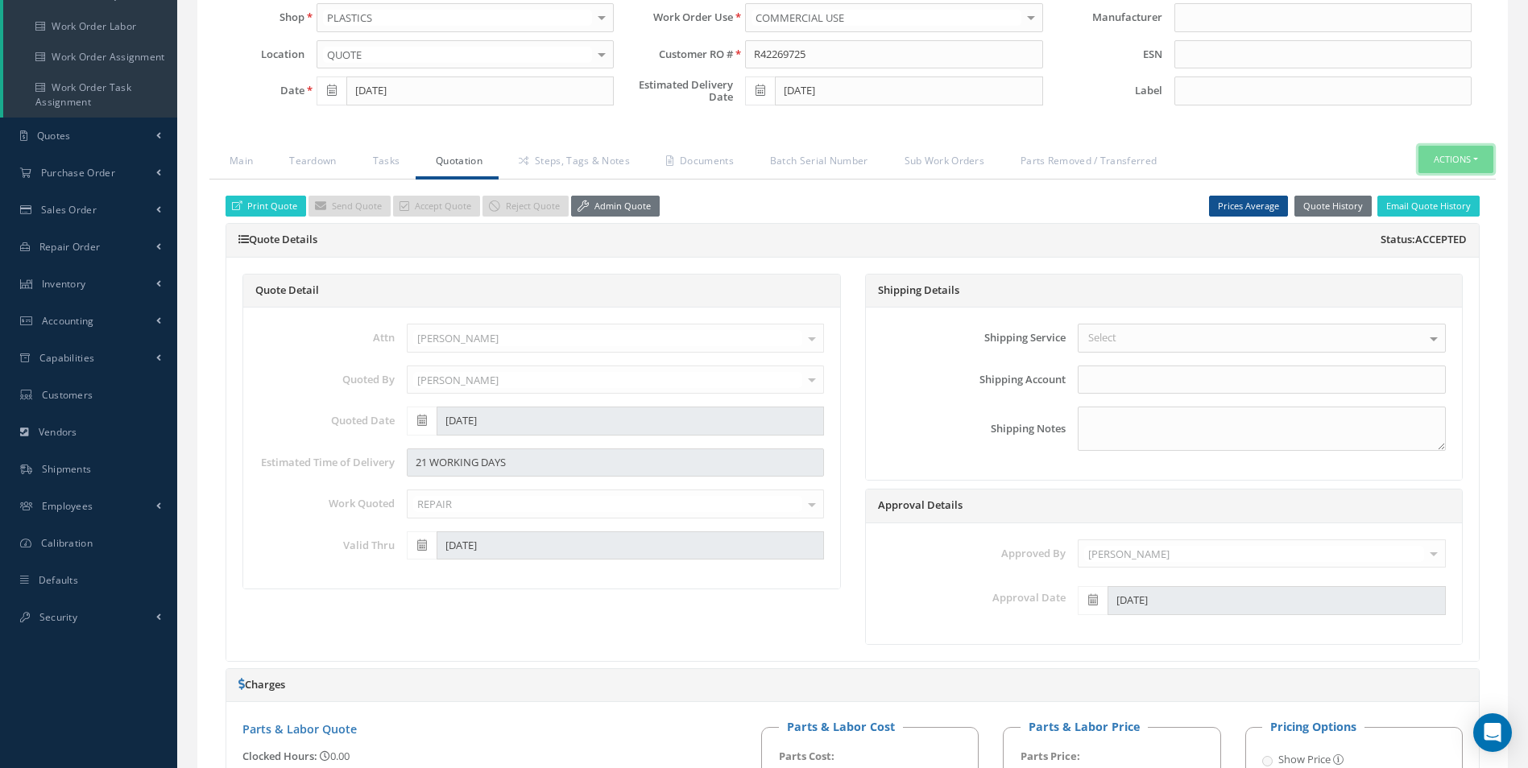
click at [1466, 160] on button "Actions" at bounding box center [1455, 160] width 75 height 28
click at [1432, 234] on link "Part Issue" at bounding box center [1431, 231] width 129 height 22
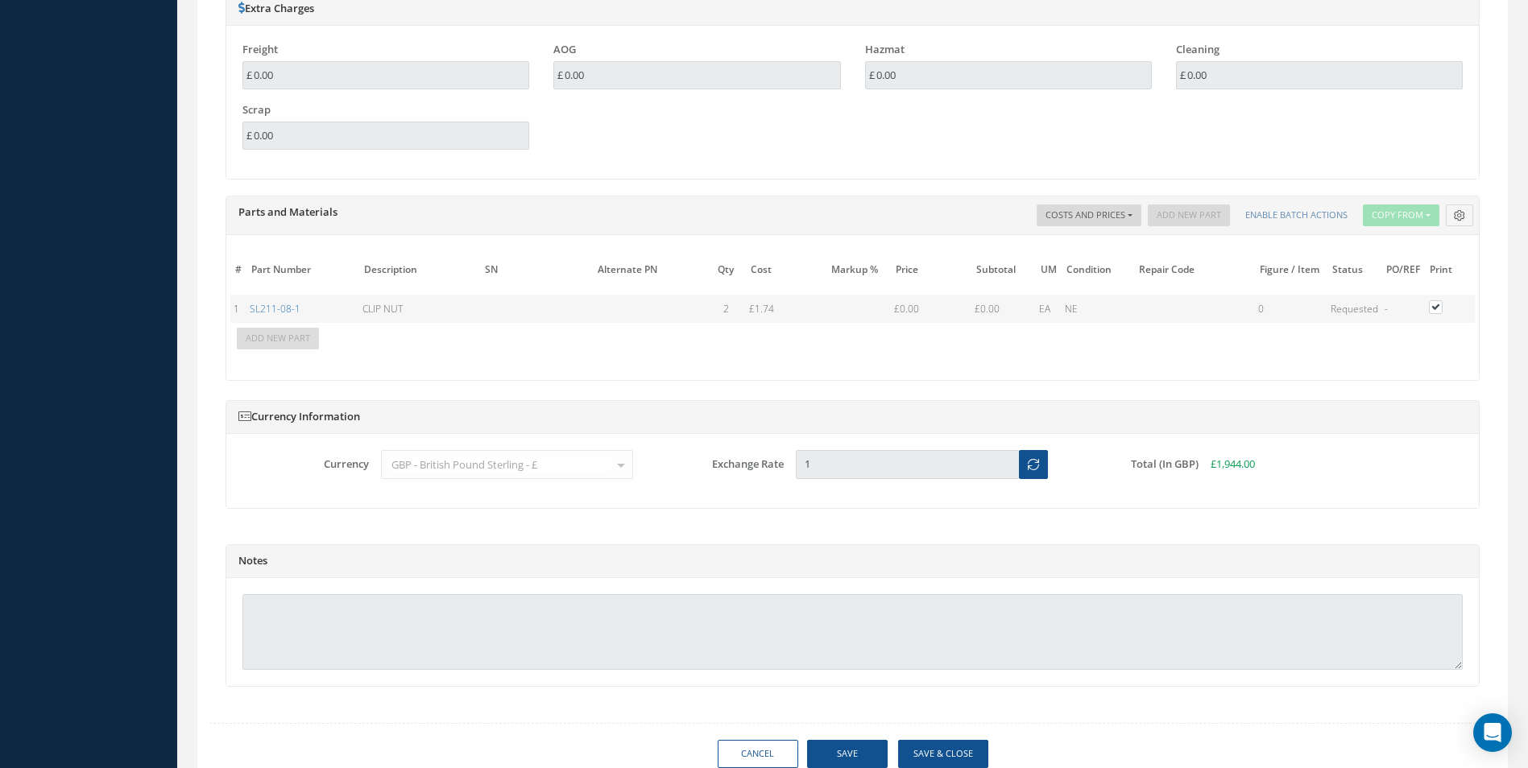
scroll to position [1405, 0]
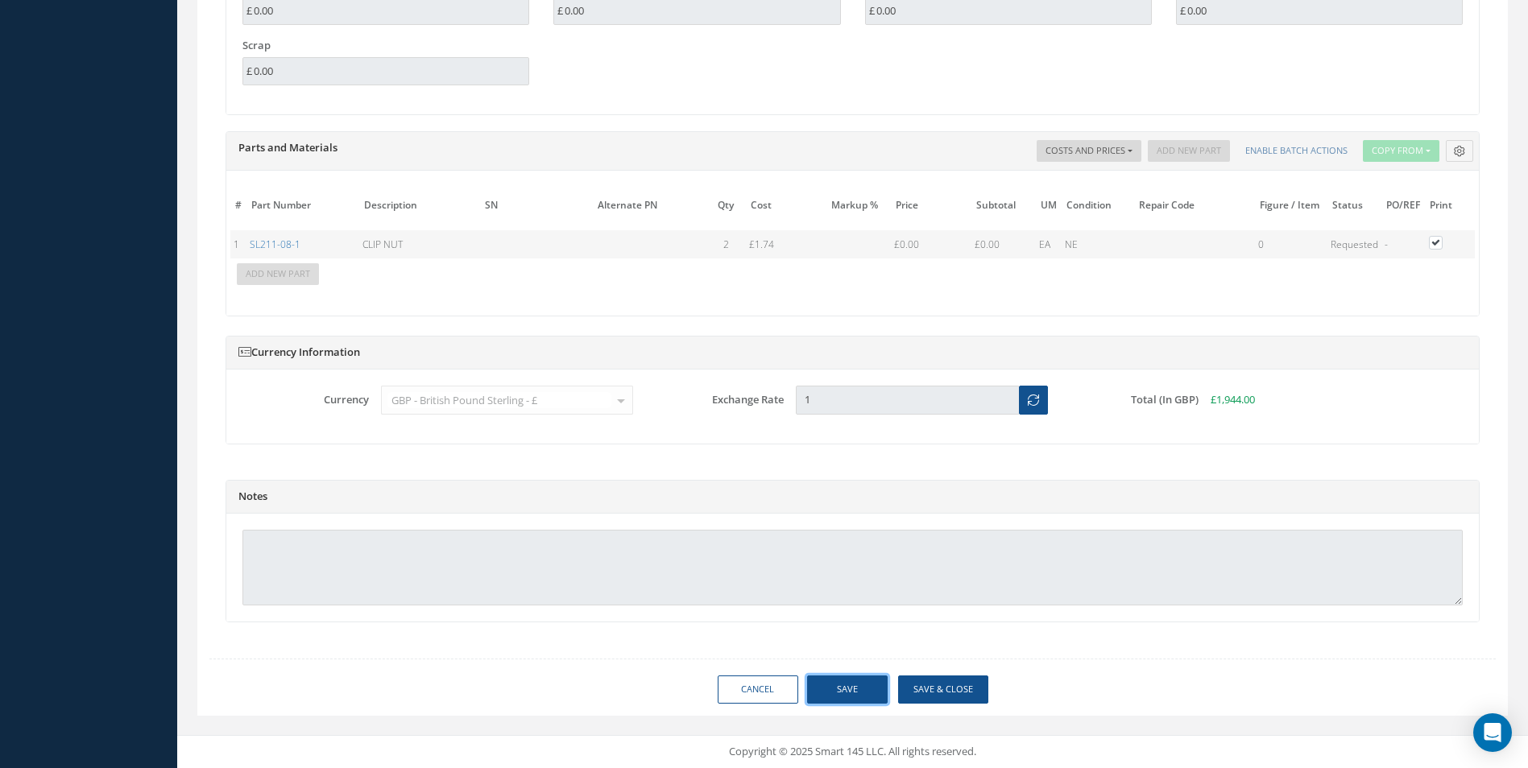
click at [867, 679] on button "Save" at bounding box center [847, 690] width 81 height 28
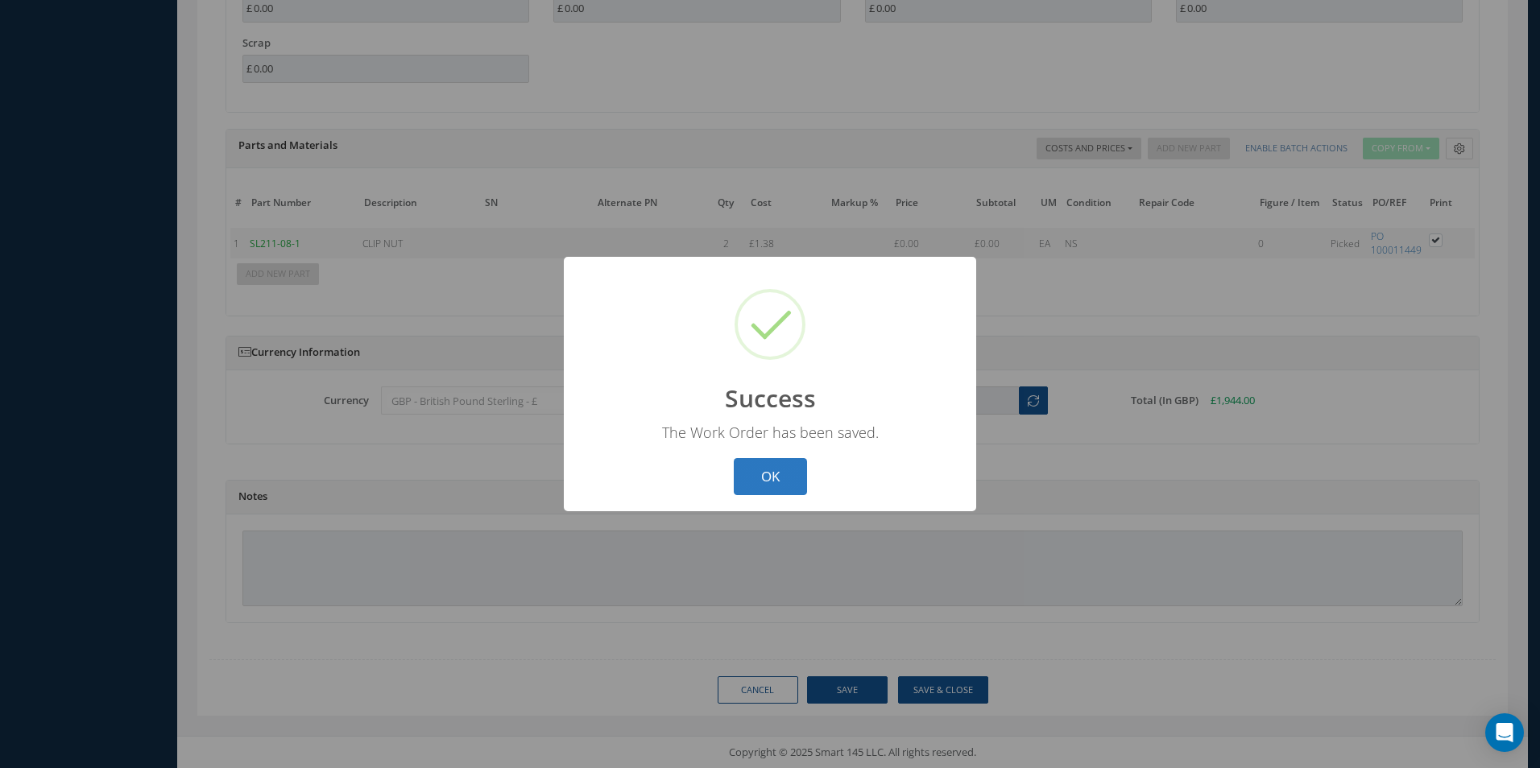
click at [795, 479] on button "OK" at bounding box center [770, 477] width 73 height 38
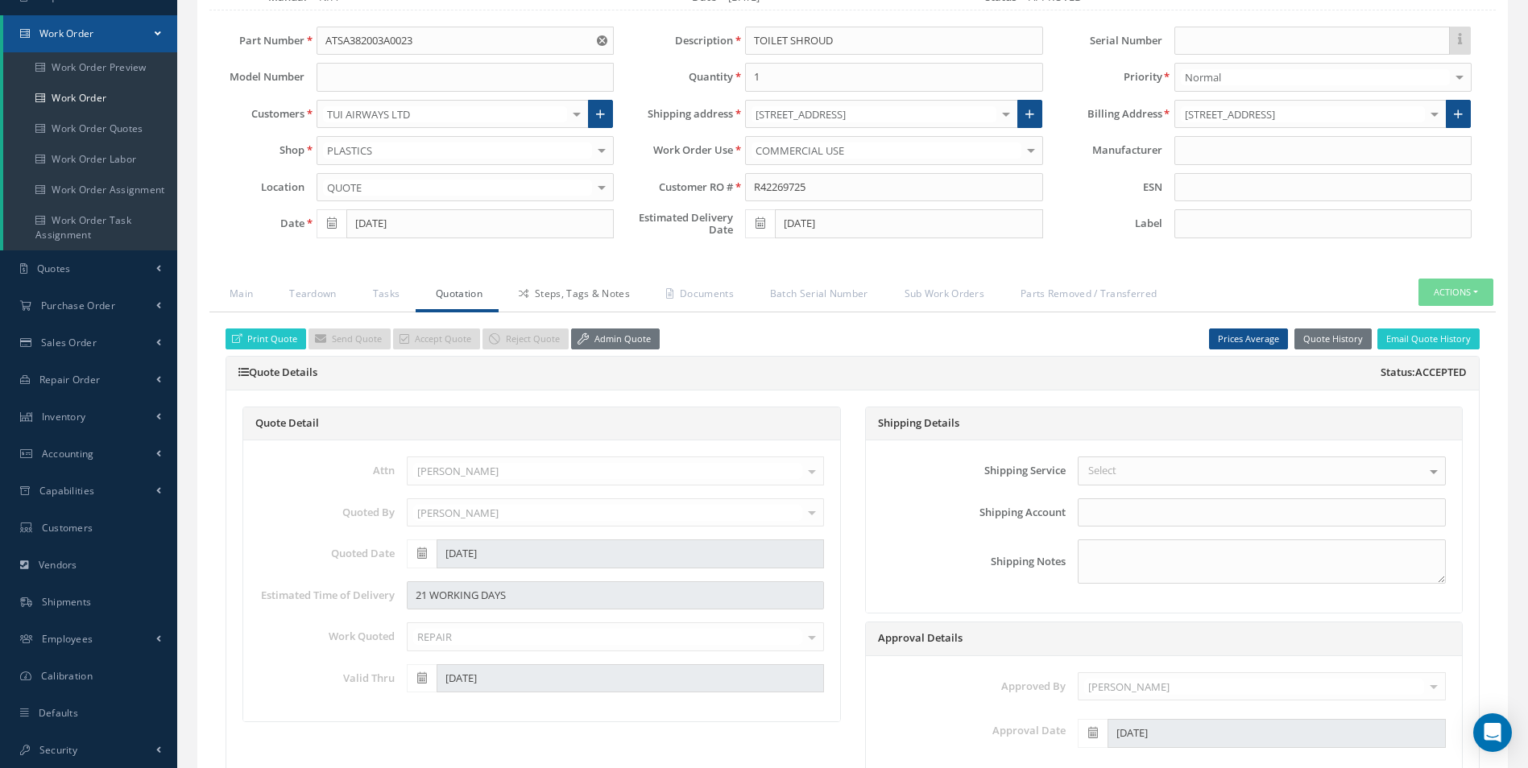
scroll to position [117, 0]
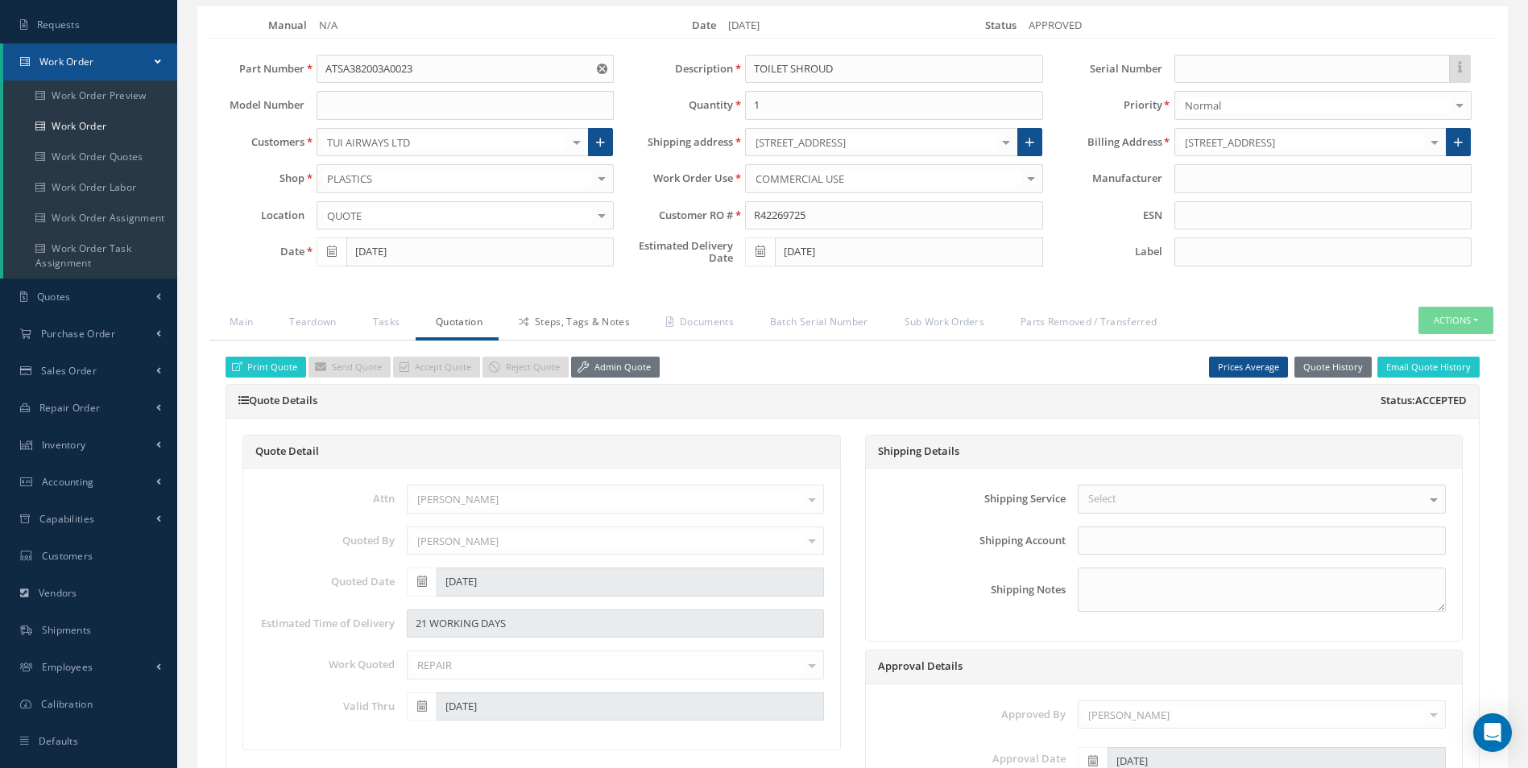
drag, startPoint x: 602, startPoint y: 326, endPoint x: 561, endPoint y: 353, distance: 48.3
click at [602, 326] on link "Steps, Tags & Notes" at bounding box center [572, 324] width 147 height 34
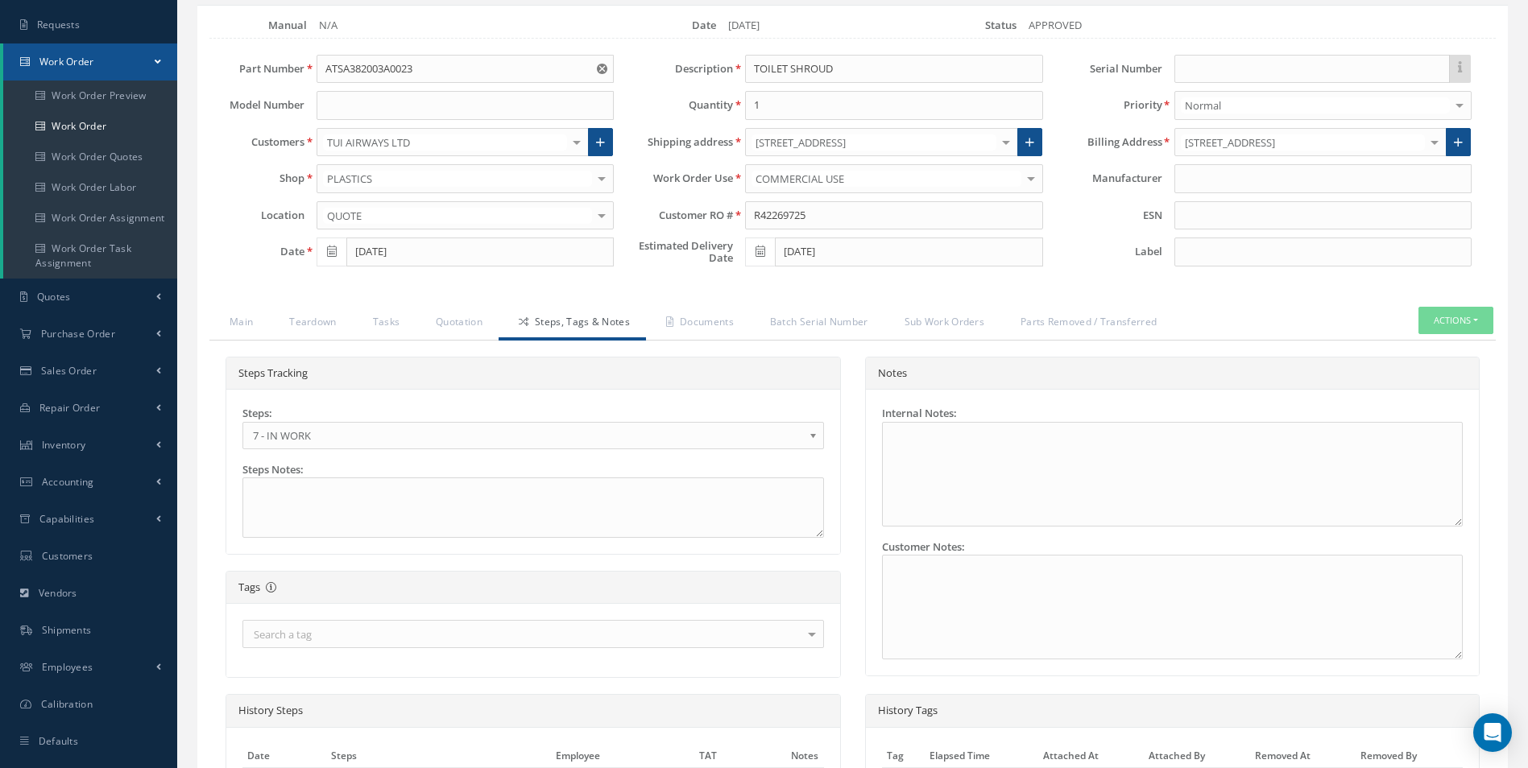
click at [342, 430] on span "7 - IN WORK" at bounding box center [528, 435] width 550 height 19
click at [719, 319] on link "Documents" at bounding box center [698, 324] width 104 height 34
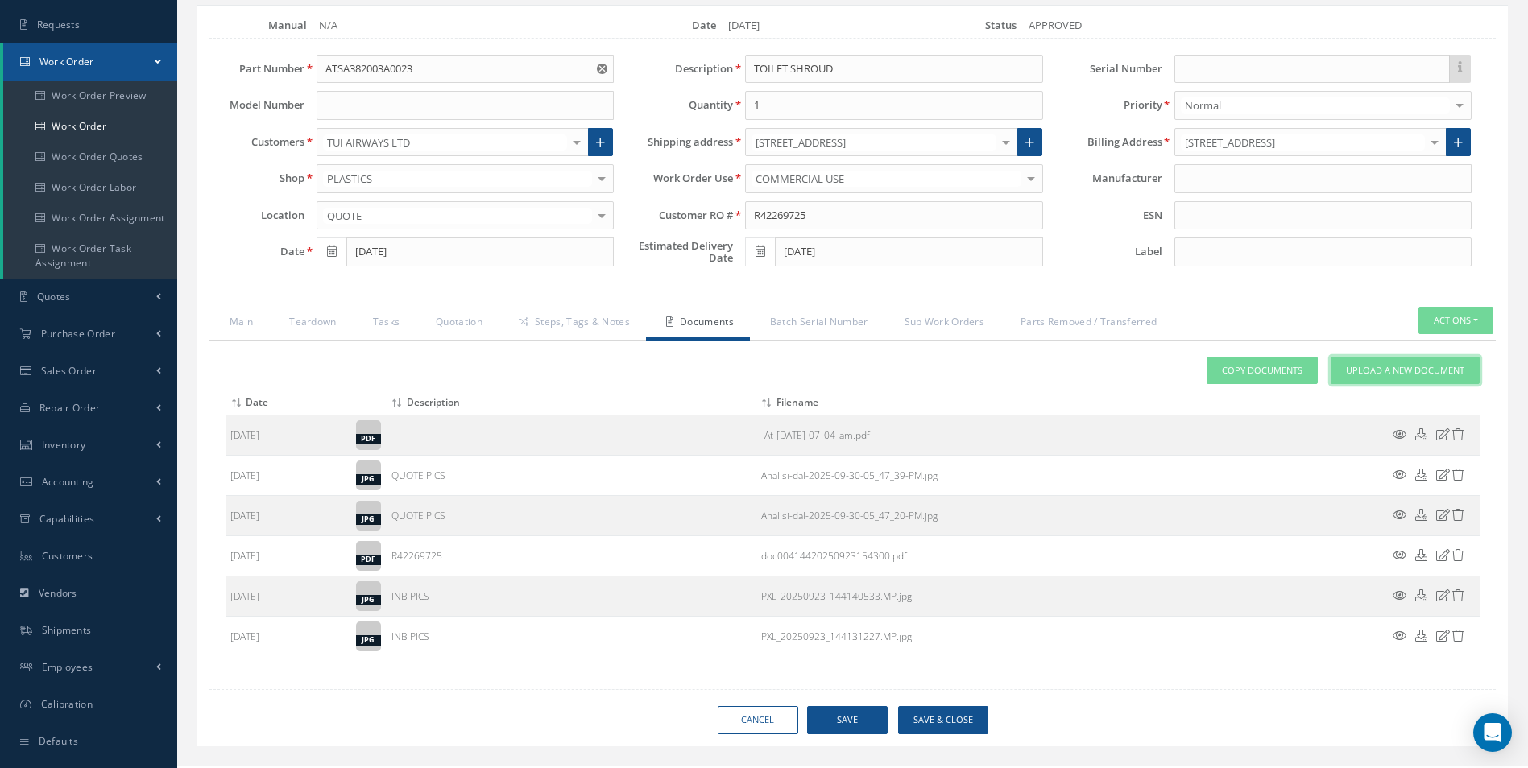
click at [1386, 371] on span "Upload a New Document" at bounding box center [1405, 371] width 118 height 14
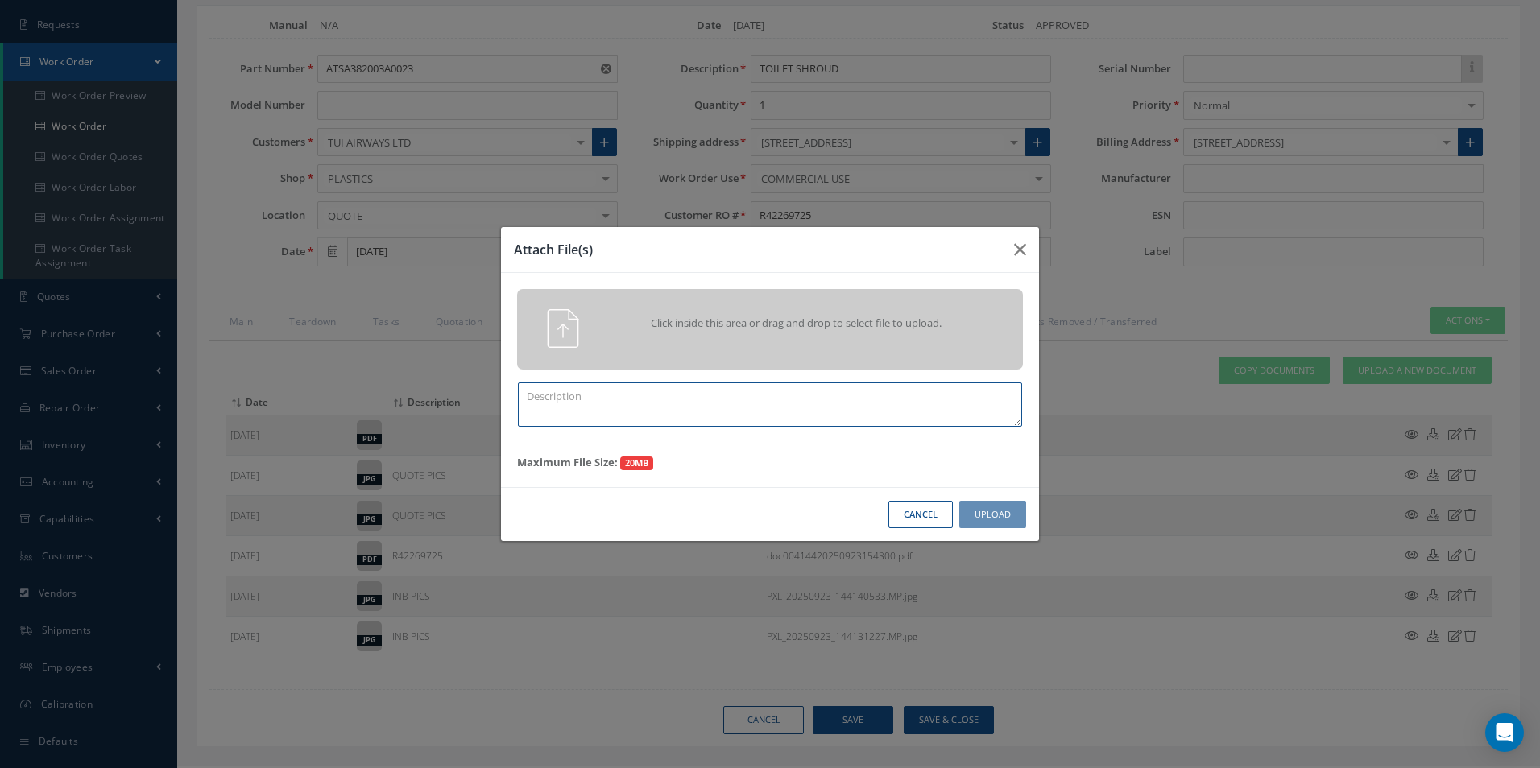
click at [654, 423] on textarea at bounding box center [770, 405] width 504 height 44
type textarea "FINISH"
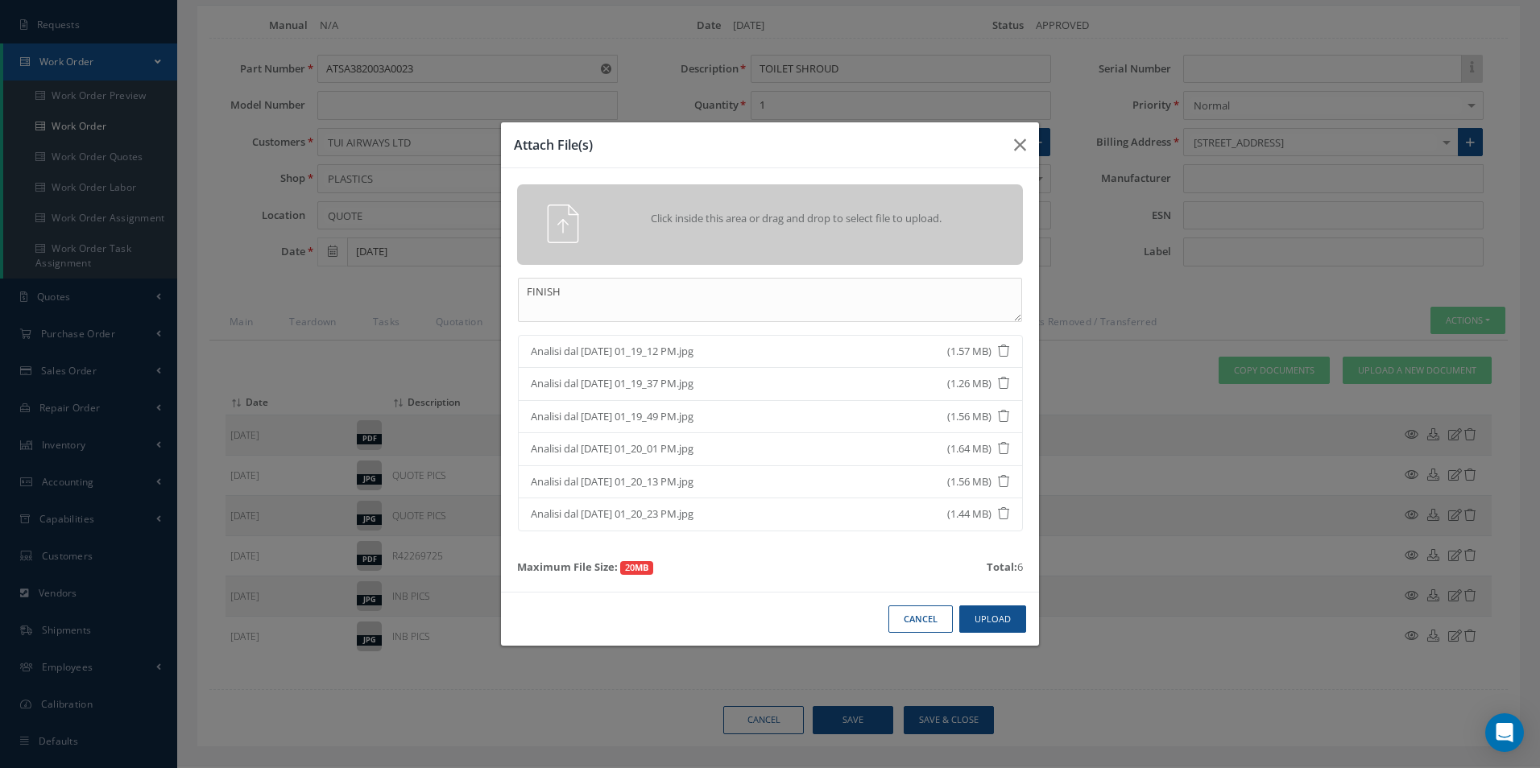
drag, startPoint x: 1037, startPoint y: 618, endPoint x: 1029, endPoint y: 619, distance: 8.2
click at [1036, 618] on div "Cancel Upload" at bounding box center [770, 619] width 538 height 55
click at [1015, 619] on button "Upload" at bounding box center [992, 620] width 67 height 28
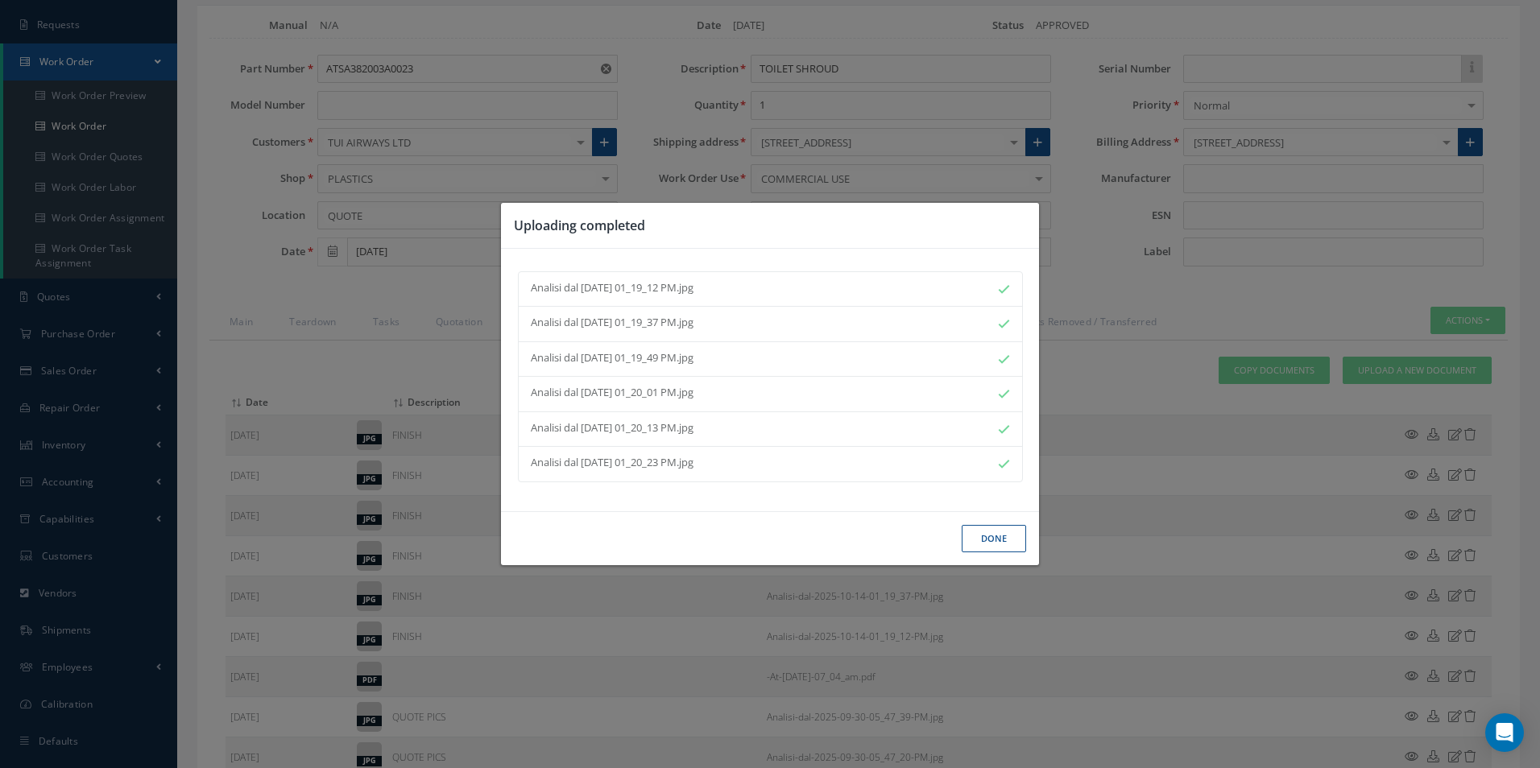
click at [1000, 544] on button "Done" at bounding box center [994, 539] width 64 height 28
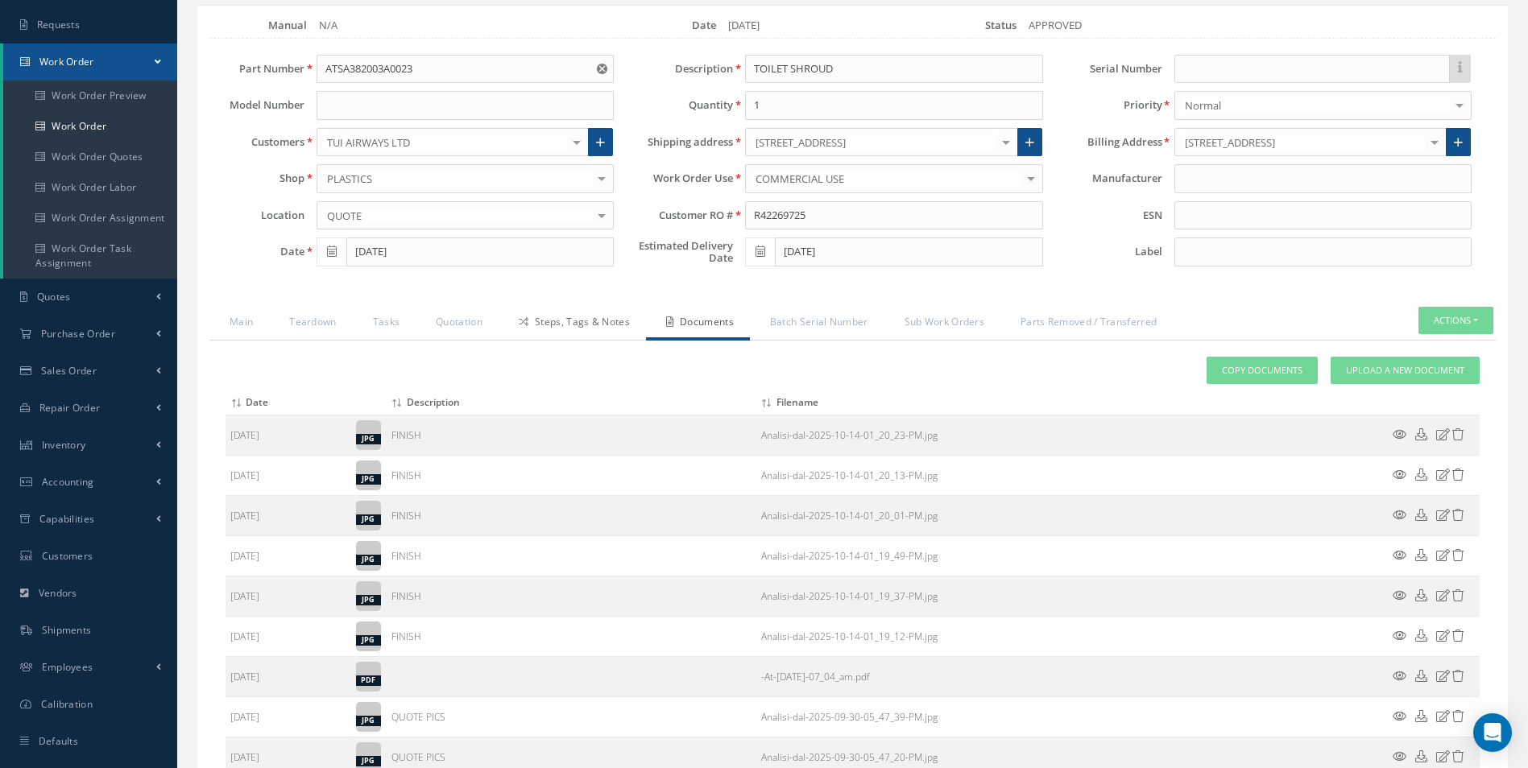
click at [549, 331] on link "Steps, Tags & Notes" at bounding box center [572, 324] width 147 height 34
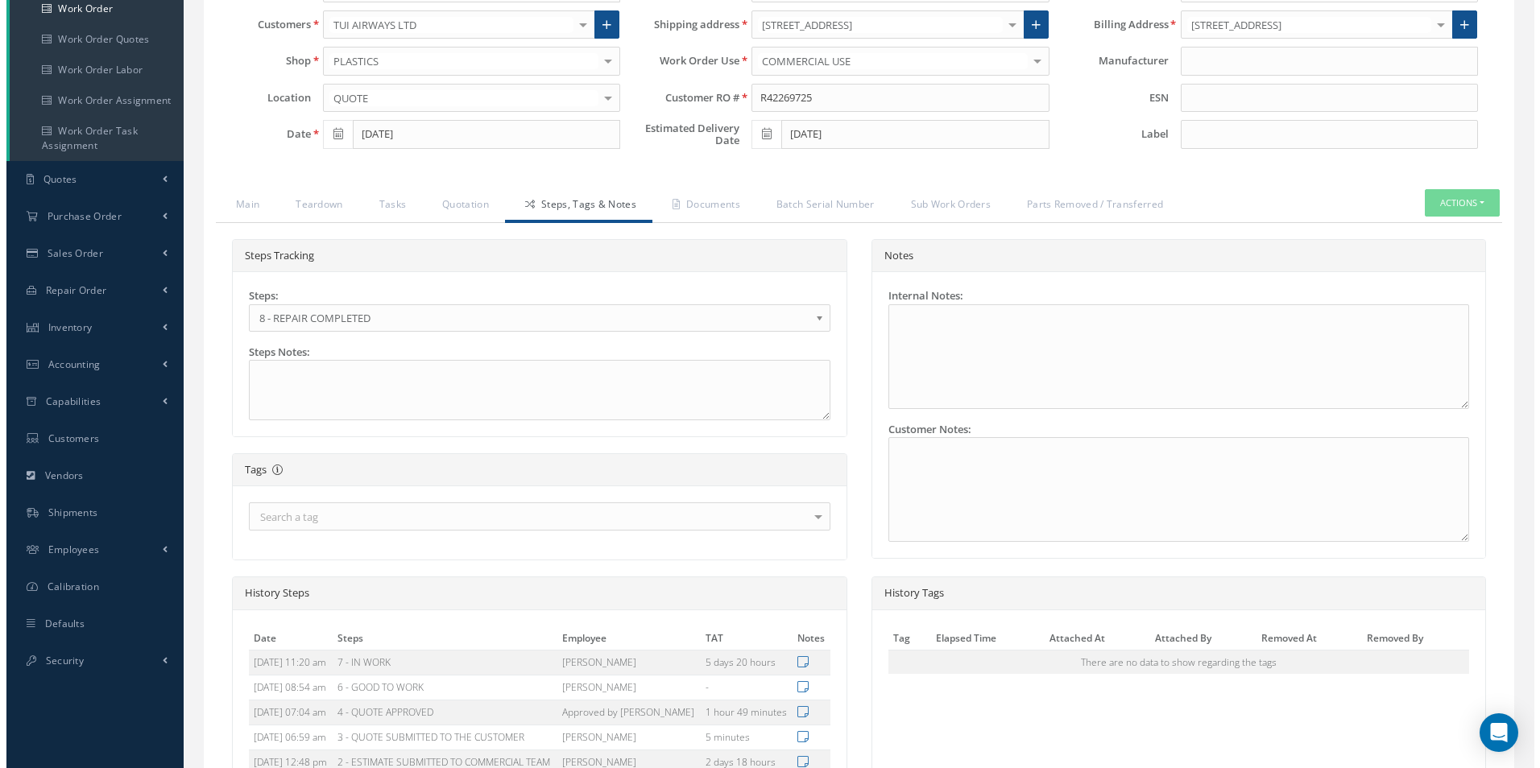
scroll to position [441, 0]
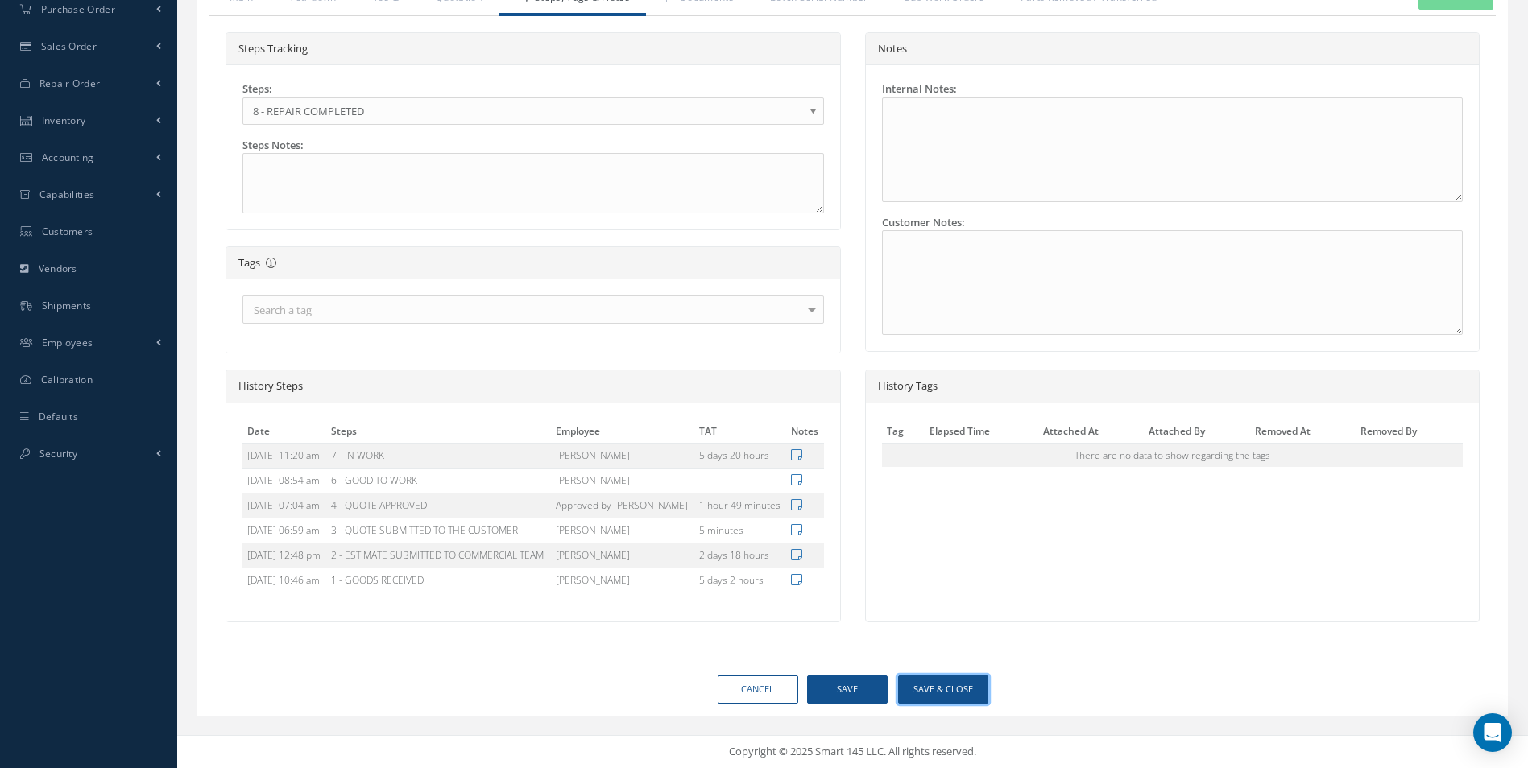
click at [954, 692] on button "Save & Close" at bounding box center [943, 690] width 90 height 28
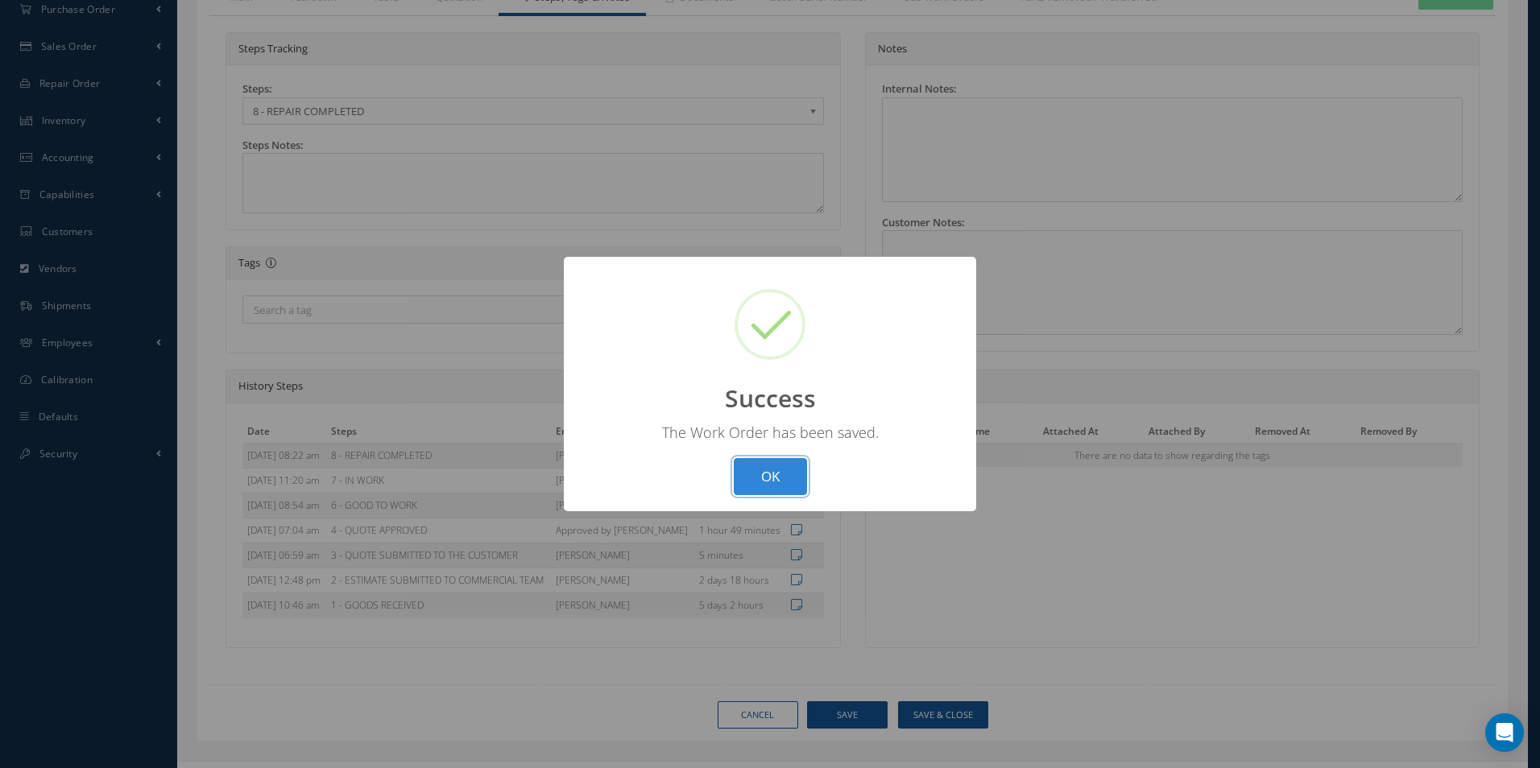
click at [756, 469] on button "OK" at bounding box center [770, 477] width 73 height 38
select select "25"
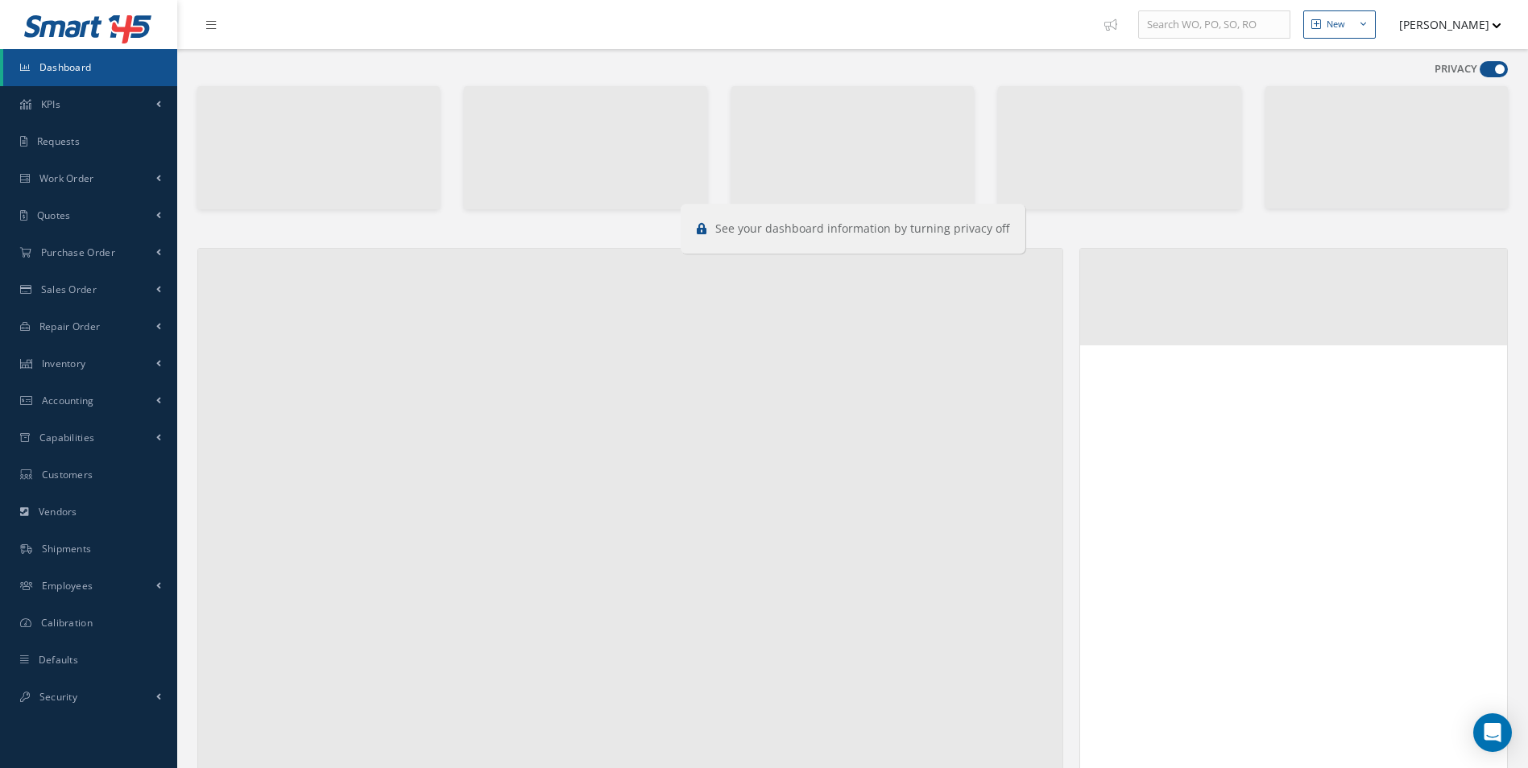
click at [1486, 66] on span at bounding box center [1494, 69] width 28 height 16
click at [1480, 72] on input "checkbox" at bounding box center [1480, 72] width 0 height 0
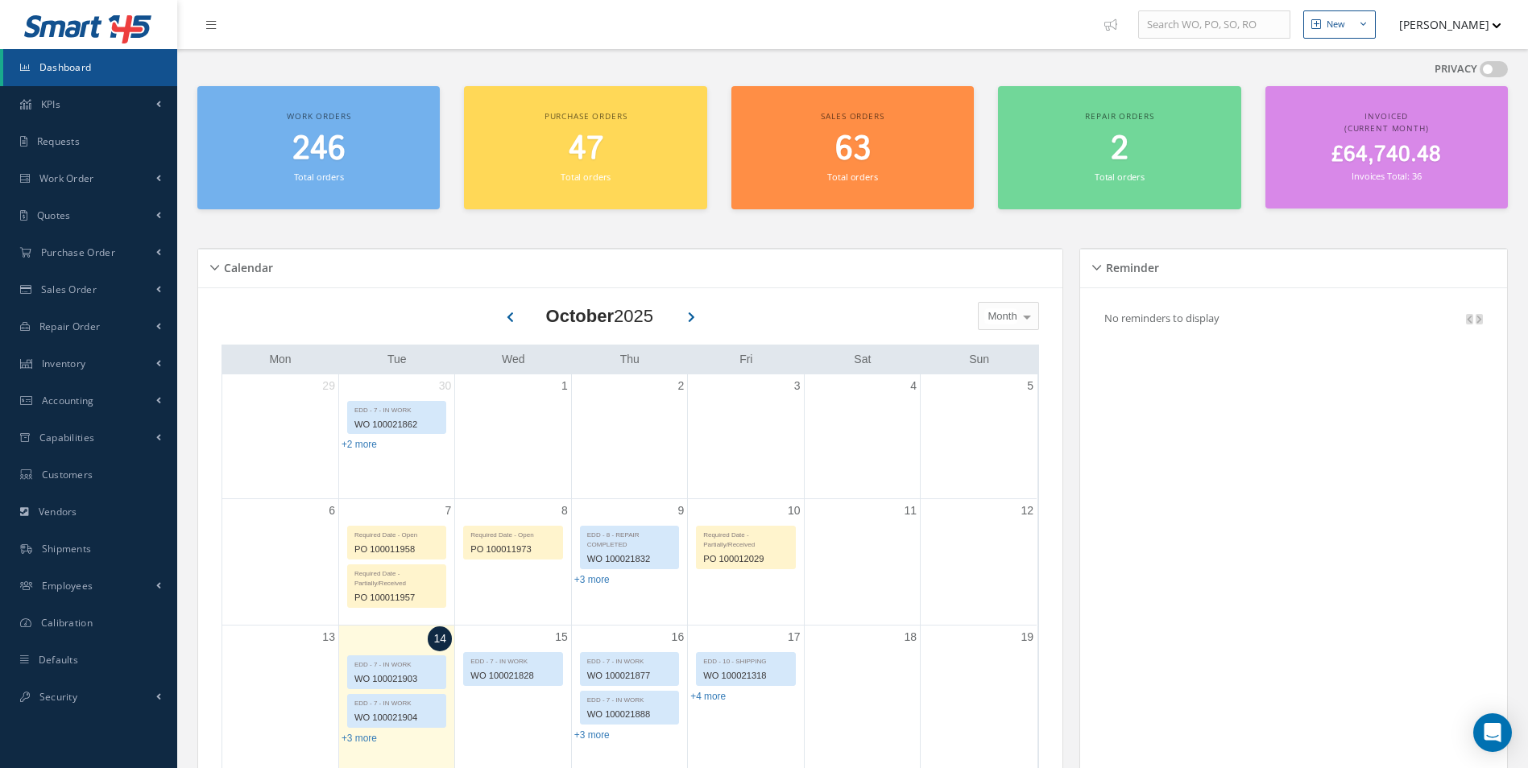
click at [1486, 66] on span at bounding box center [1494, 69] width 28 height 16
click at [1480, 72] on input "checkbox" at bounding box center [1480, 72] width 0 height 0
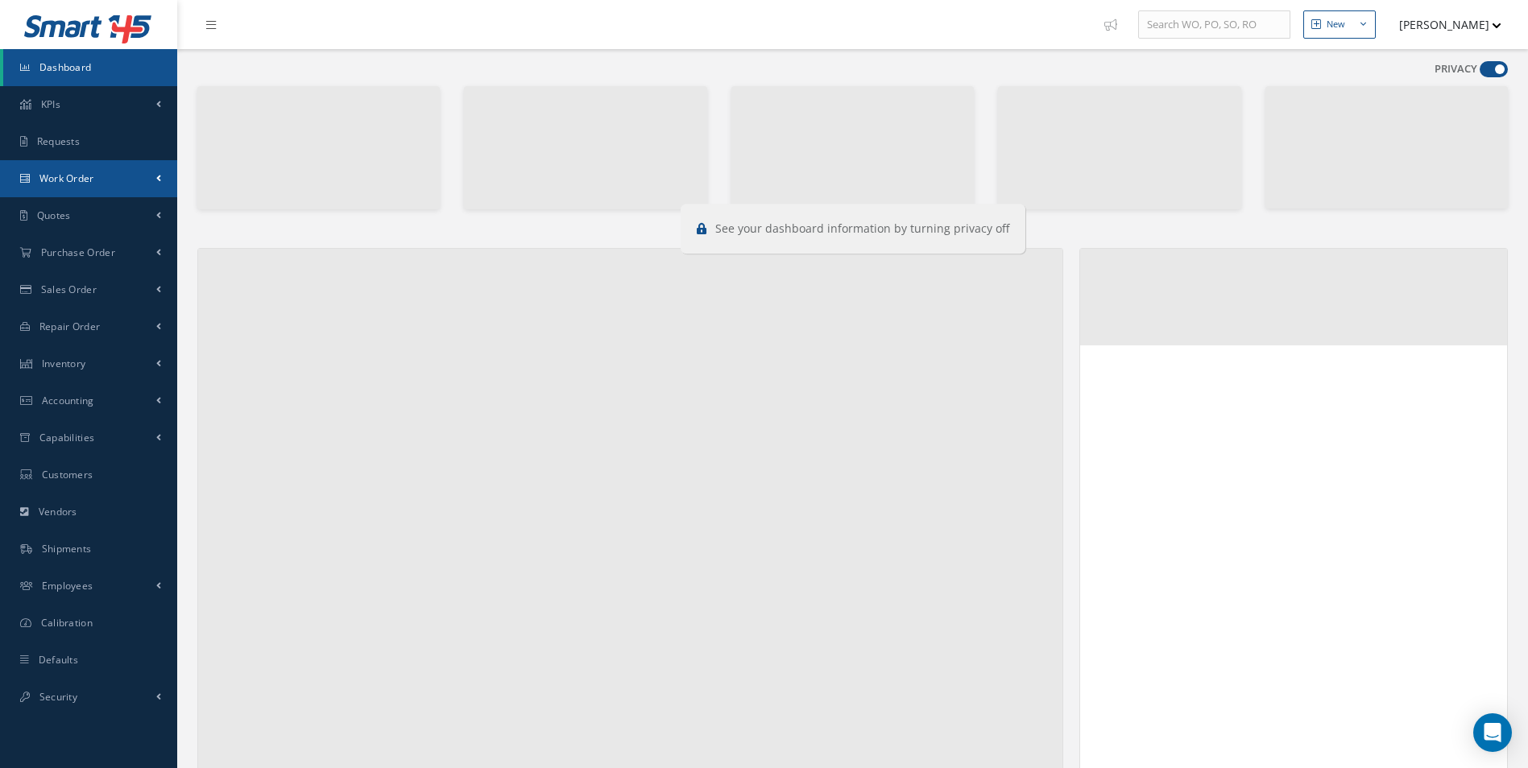
click at [71, 176] on span "Work Order" at bounding box center [66, 179] width 55 height 14
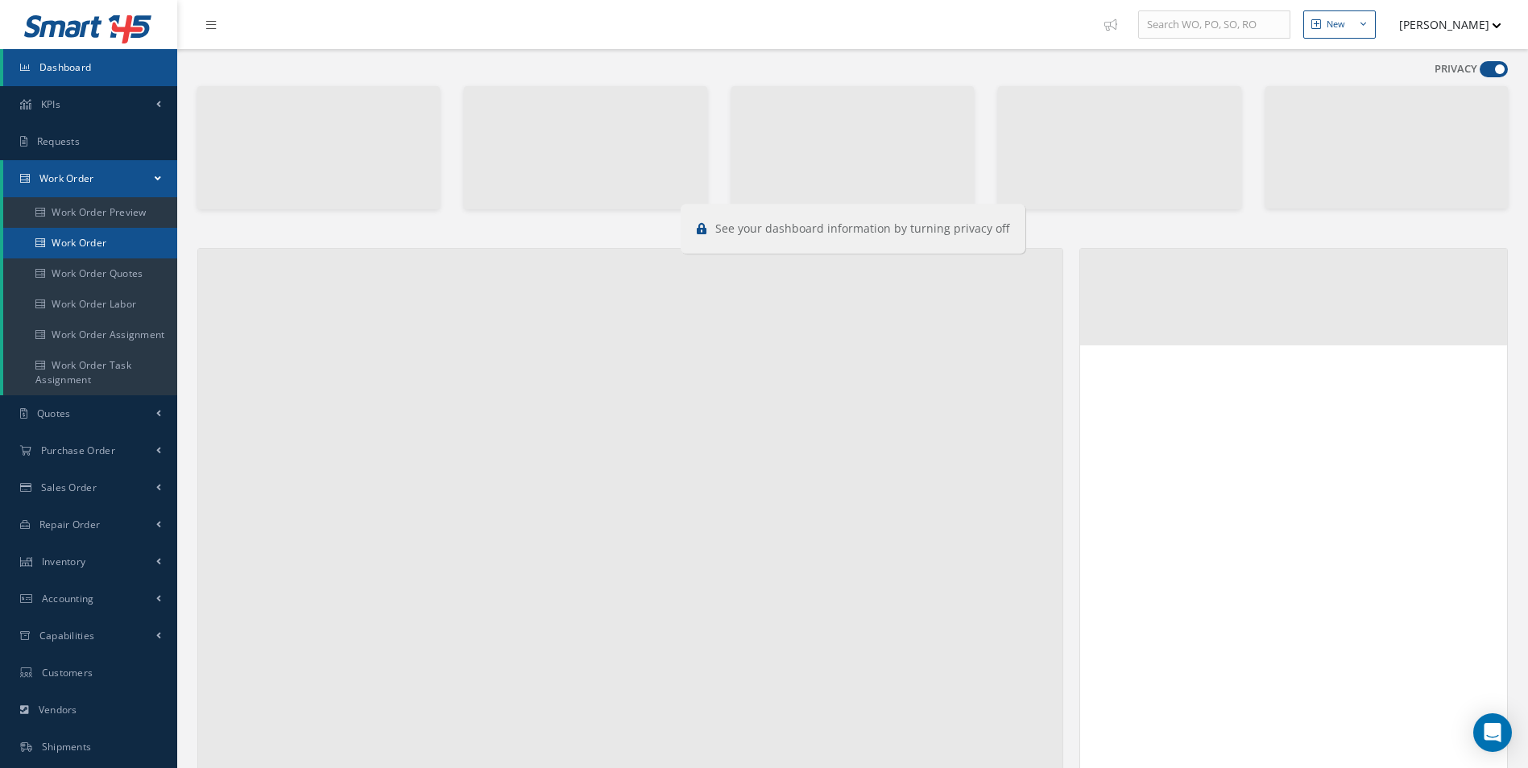
click at [76, 236] on link "Work Order" at bounding box center [90, 243] width 174 height 31
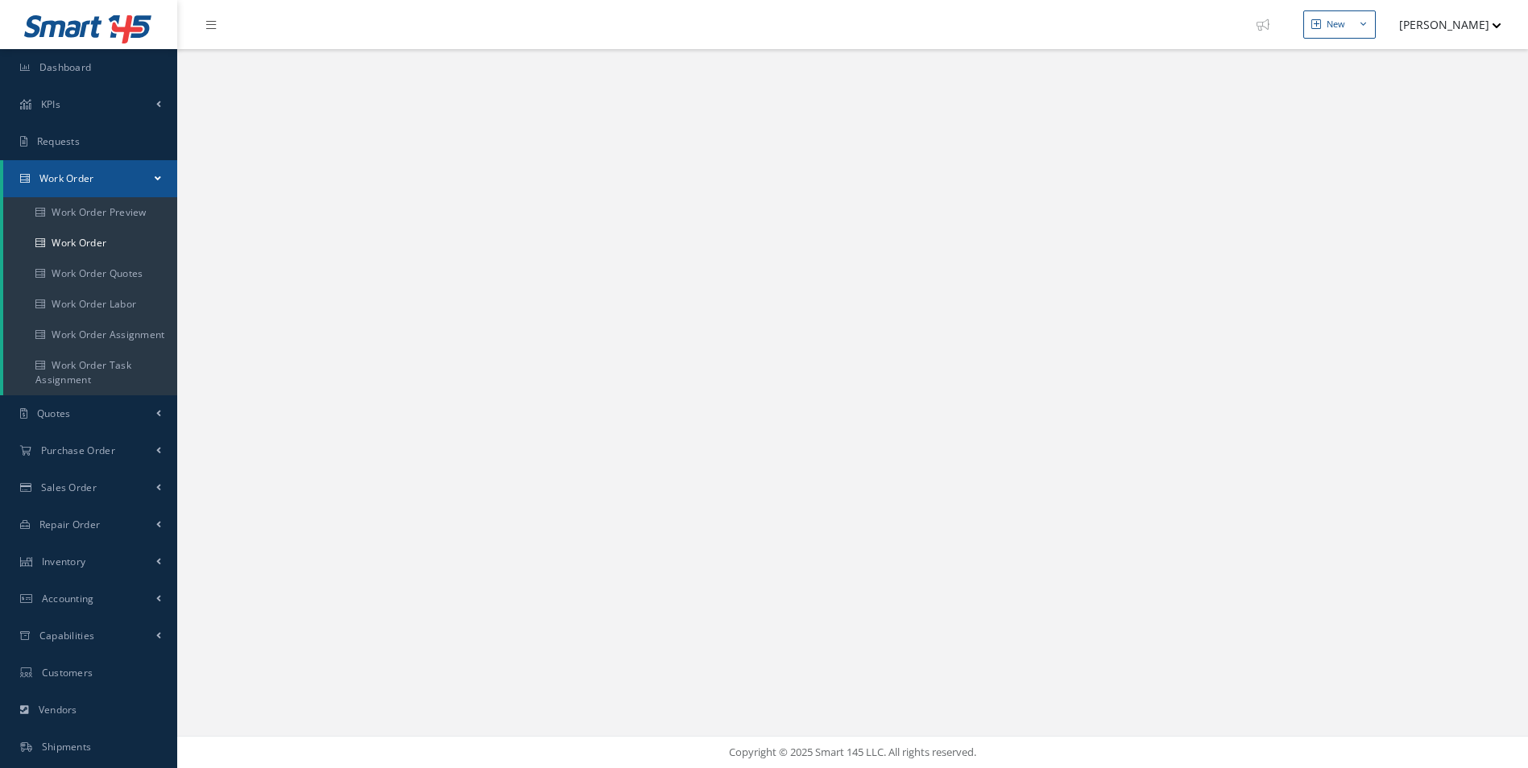
select select "25"
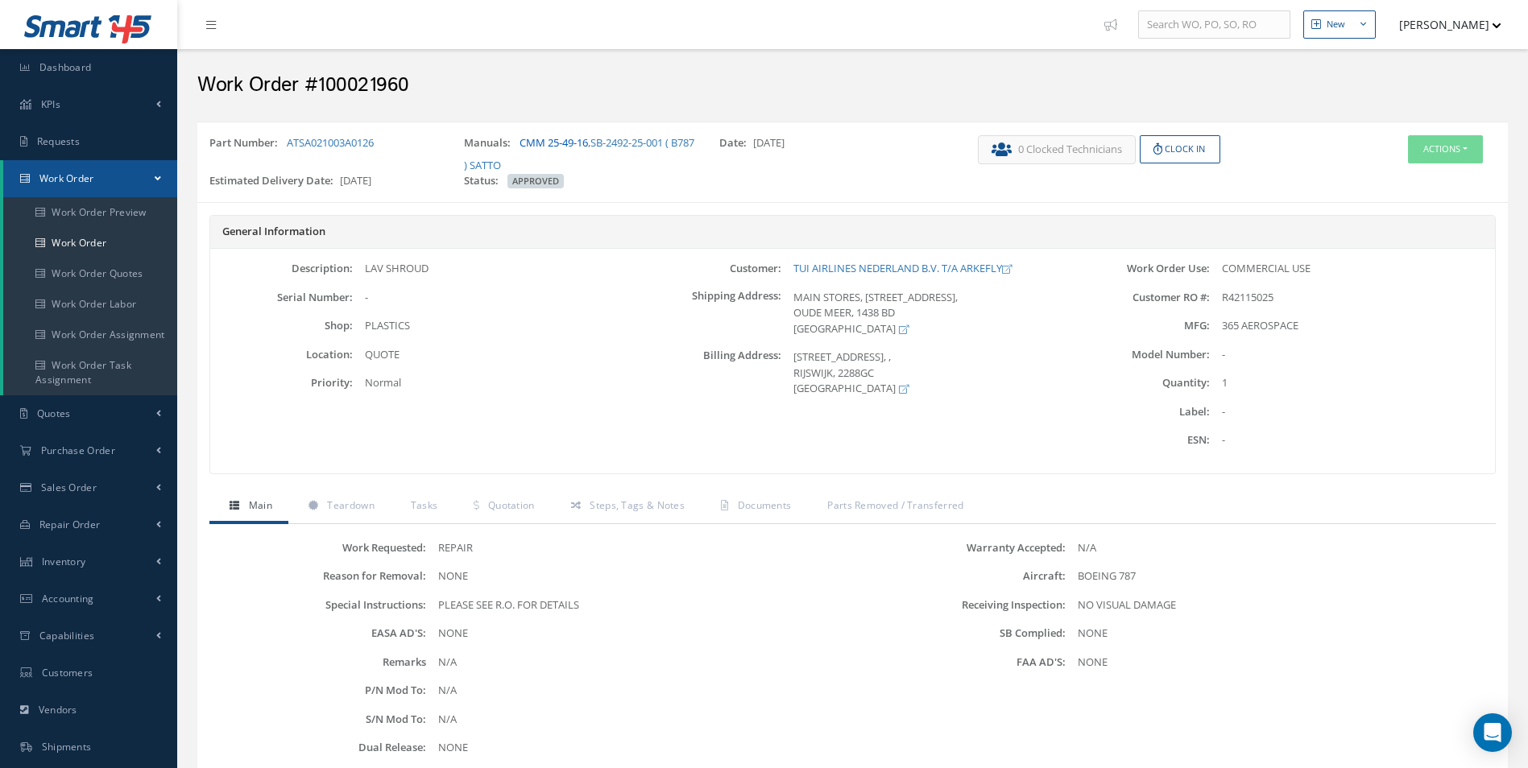
click at [566, 139] on link "CMM 25-49-16" at bounding box center [554, 142] width 68 height 14
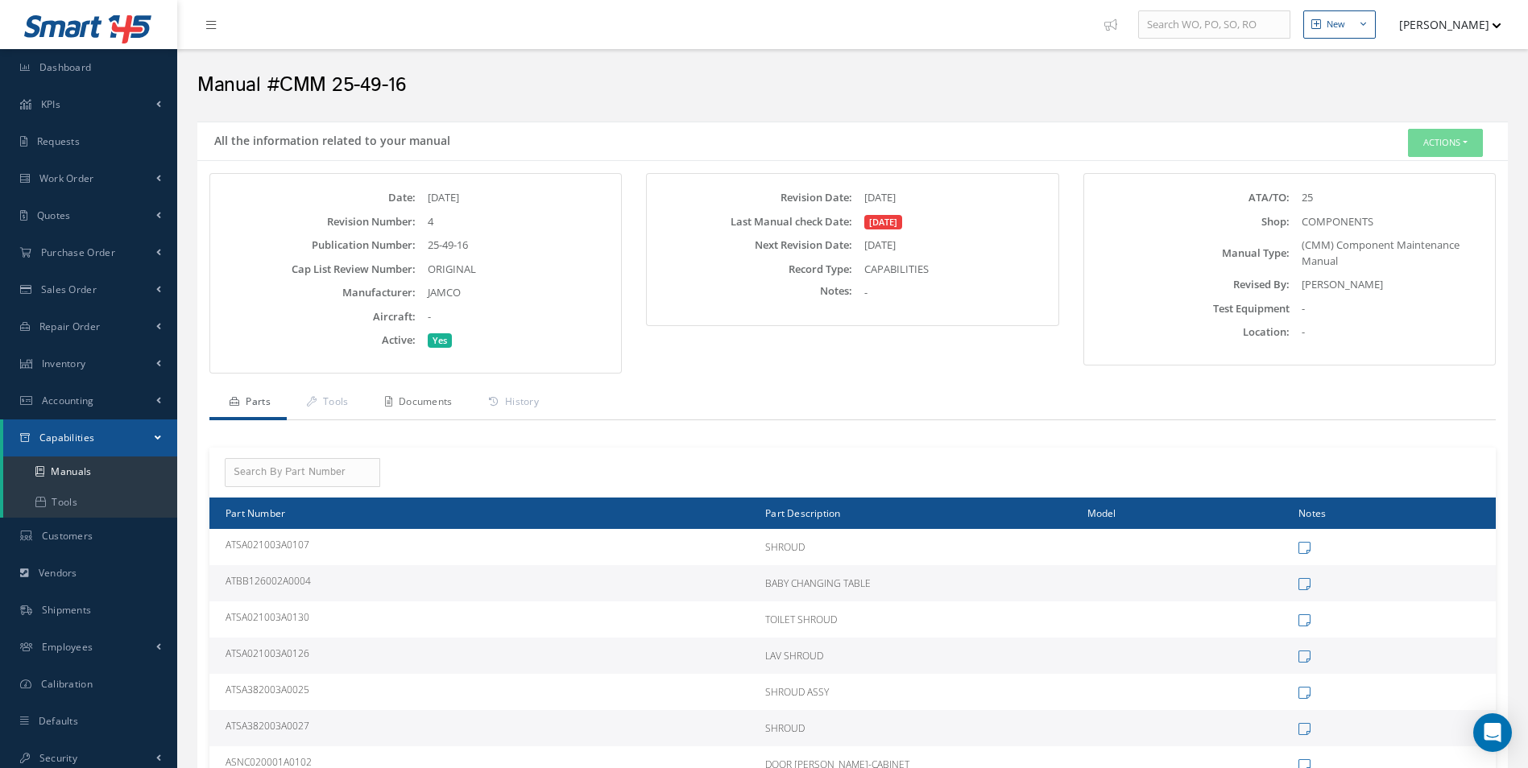
click at [403, 415] on link "Documents" at bounding box center [417, 404] width 104 height 34
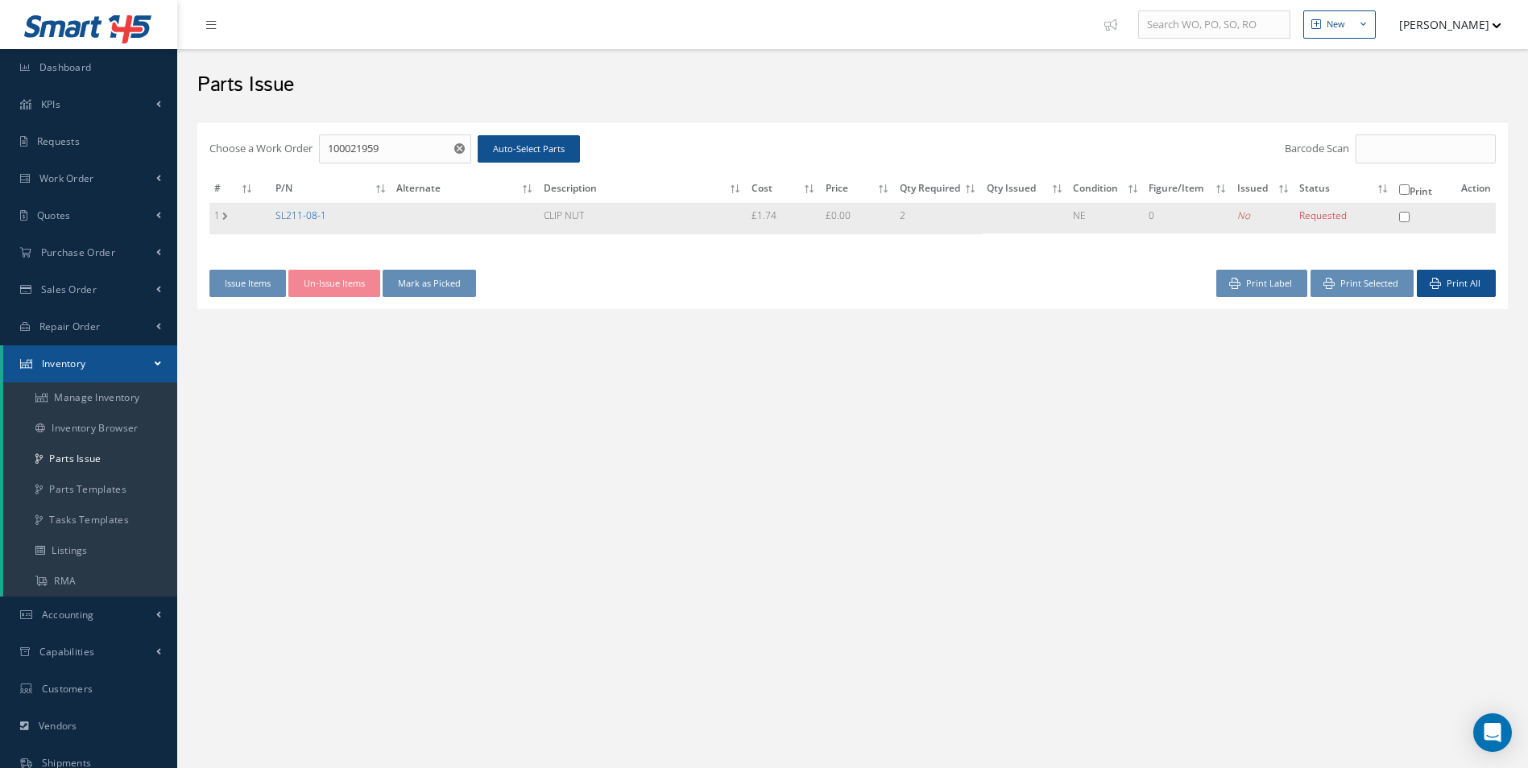
click at [299, 209] on link "SL211-08-1" at bounding box center [300, 216] width 51 height 14
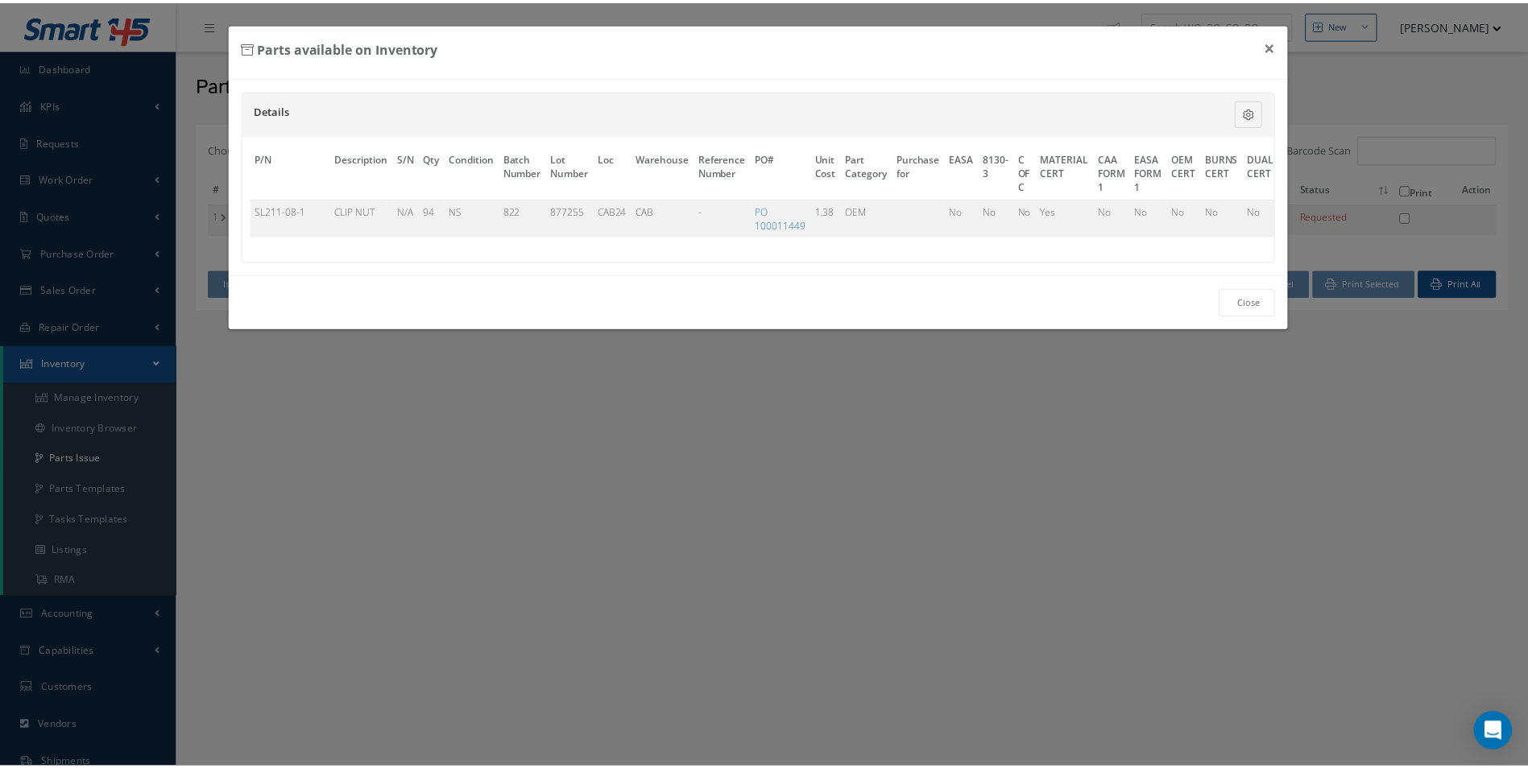
scroll to position [0, 490]
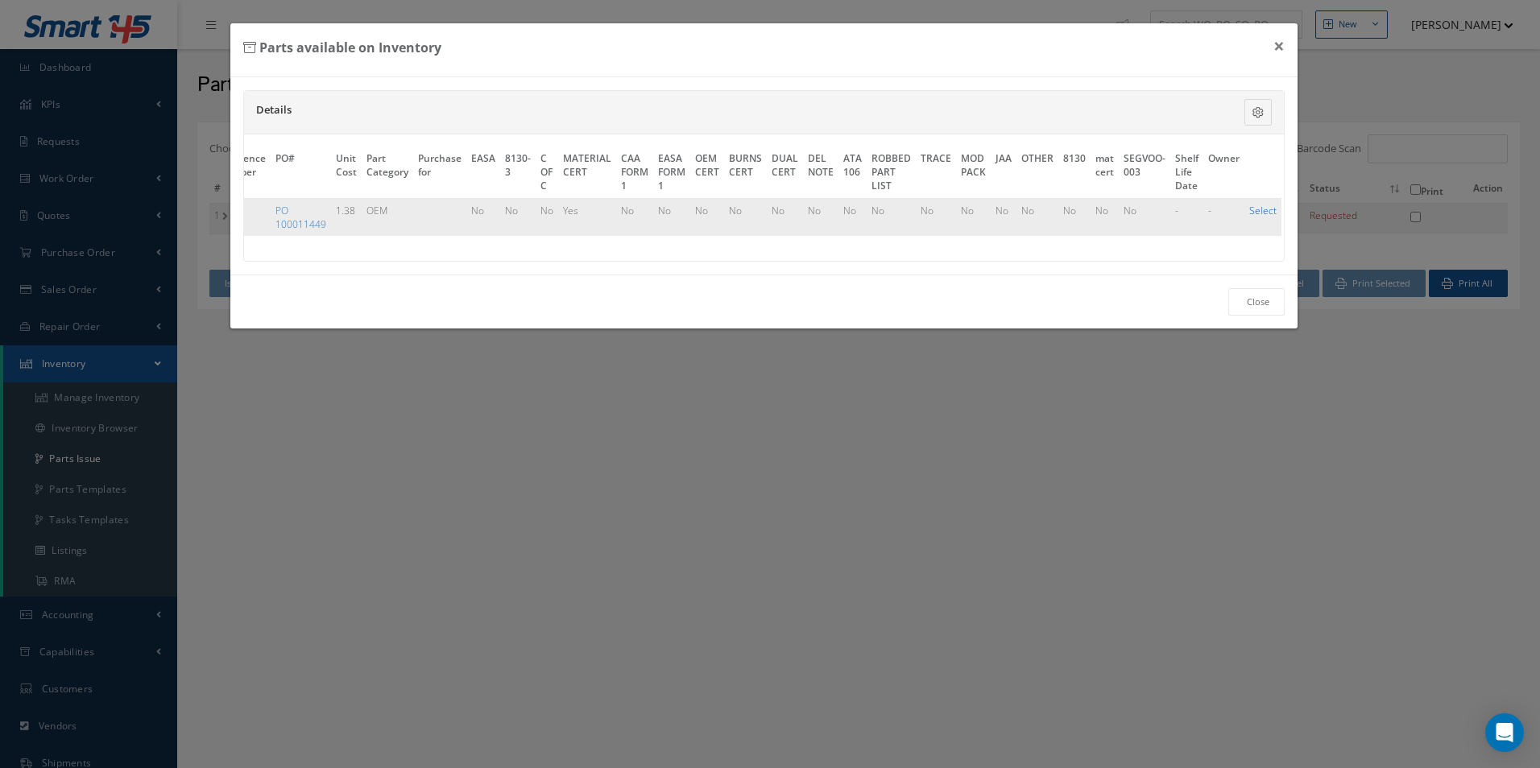
click at [1249, 216] on link "Select" at bounding box center [1262, 211] width 27 height 14
checkbox input "true"
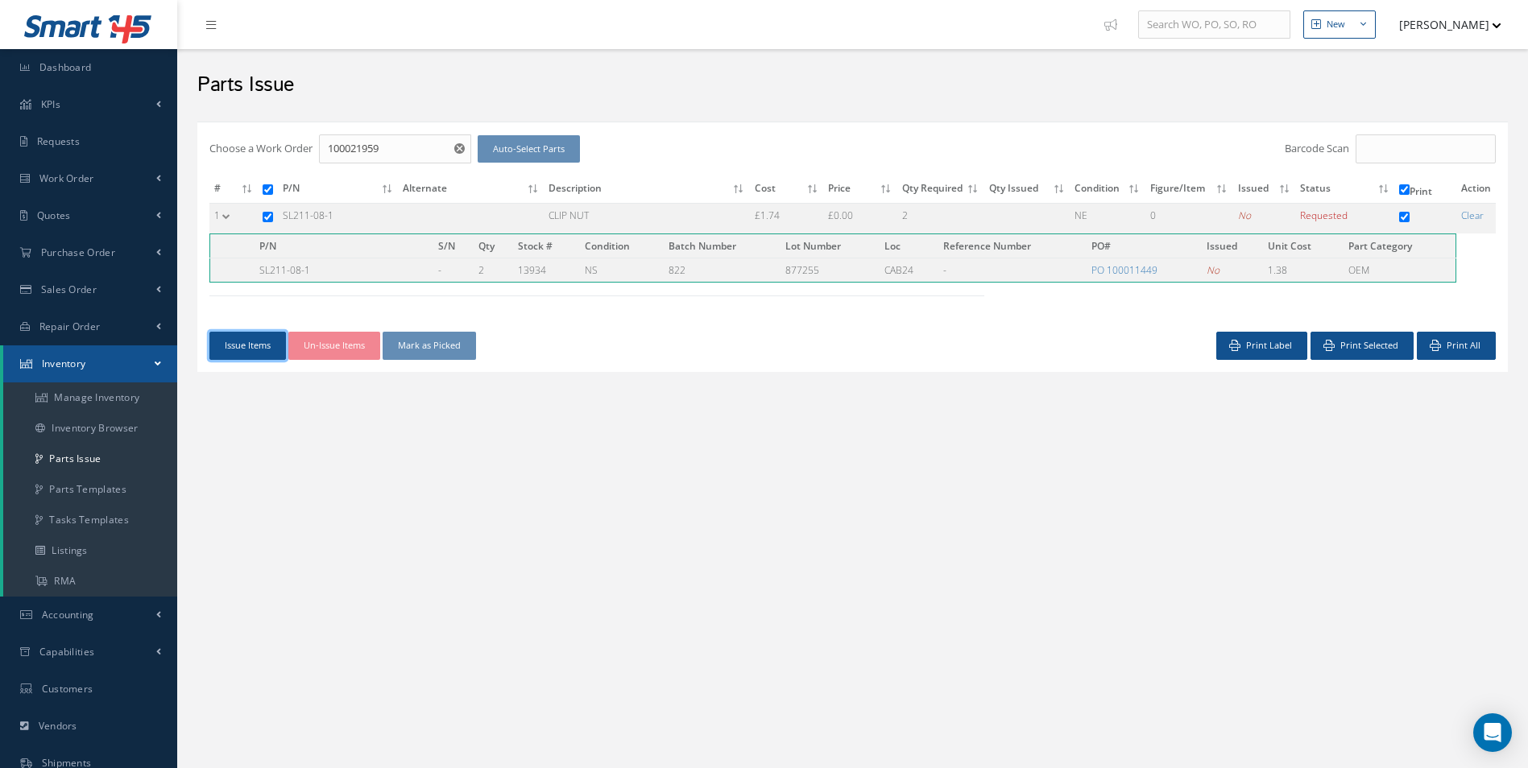
click at [247, 336] on button "Issue Items" at bounding box center [247, 346] width 77 height 28
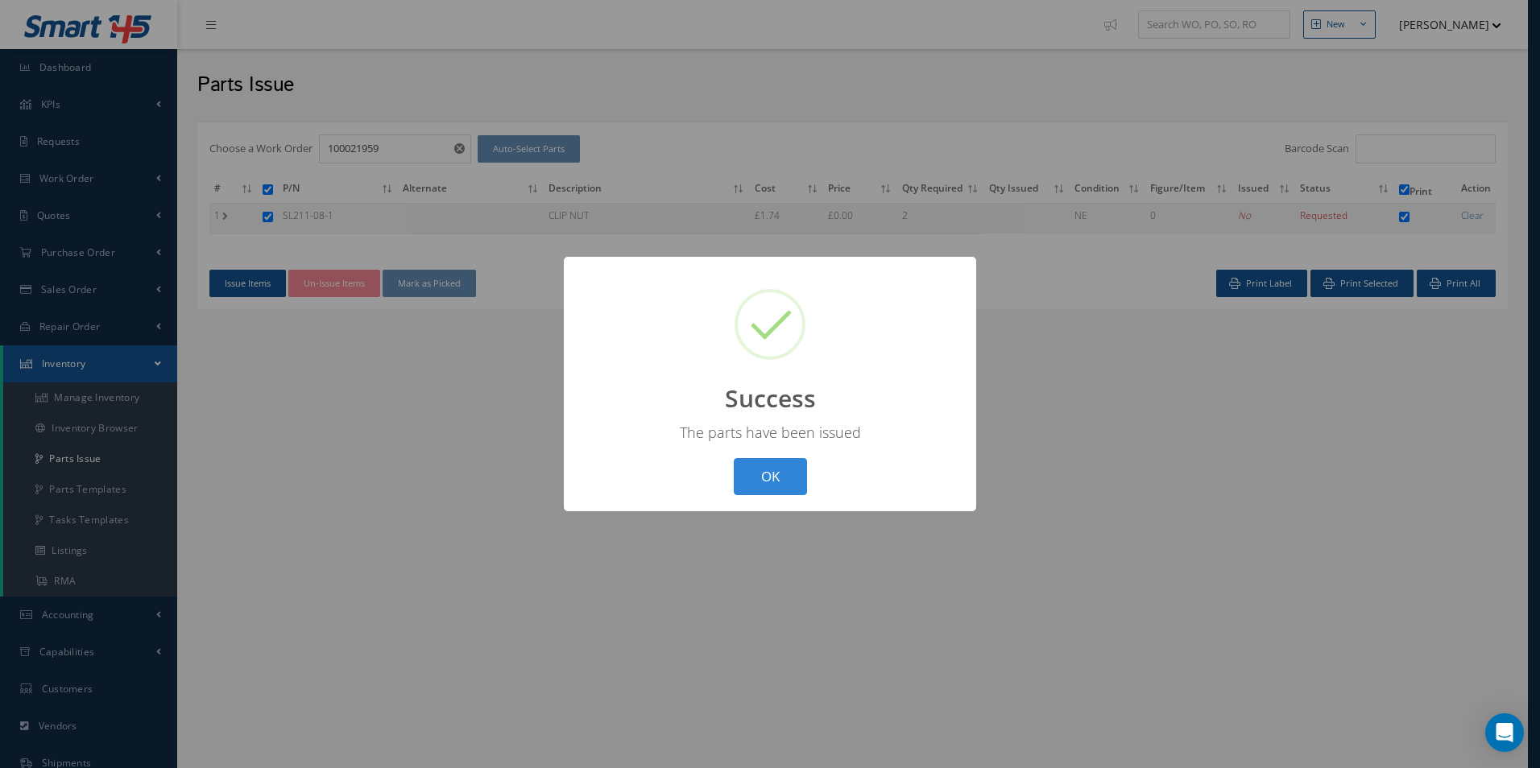
drag, startPoint x: 782, startPoint y: 466, endPoint x: 667, endPoint y: 424, distance: 122.3
click at [782, 466] on button "OK" at bounding box center [770, 477] width 73 height 38
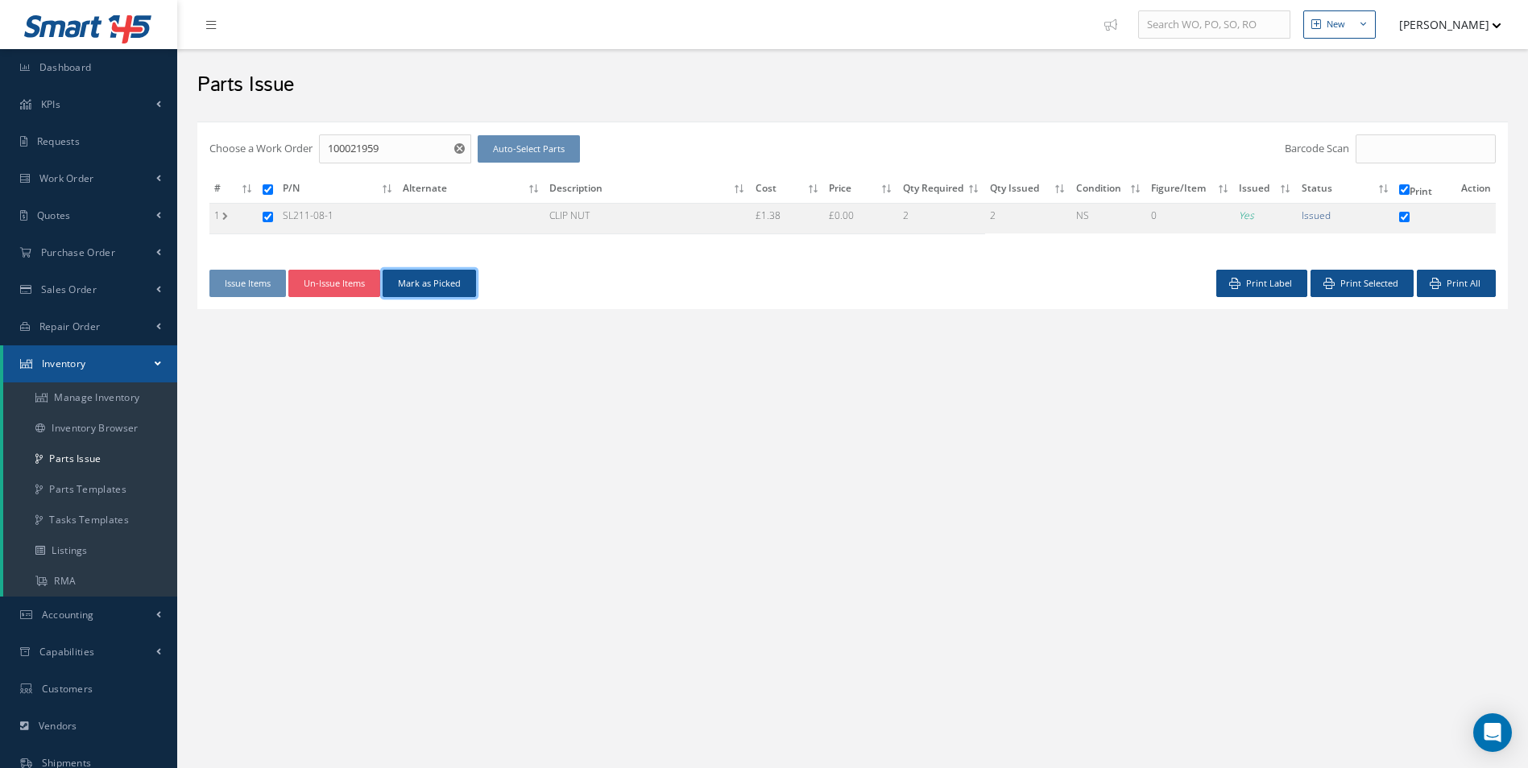
click at [445, 284] on button "Mark as Picked" at bounding box center [429, 284] width 93 height 28
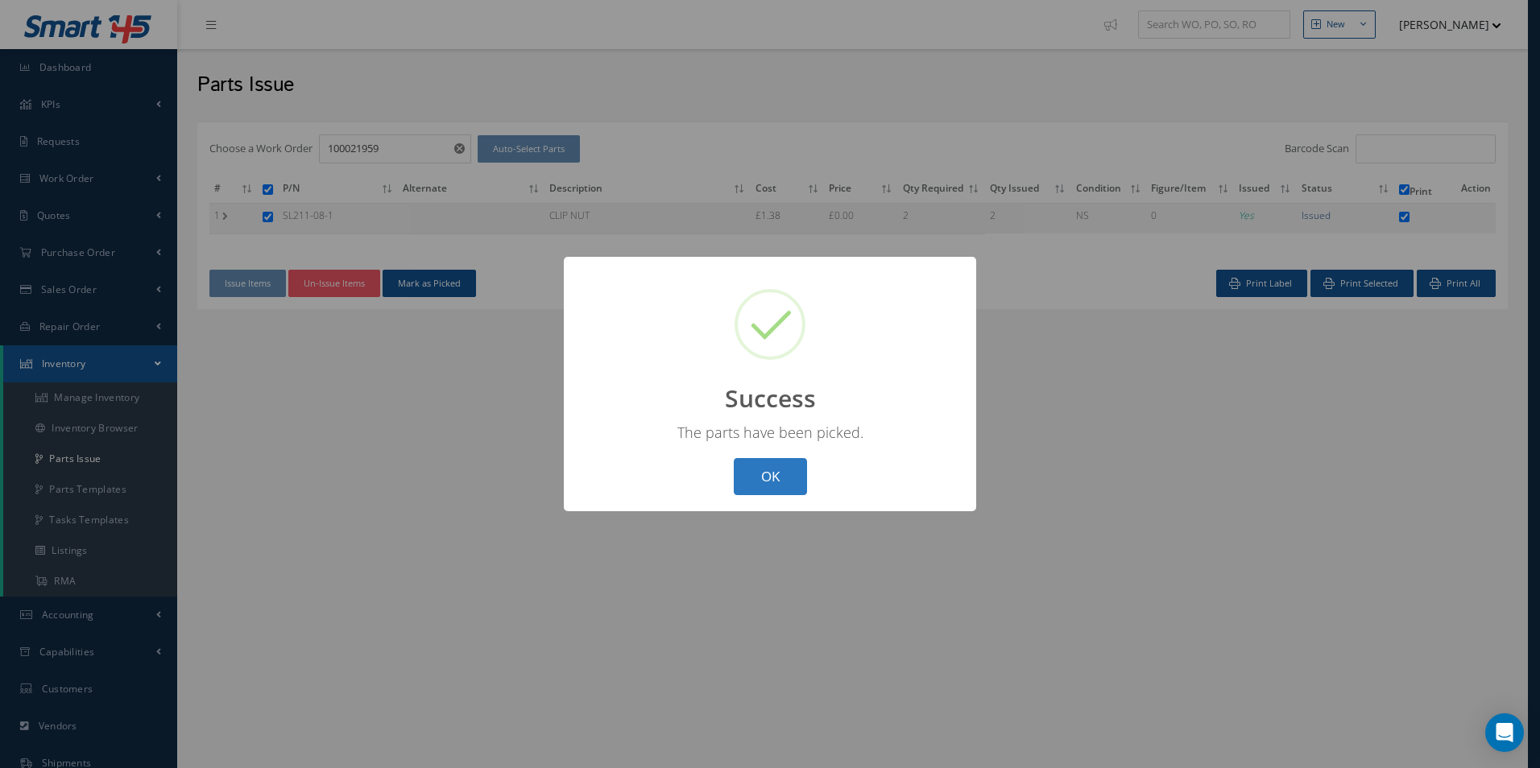
click at [778, 488] on button "OK" at bounding box center [770, 477] width 73 height 38
